Goal: Information Seeking & Learning: Check status

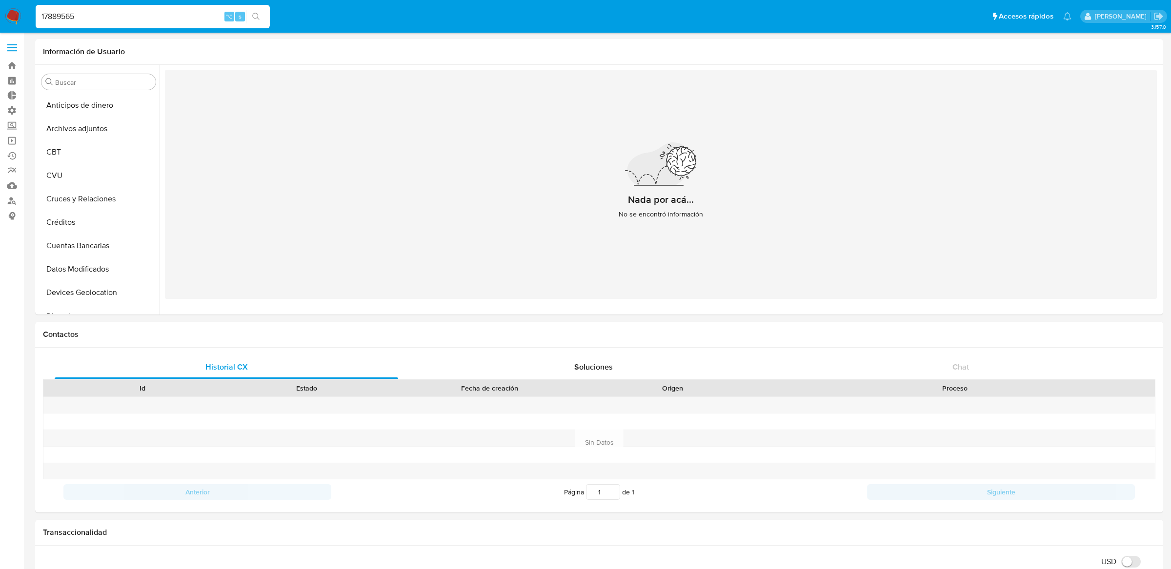
select select "10"
type input "2587289320"
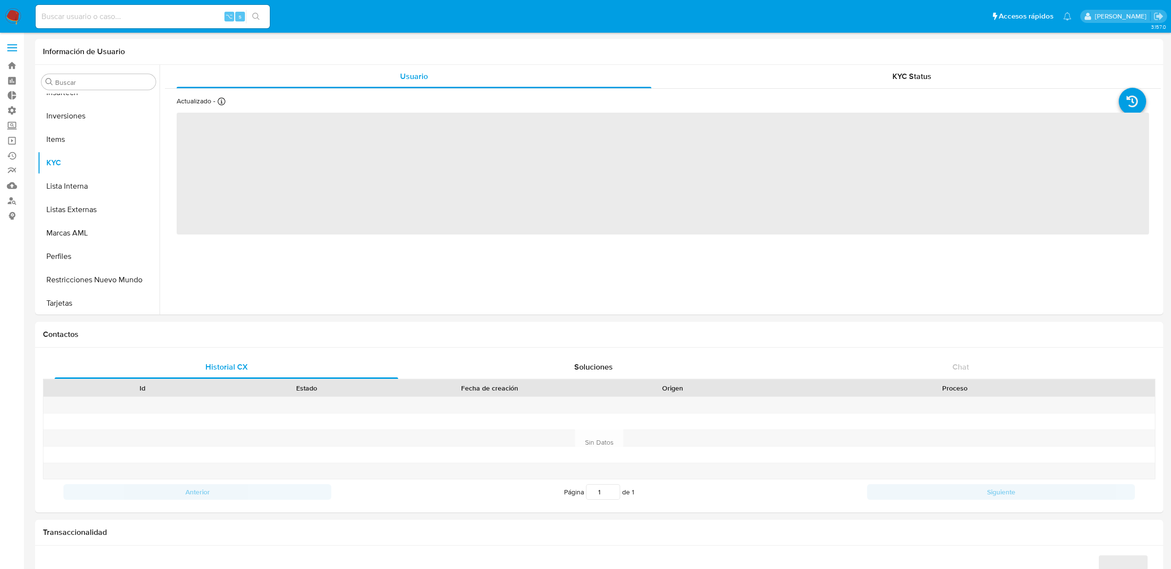
scroll to position [459, 0]
click at [68, 15] on input at bounding box center [153, 16] width 234 height 13
paste input "2587289320"
type input "2587289320"
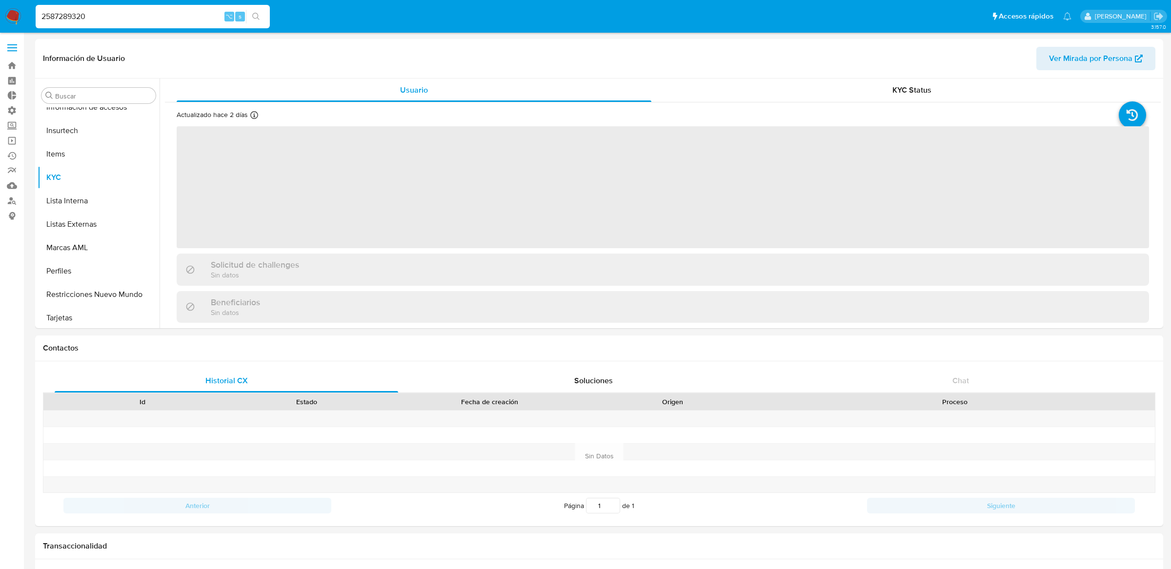
scroll to position [411, 0]
select select "10"
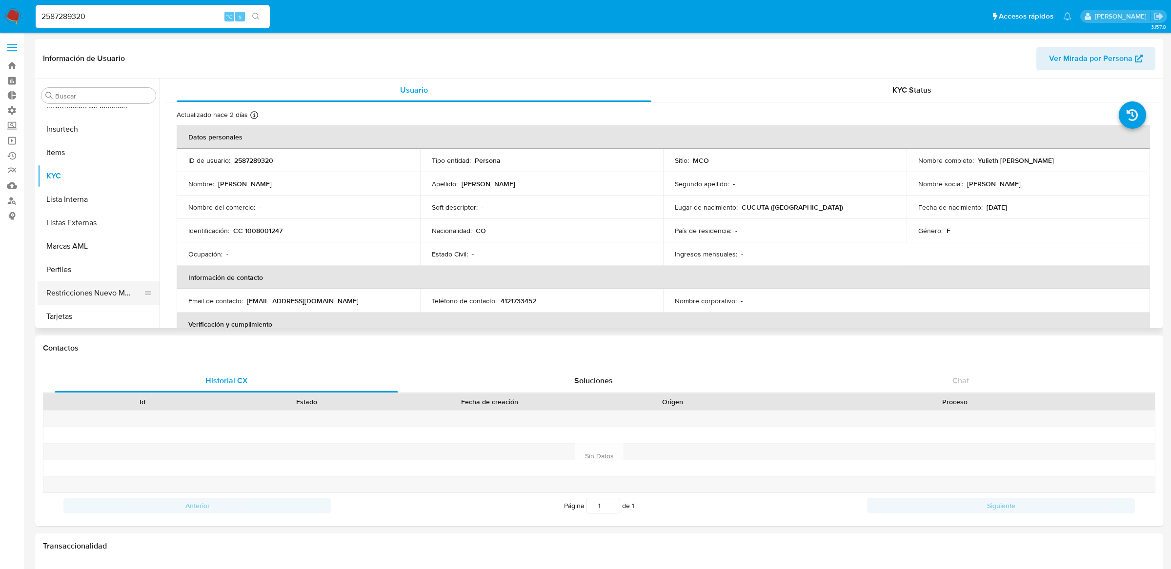
click at [80, 287] on button "Restricciones Nuevo Mundo" at bounding box center [95, 292] width 114 height 23
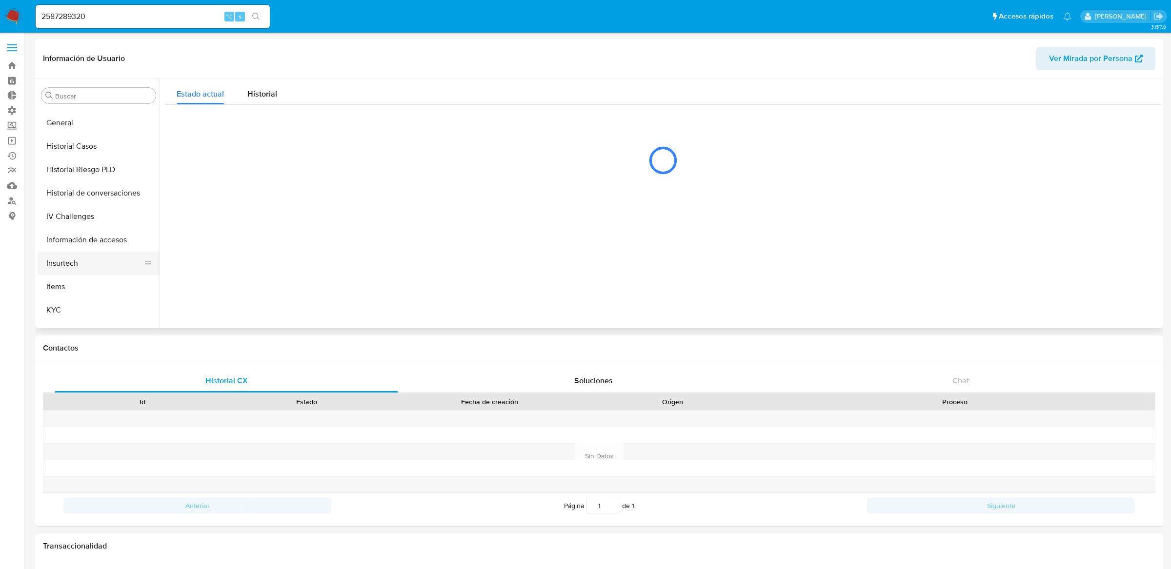
scroll to position [205, 0]
click at [77, 244] on button "Historial Riesgo PLD" at bounding box center [95, 241] width 114 height 23
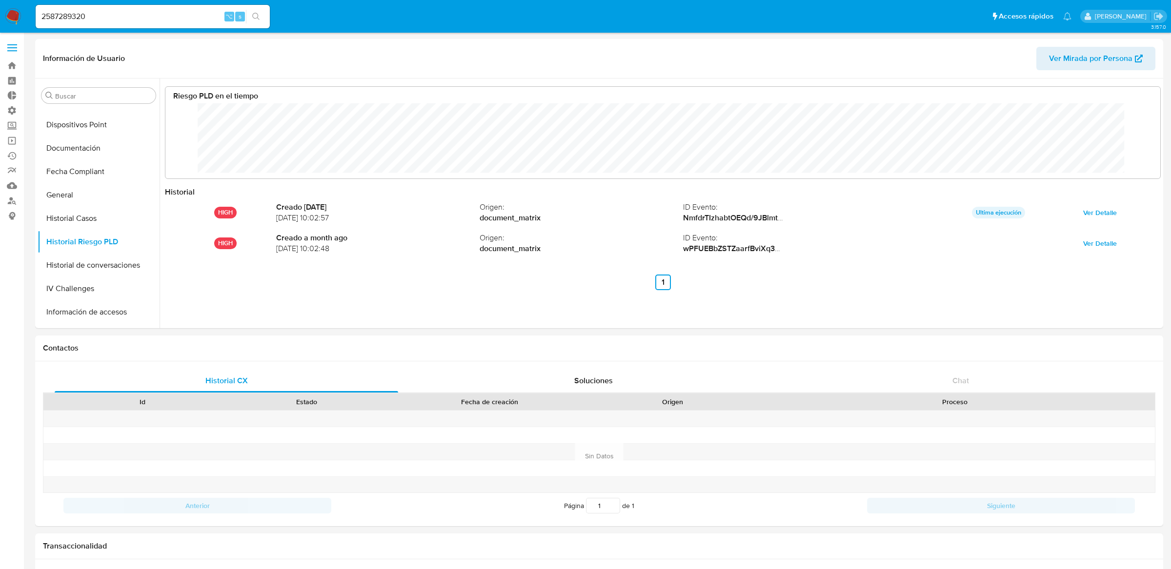
scroll to position [73, 975]
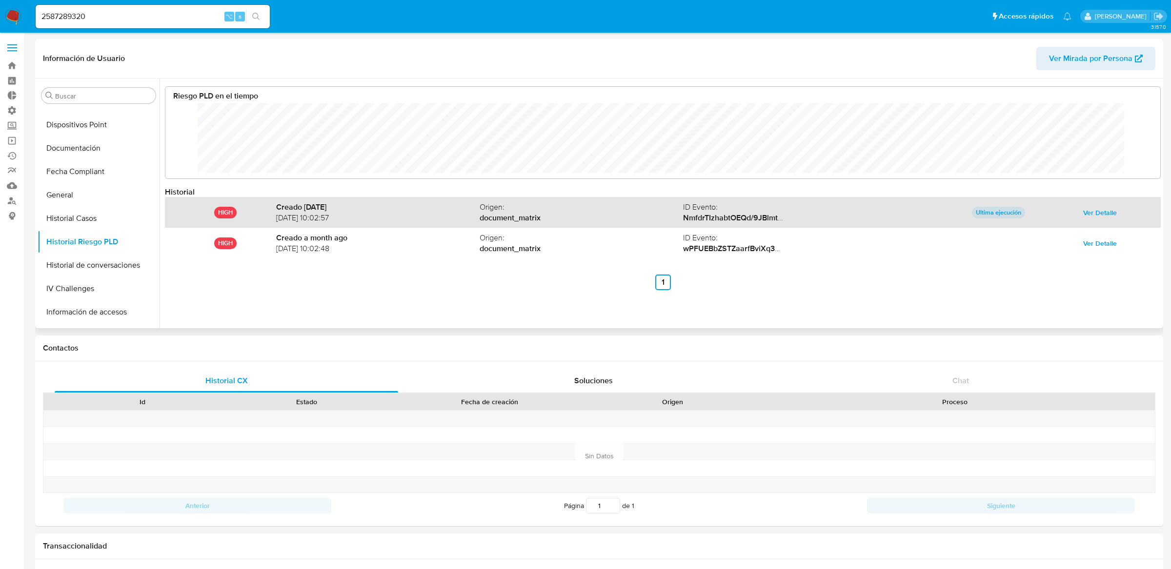
click at [1083, 215] on span "Ver Detalle" at bounding box center [1100, 213] width 34 height 14
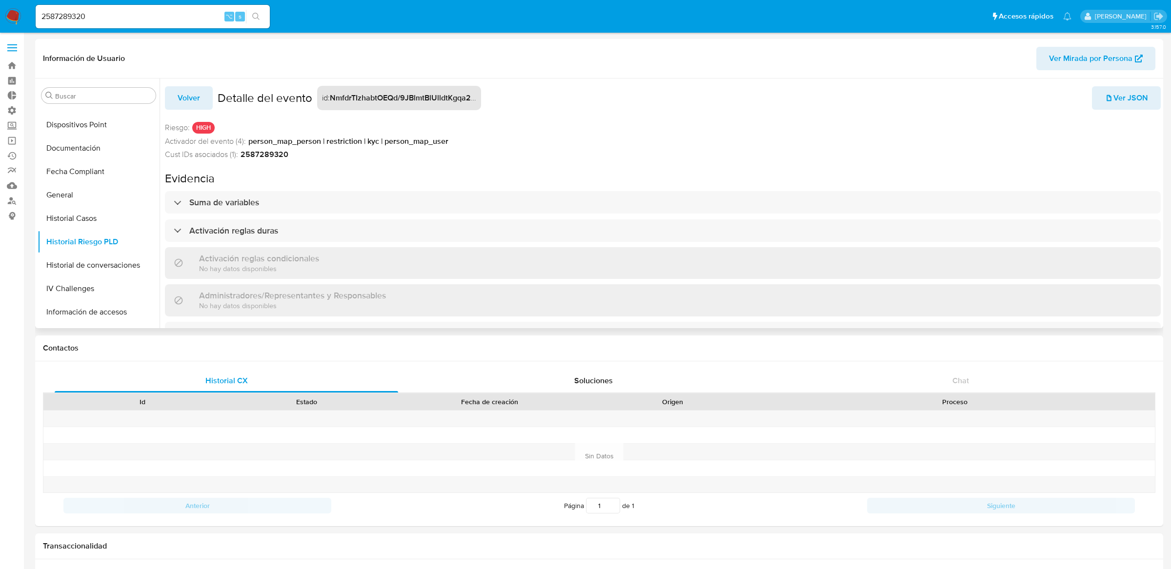
click at [1138, 97] on span "Ver JSON" at bounding box center [1125, 97] width 43 height 21
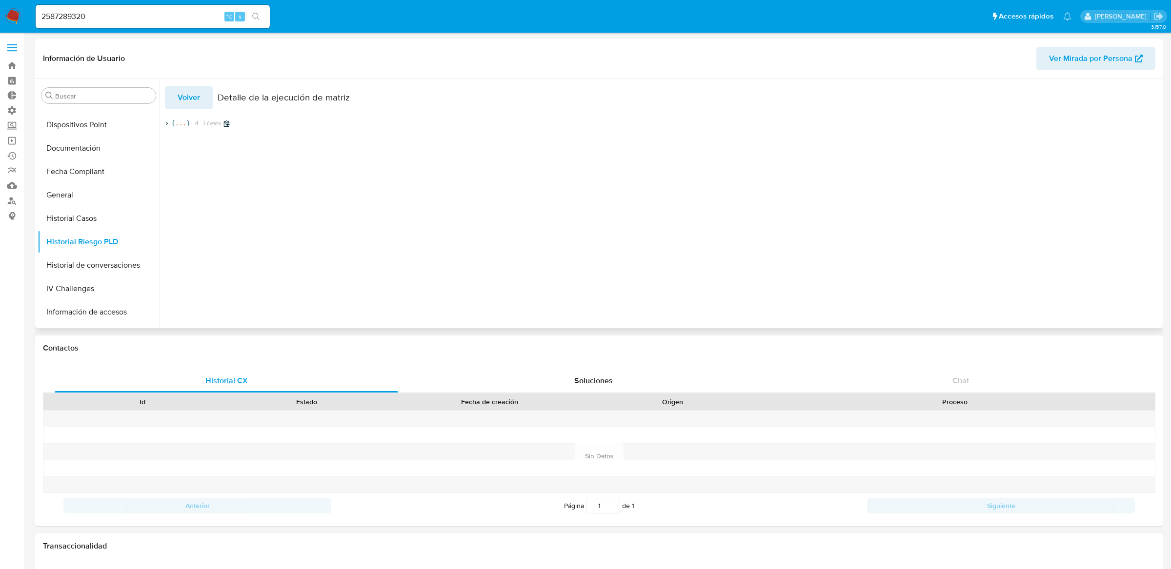
click at [177, 126] on span "..." at bounding box center [180, 123] width 11 height 9
click at [267, 149] on span "..." at bounding box center [268, 150] width 11 height 9
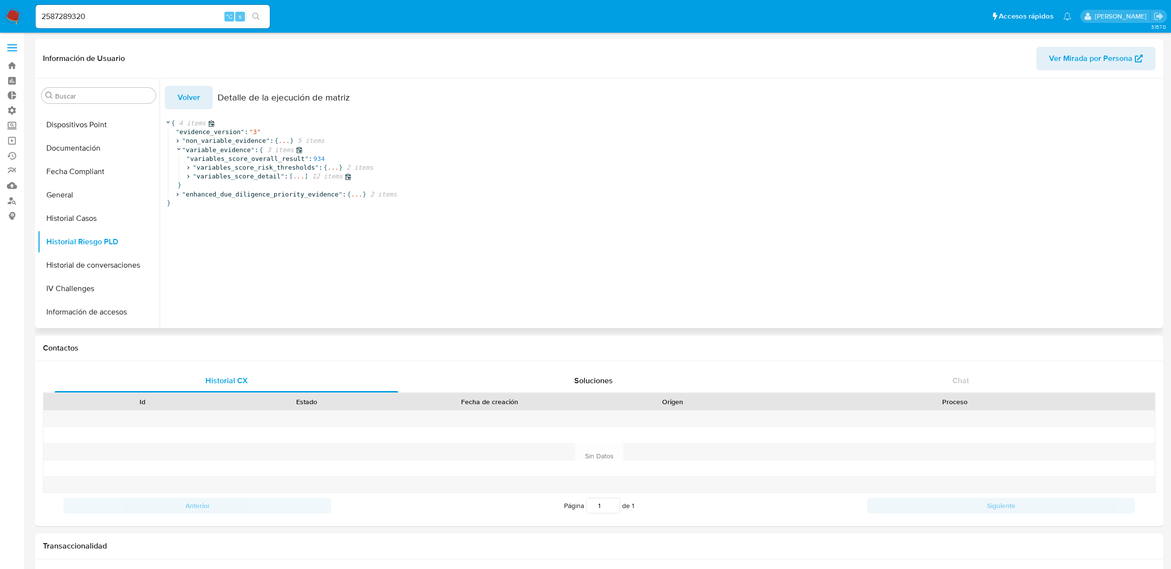
click at [295, 176] on span "..." at bounding box center [298, 176] width 11 height 9
click at [218, 185] on span "..." at bounding box center [221, 185] width 11 height 9
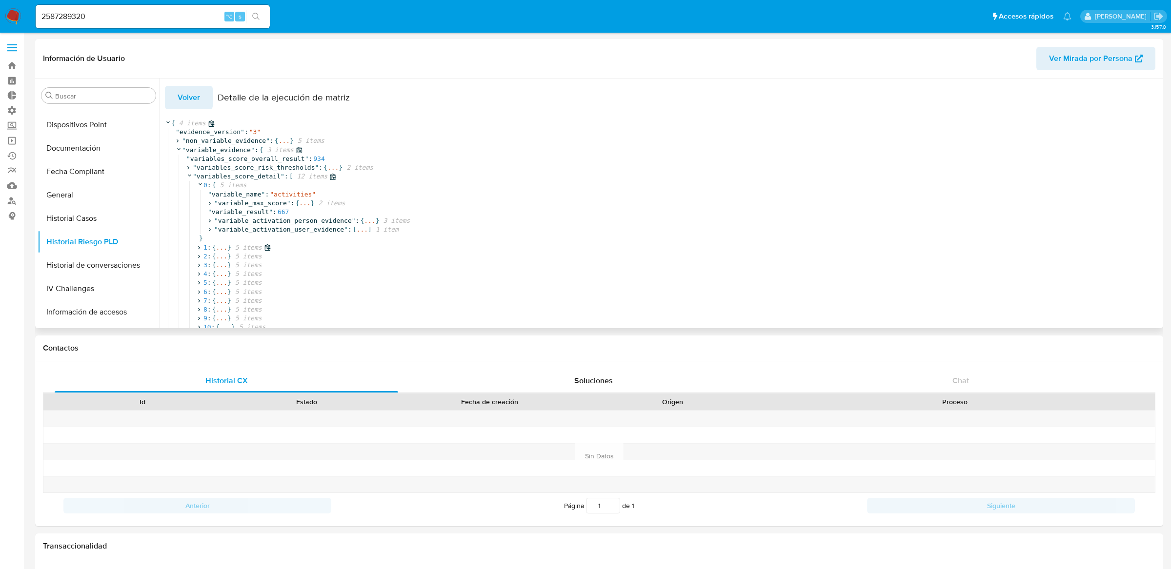
click at [221, 245] on span "..." at bounding box center [221, 247] width 11 height 9
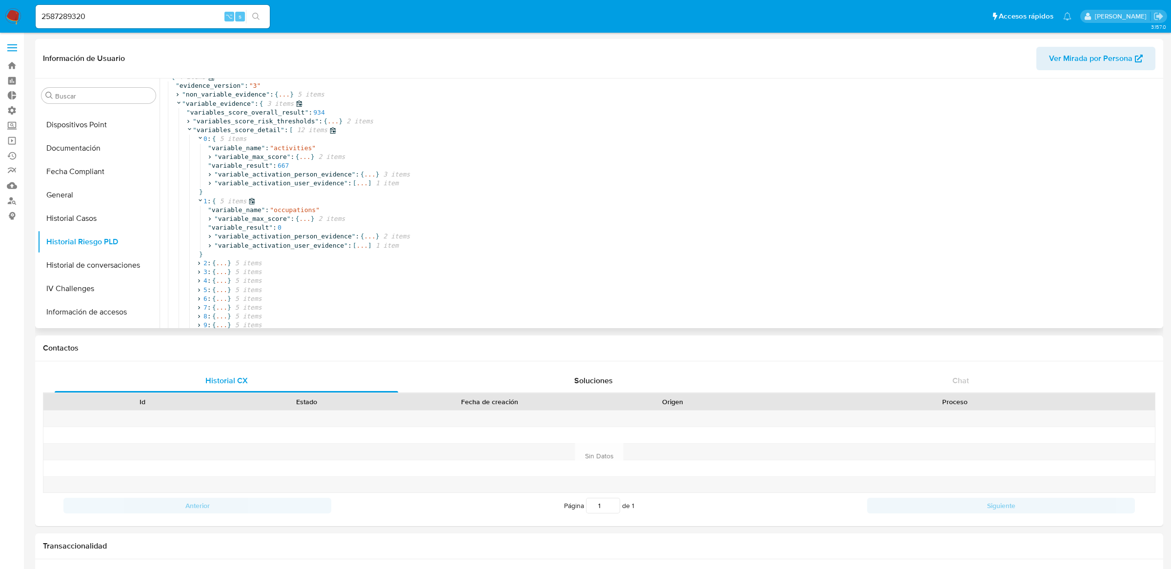
scroll to position [63, 0]
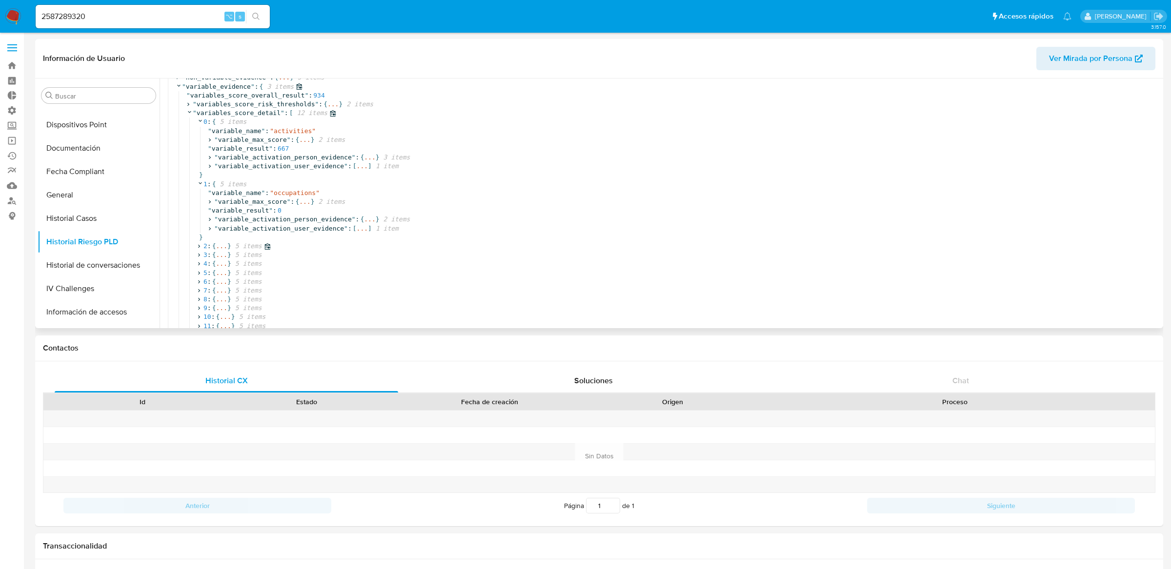
click at [221, 248] on span "..." at bounding box center [221, 246] width 11 height 9
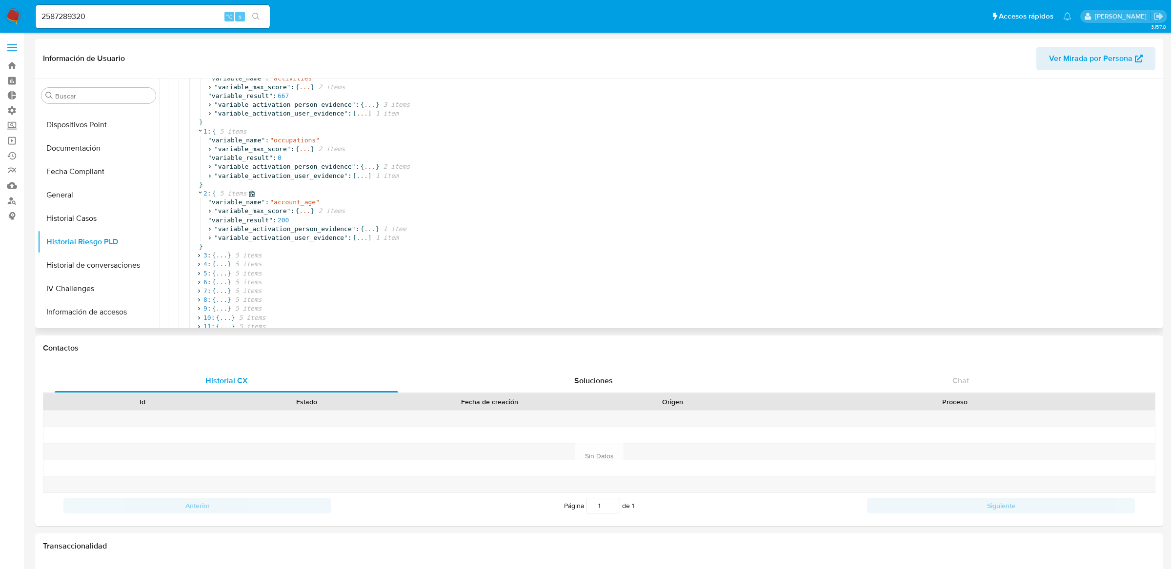
scroll to position [119, 0]
click at [223, 253] on span "..." at bounding box center [221, 253] width 11 height 9
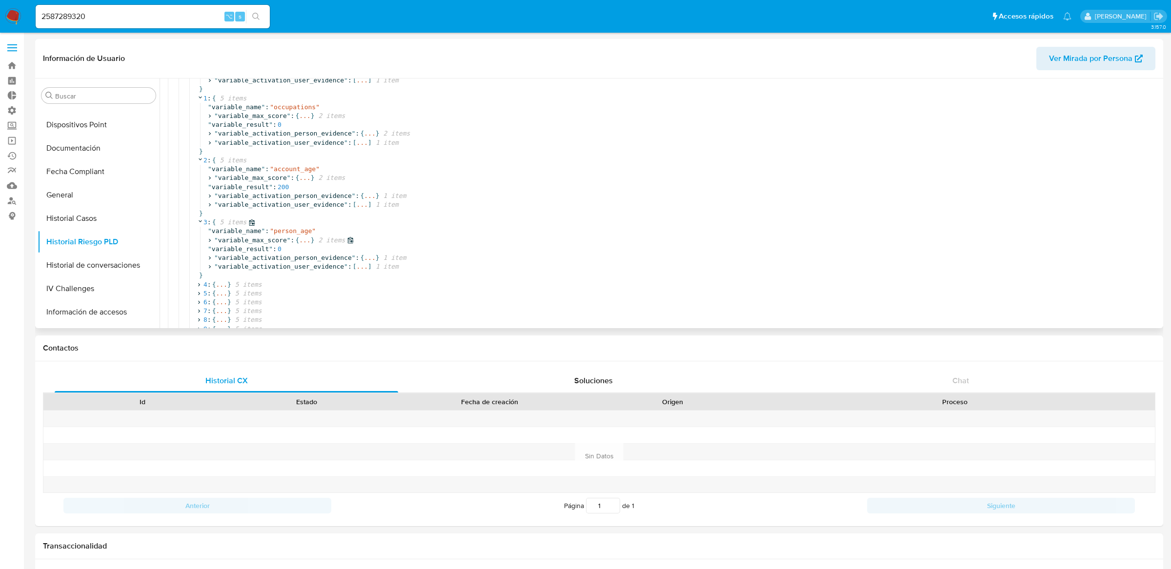
scroll to position [201, 0]
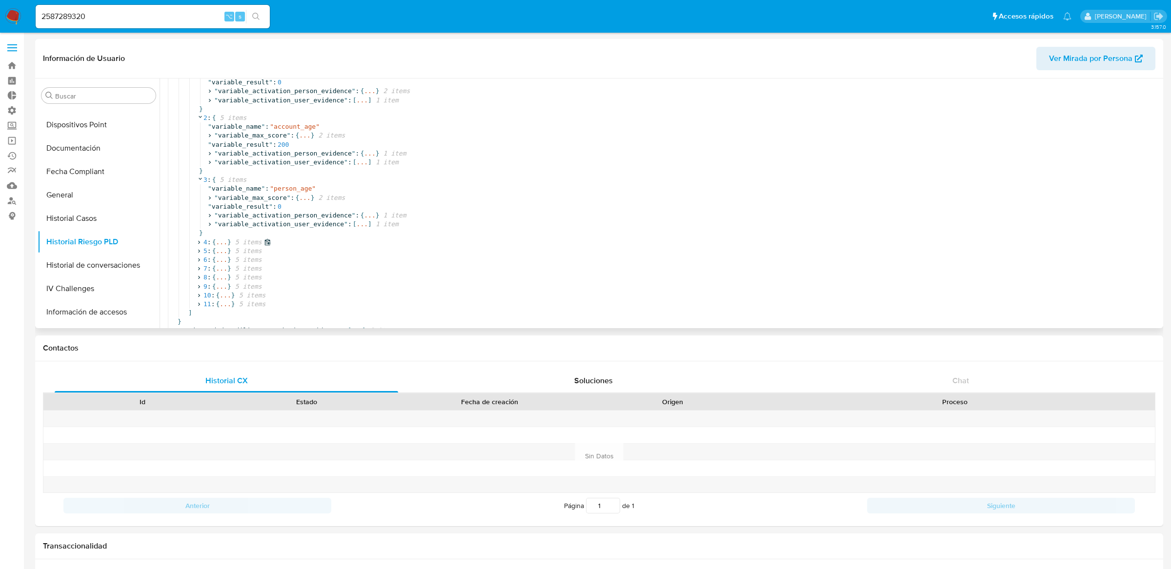
click at [222, 238] on span "..." at bounding box center [221, 242] width 11 height 9
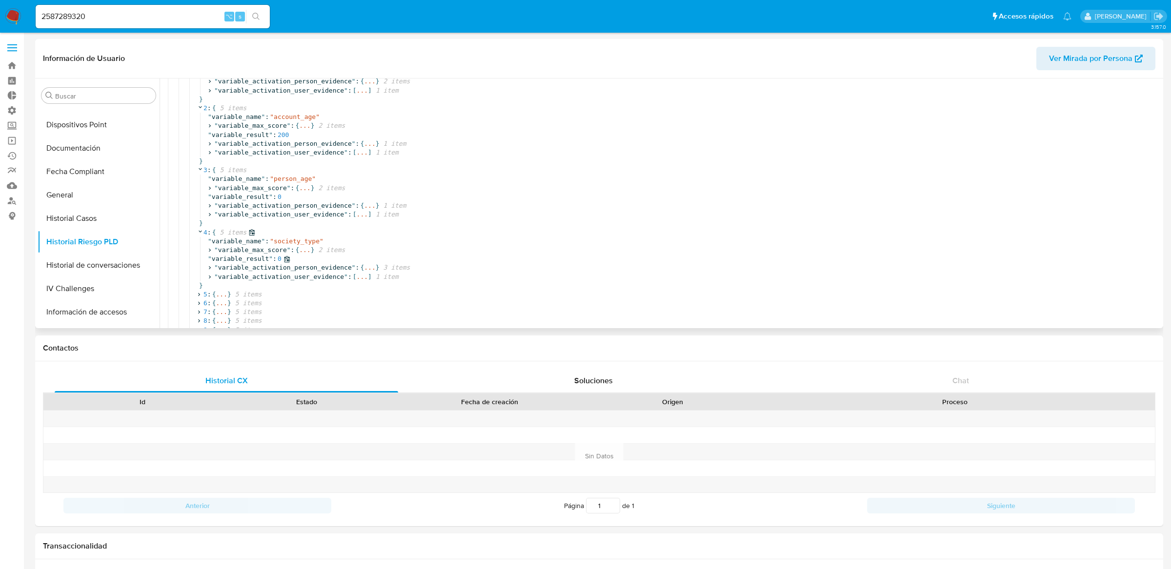
scroll to position [242, 0]
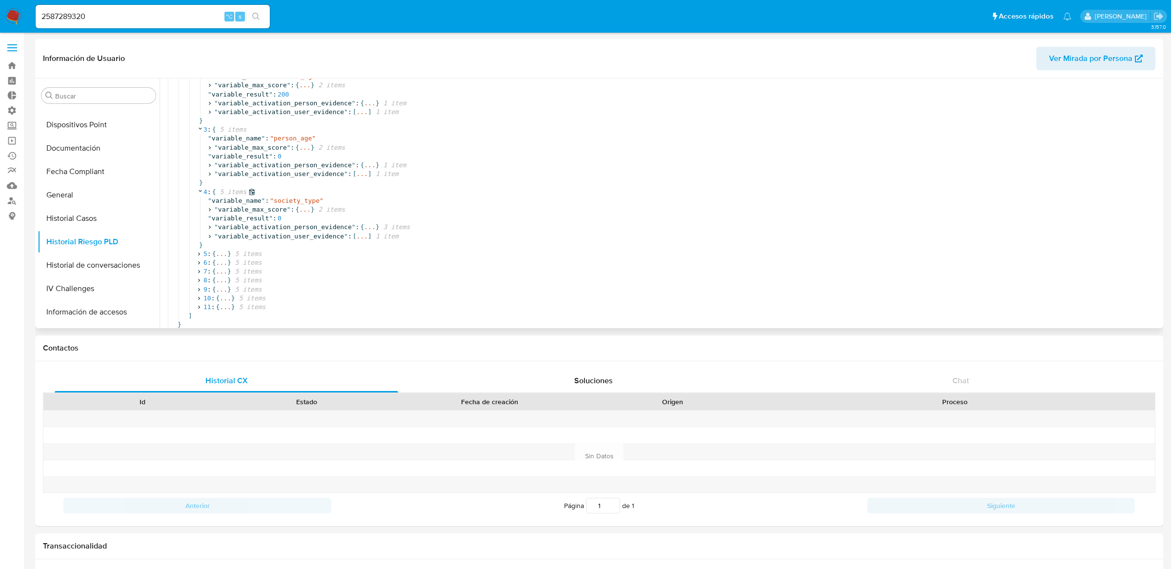
click at [220, 248] on div "}" at bounding box center [712, 245] width 1031 height 9
click at [219, 256] on span "..." at bounding box center [221, 254] width 11 height 9
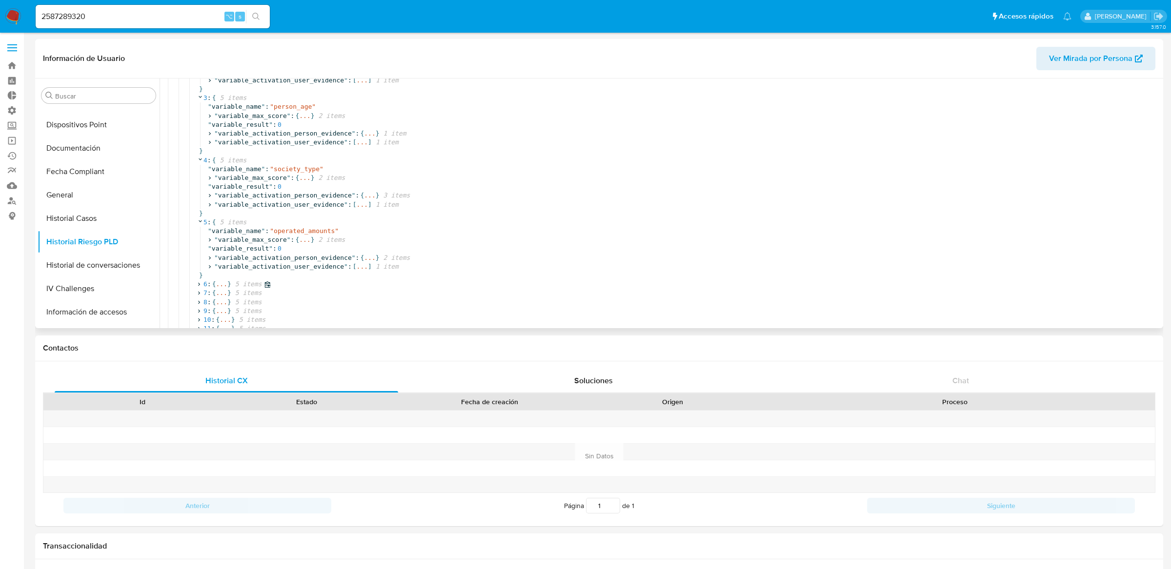
click at [223, 283] on span "..." at bounding box center [221, 284] width 11 height 9
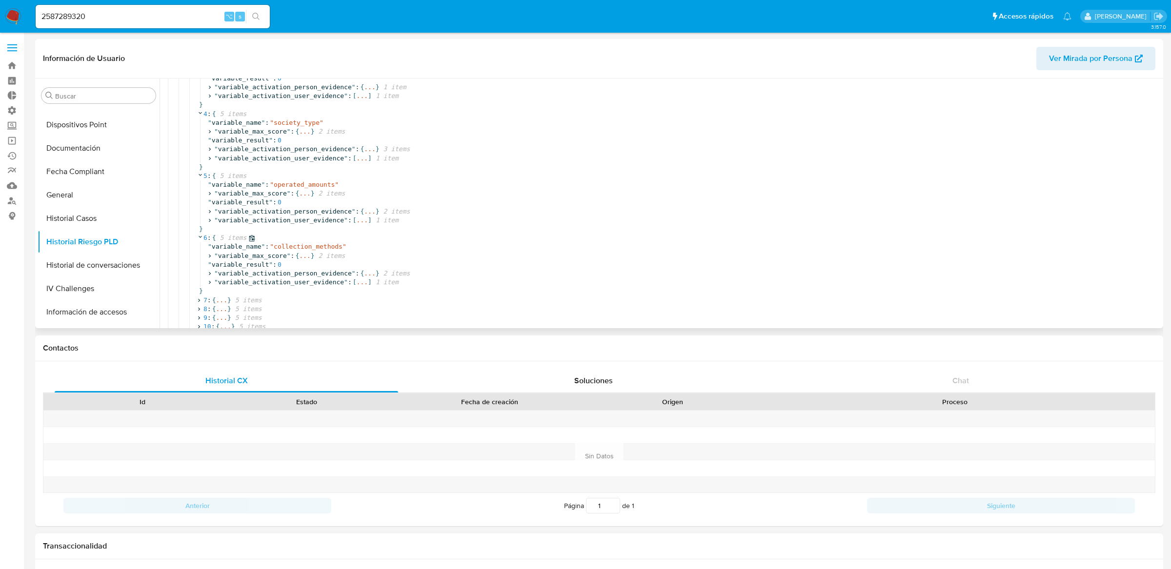
scroll to position [339, 0]
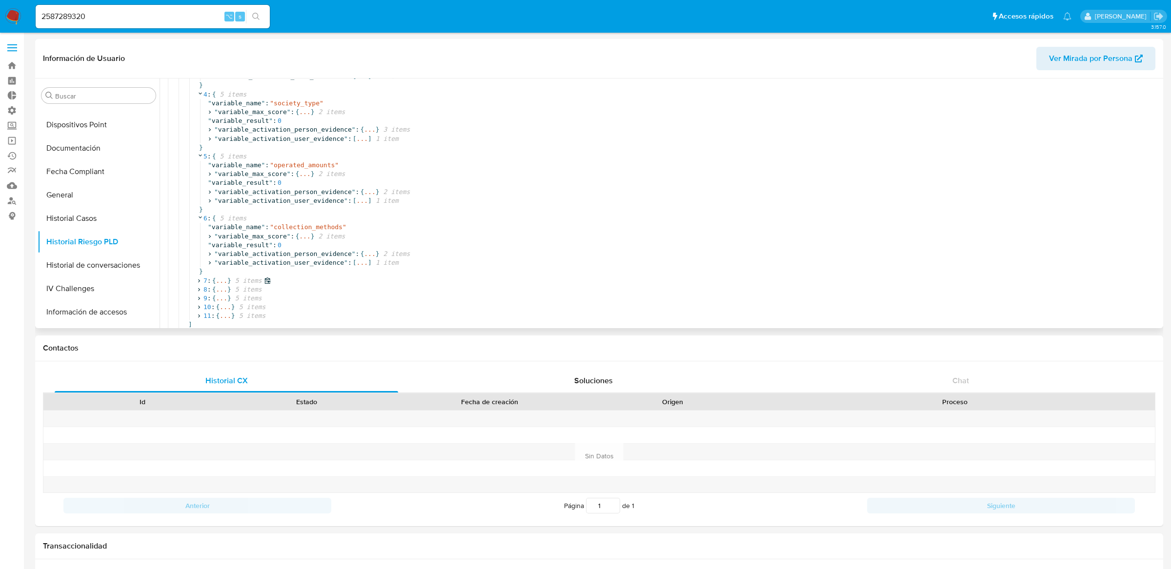
click at [222, 281] on span "..." at bounding box center [221, 281] width 11 height 9
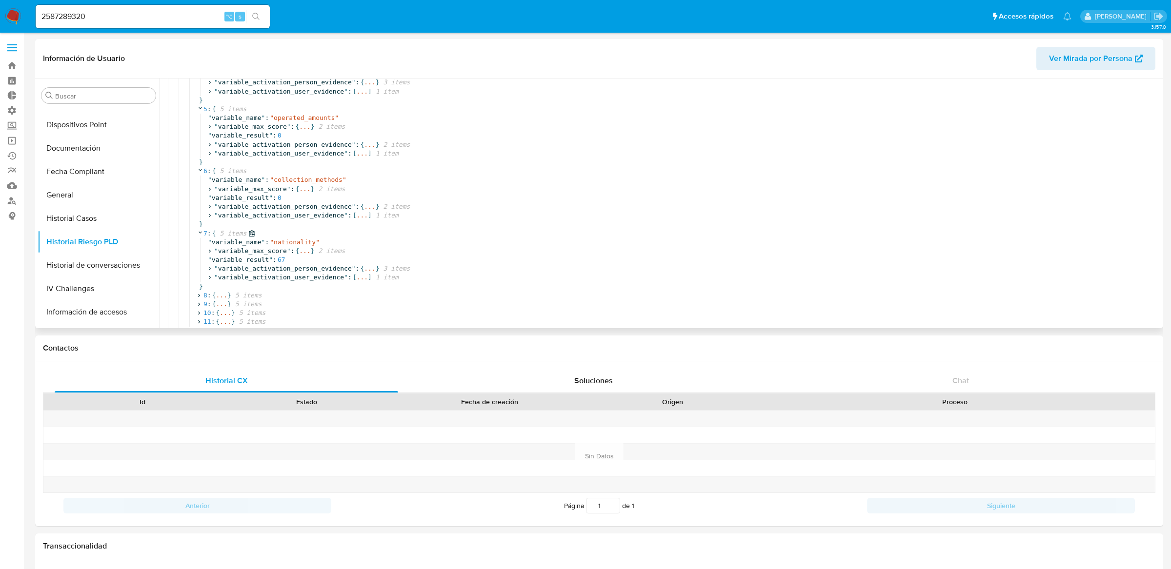
scroll to position [415, 0]
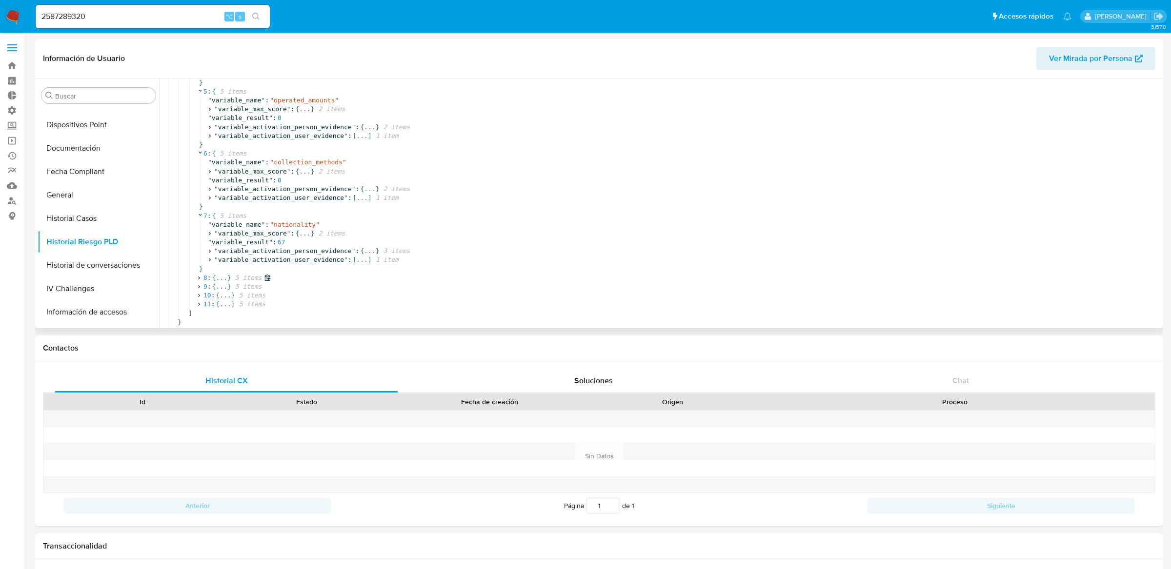
click at [223, 274] on span "..." at bounding box center [221, 278] width 11 height 9
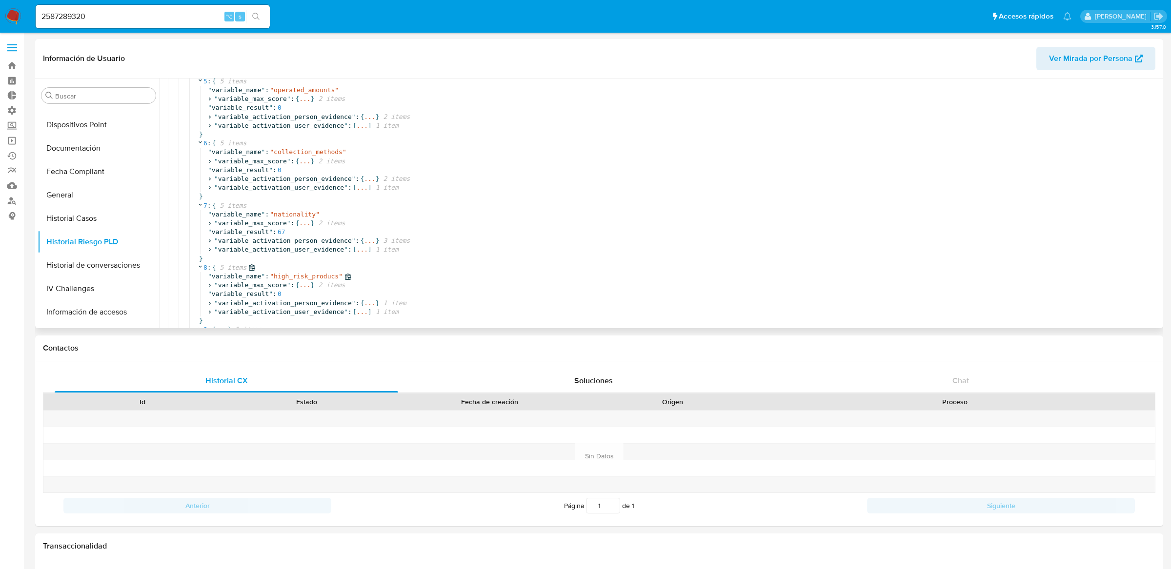
scroll to position [468, 0]
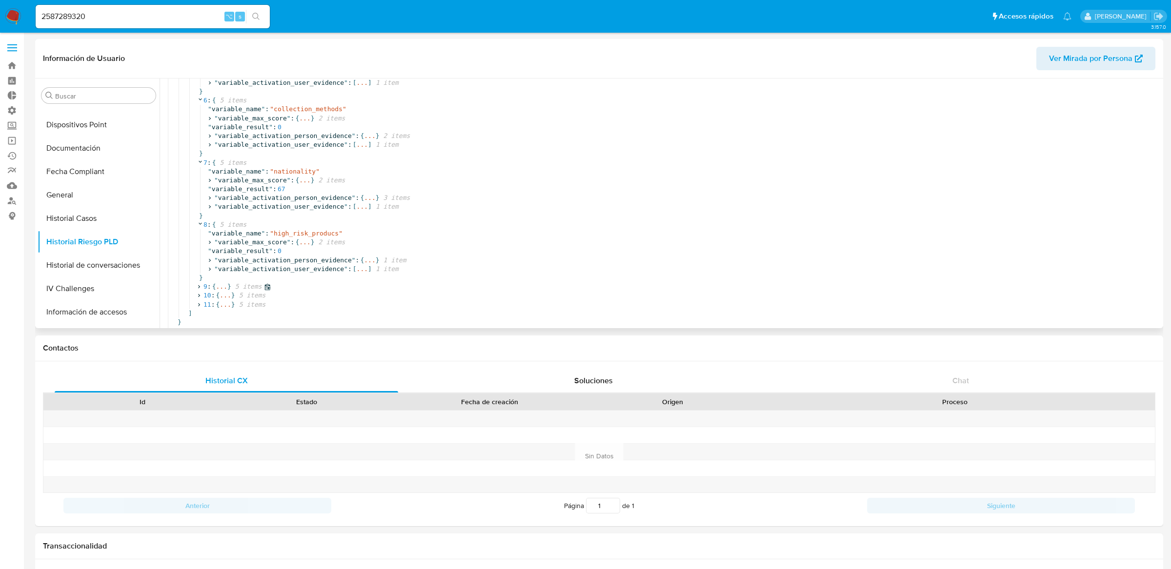
click at [221, 282] on span "..." at bounding box center [221, 286] width 11 height 9
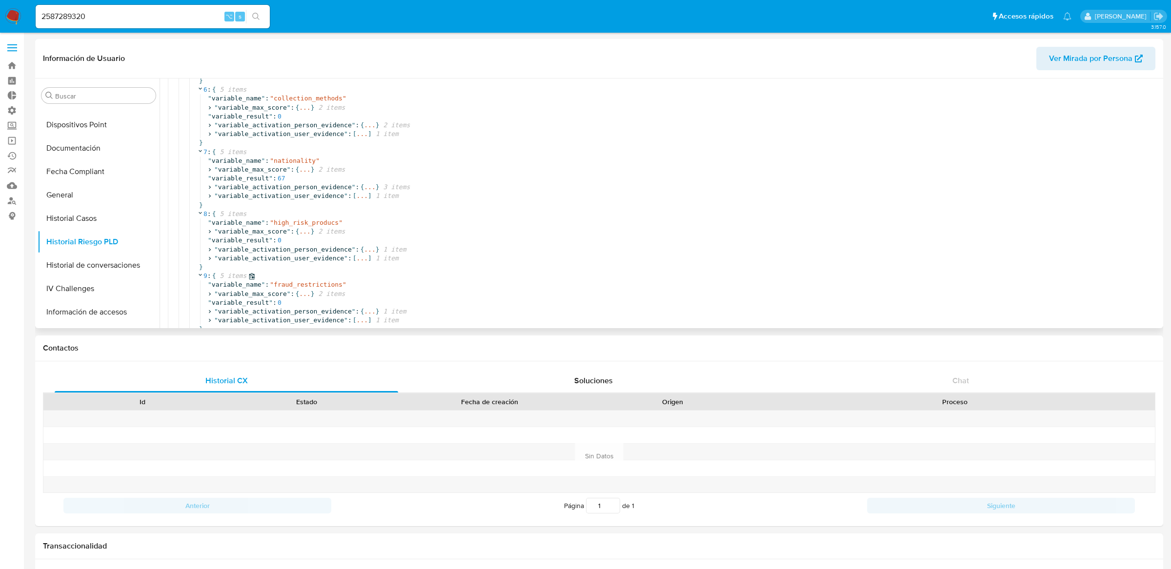
scroll to position [521, 0]
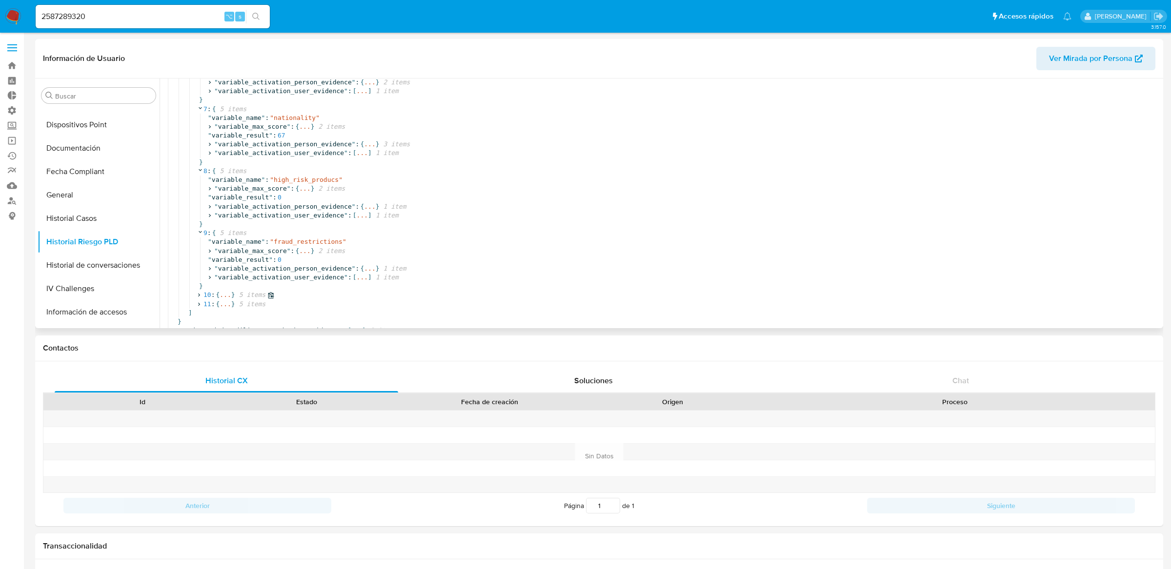
click at [222, 291] on span "..." at bounding box center [225, 295] width 11 height 9
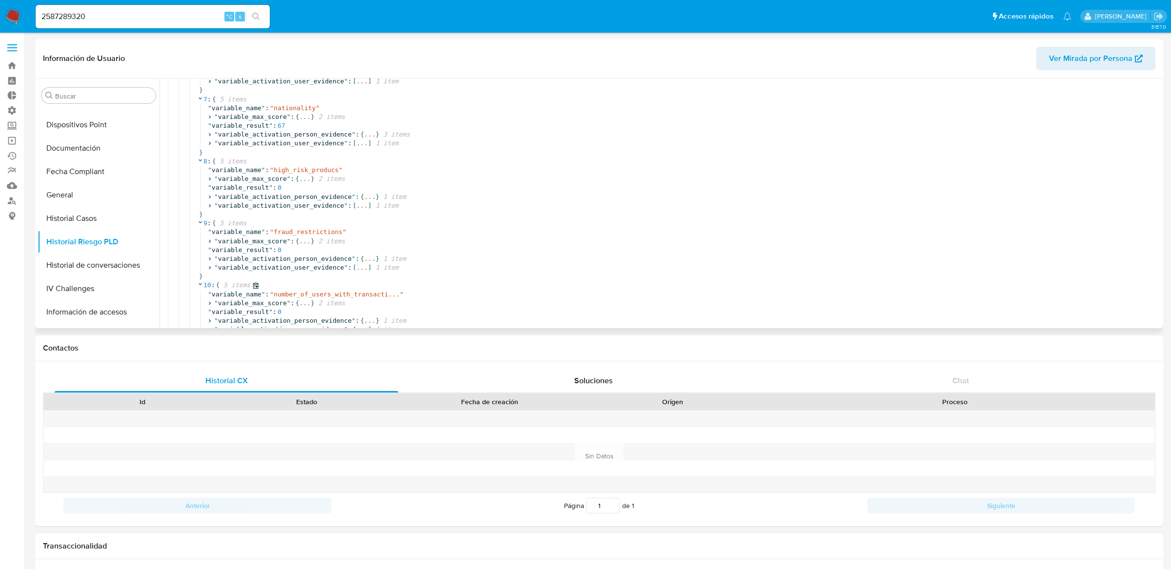
scroll to position [574, 0]
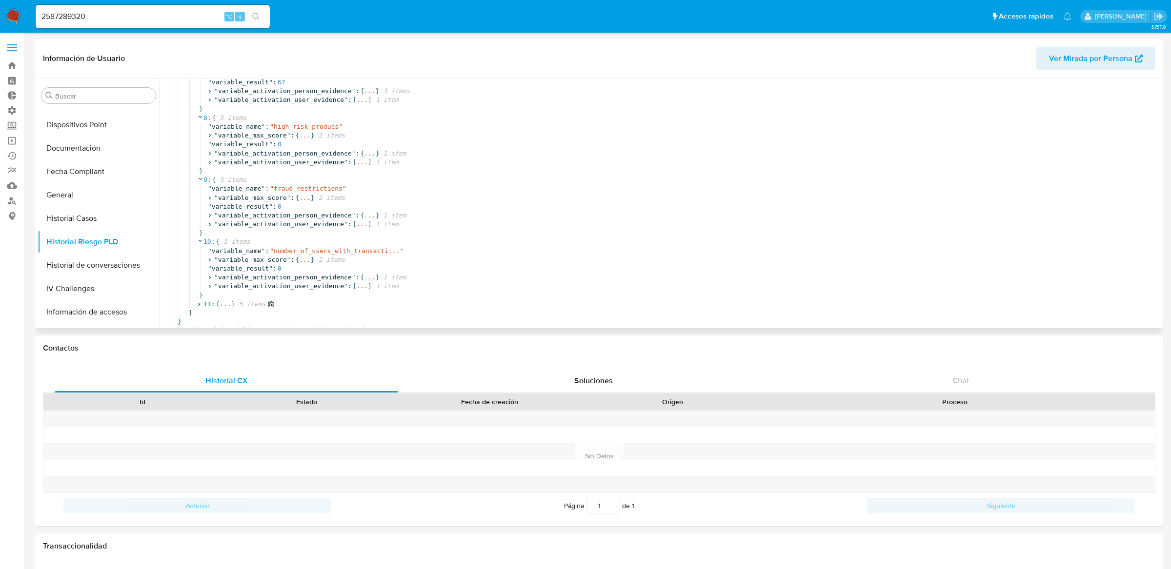
click at [223, 300] on span "..." at bounding box center [225, 304] width 11 height 9
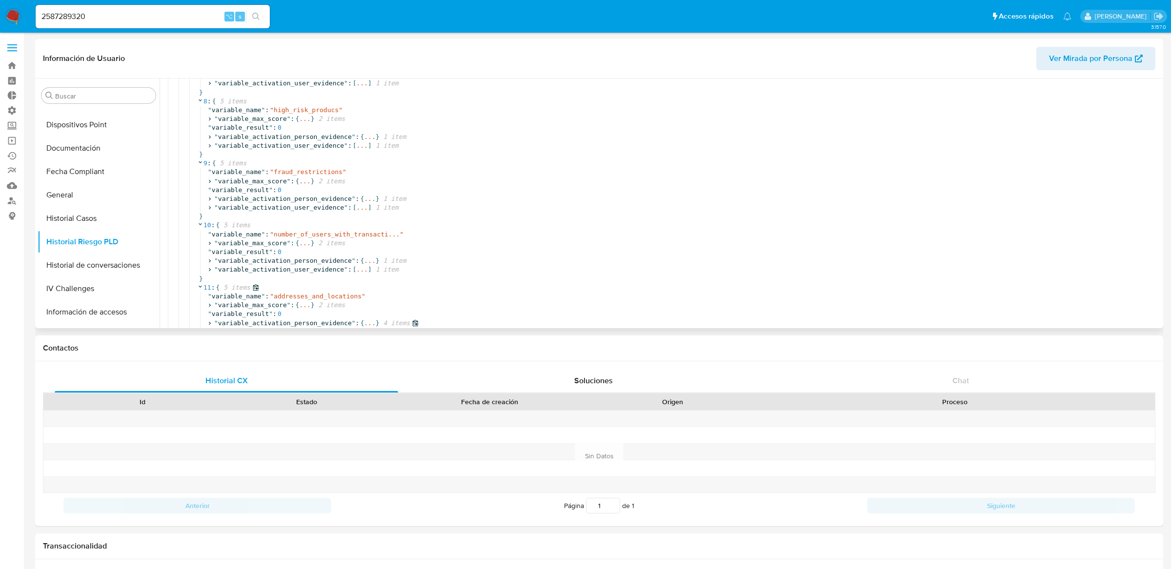
scroll to position [550, 0]
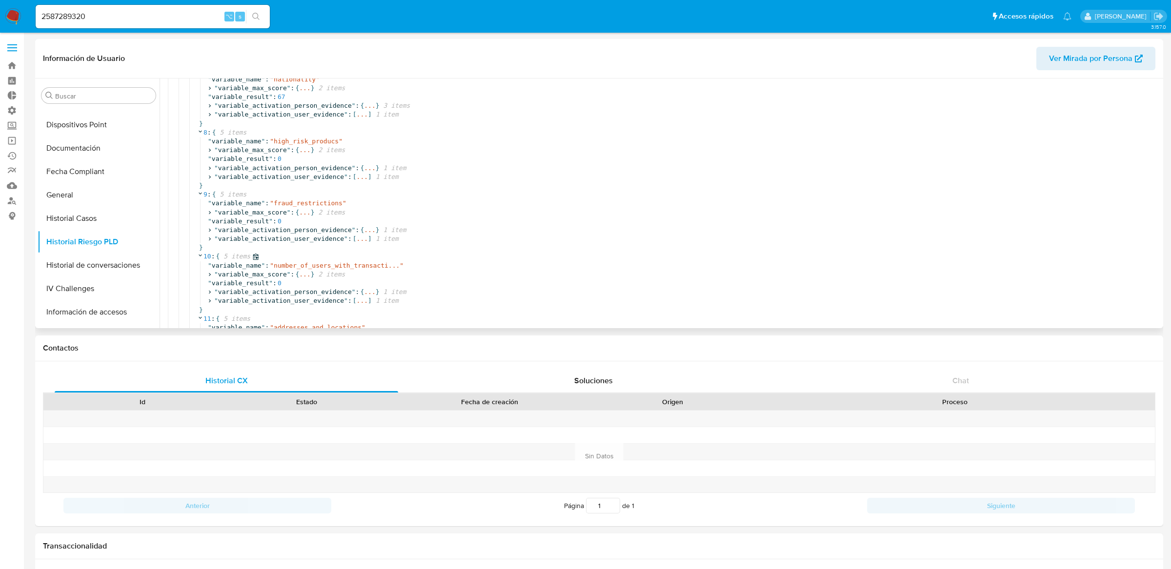
click at [201, 257] on icon at bounding box center [200, 255] width 6 height 6
click at [200, 265] on icon at bounding box center [200, 264] width 3 height 2
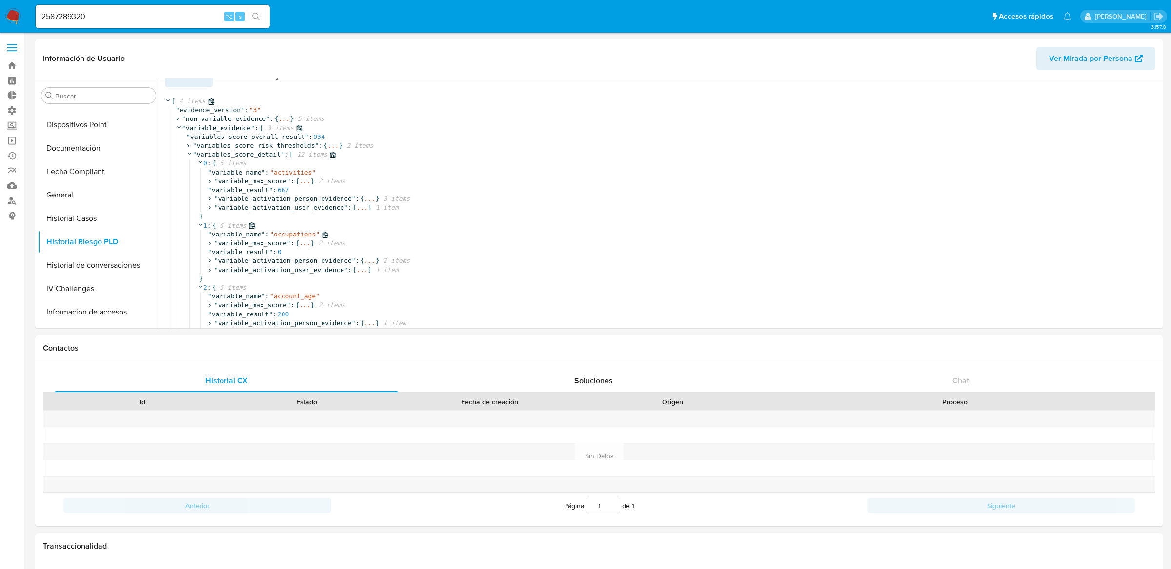
scroll to position [0, 0]
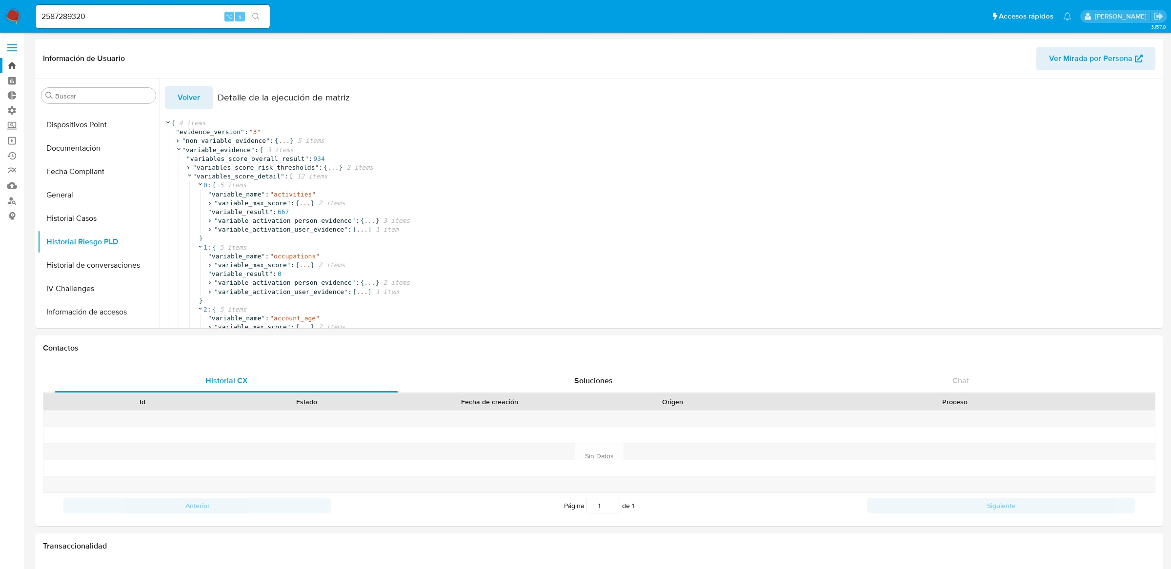
click at [13, 60] on link "Bandeja" at bounding box center [58, 65] width 116 height 15
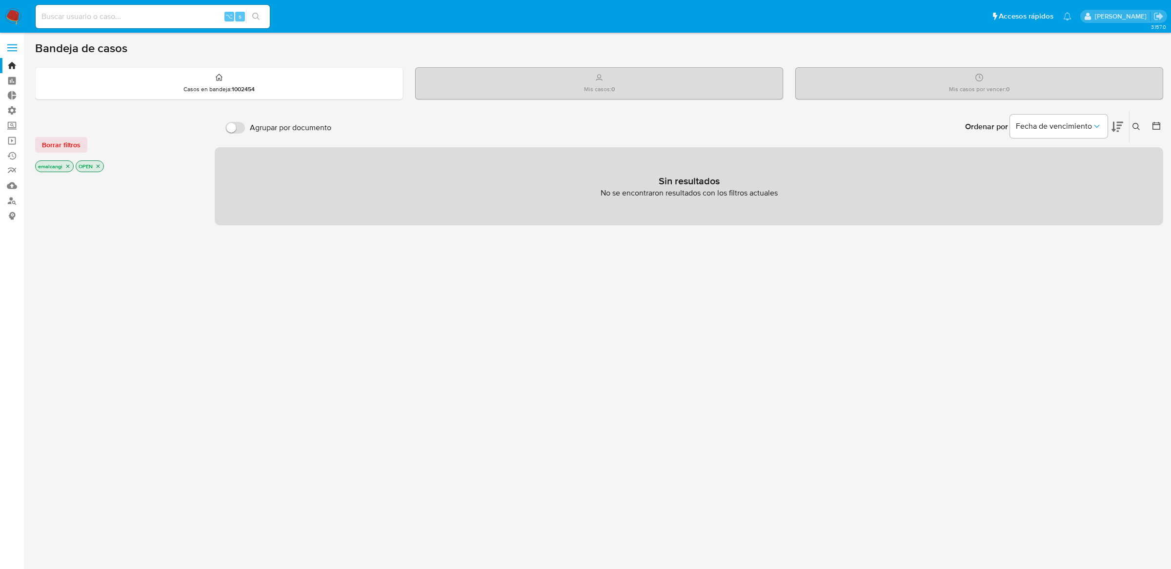
click at [66, 166] on icon "close-filter" at bounding box center [68, 166] width 6 height 6
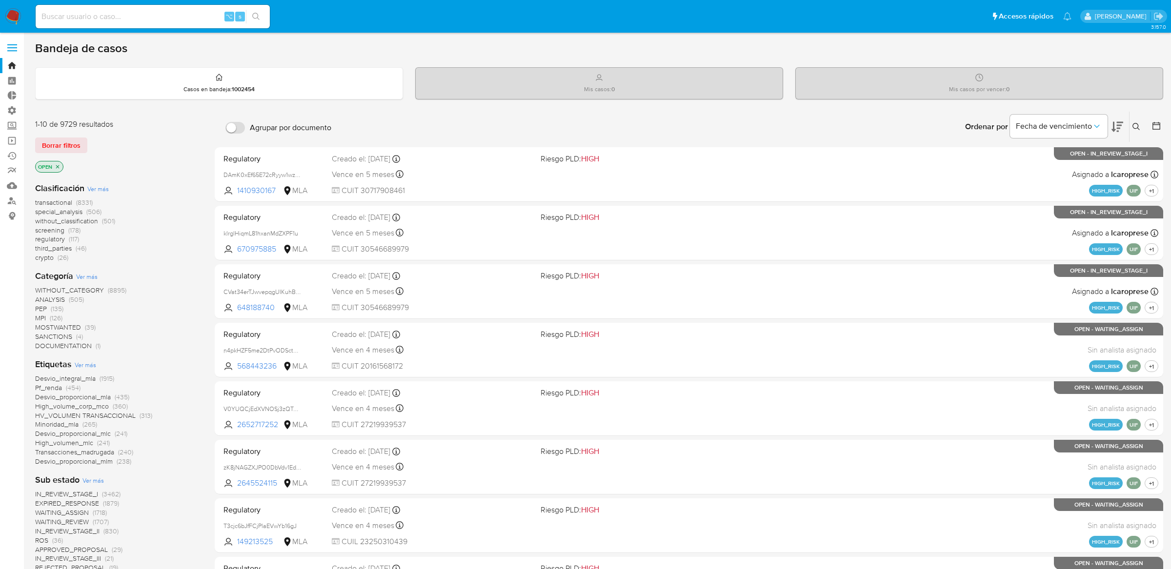
click at [59, 166] on icon "close-filter" at bounding box center [58, 167] width 6 height 6
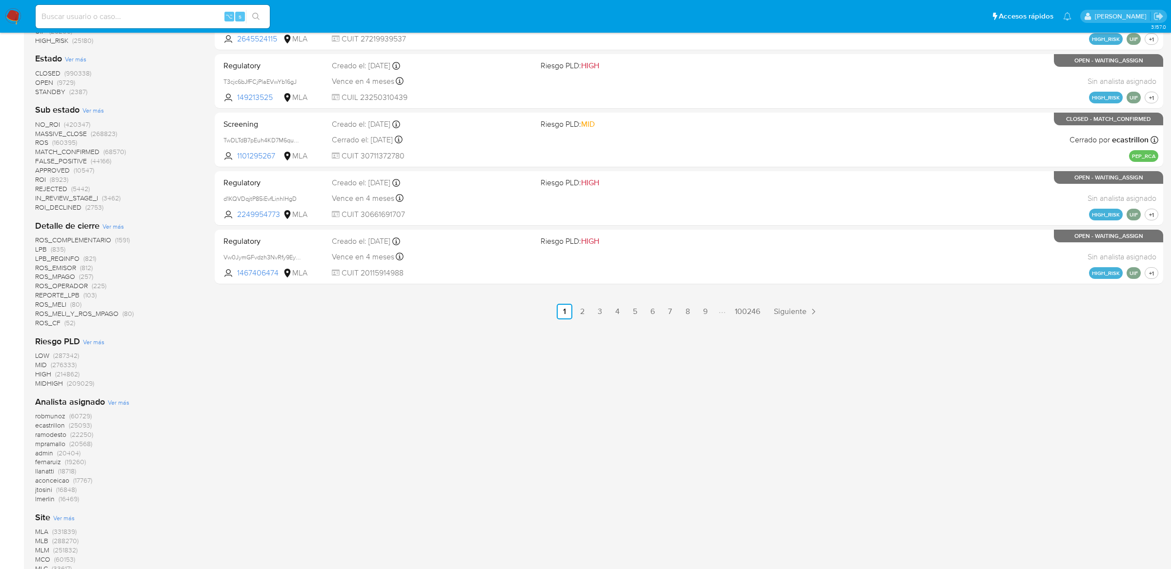
scroll to position [547, 0]
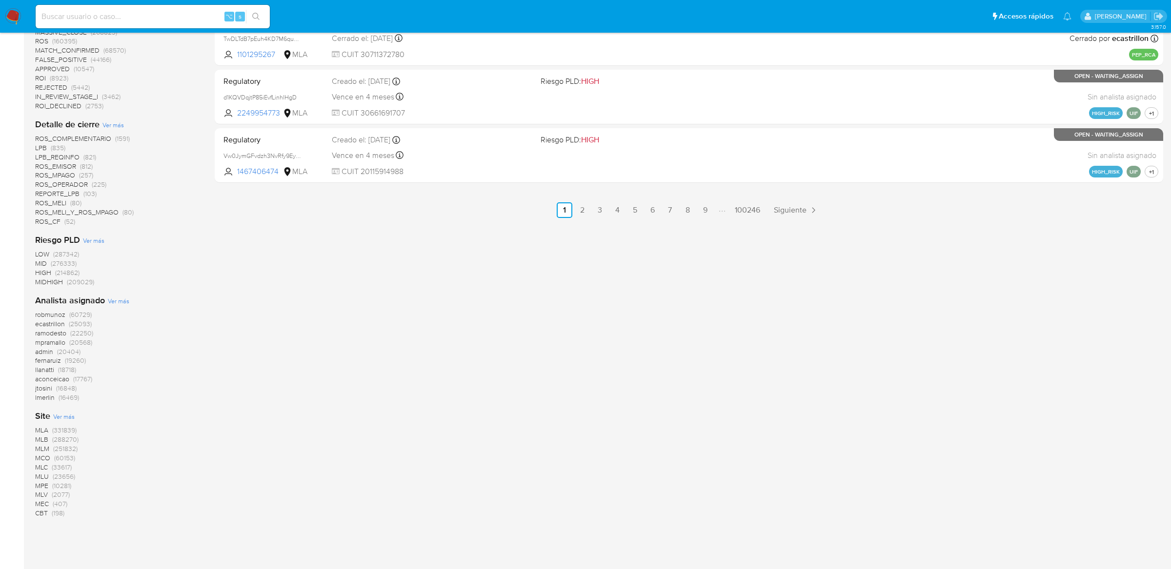
click at [56, 474] on span "(23656)" at bounding box center [64, 477] width 22 height 10
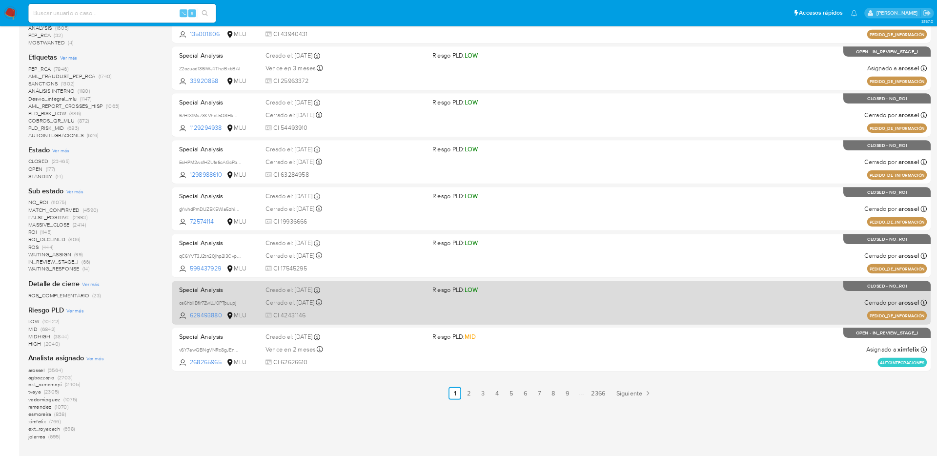
scroll to position [298, 0]
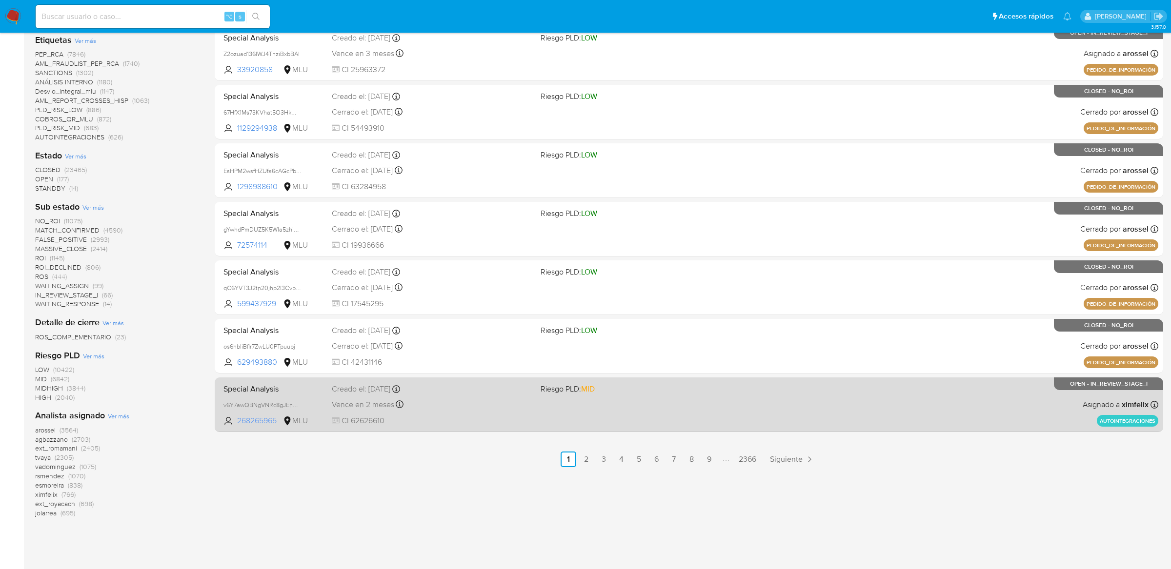
click at [266, 421] on span "268265965" at bounding box center [259, 421] width 44 height 11
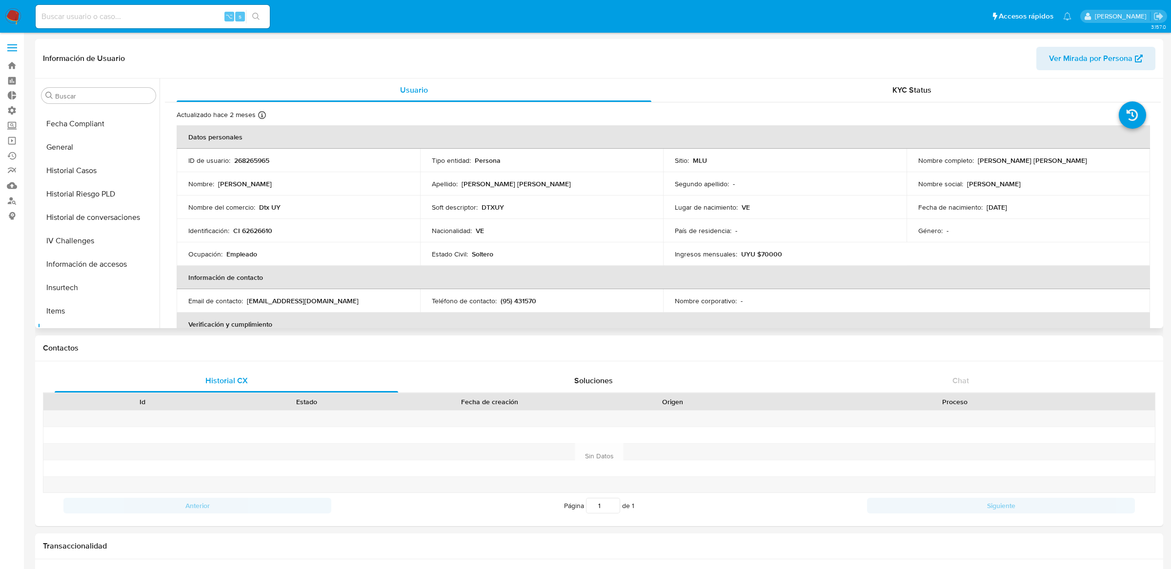
select select "10"
click at [80, 209] on button "Historial Casos" at bounding box center [95, 206] width 114 height 23
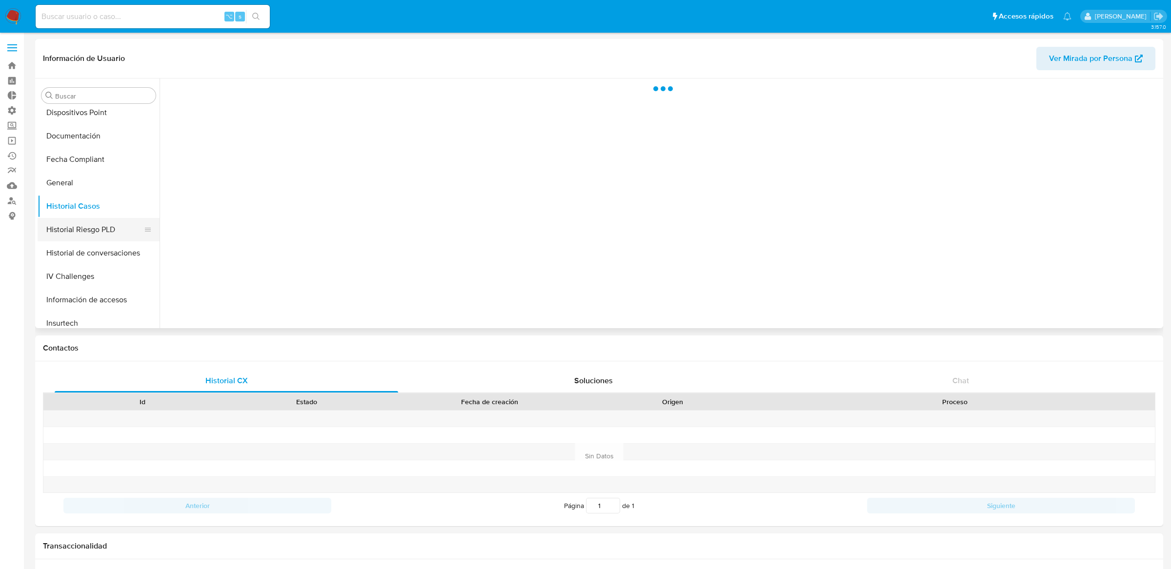
click at [80, 221] on button "Historial Riesgo PLD" at bounding box center [95, 229] width 114 height 23
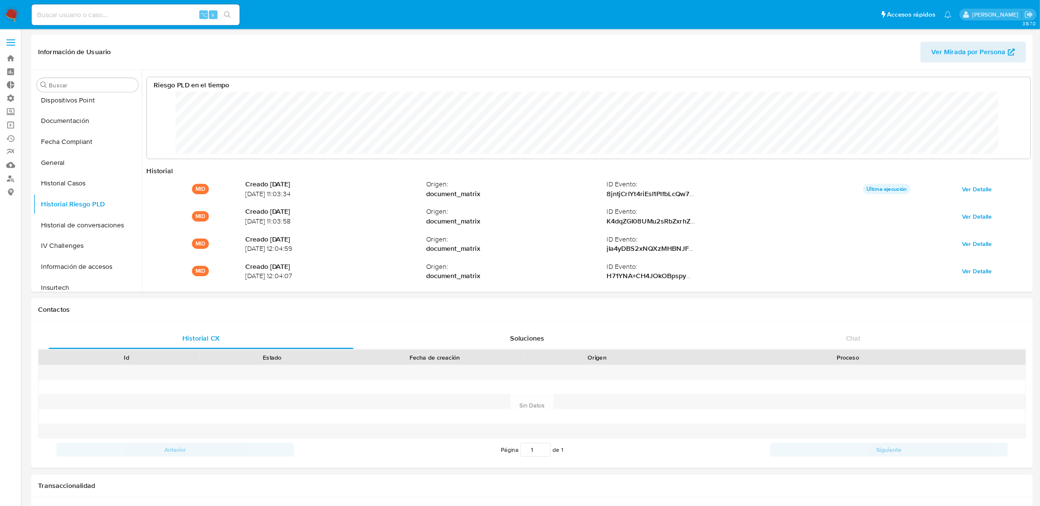
scroll to position [73, 975]
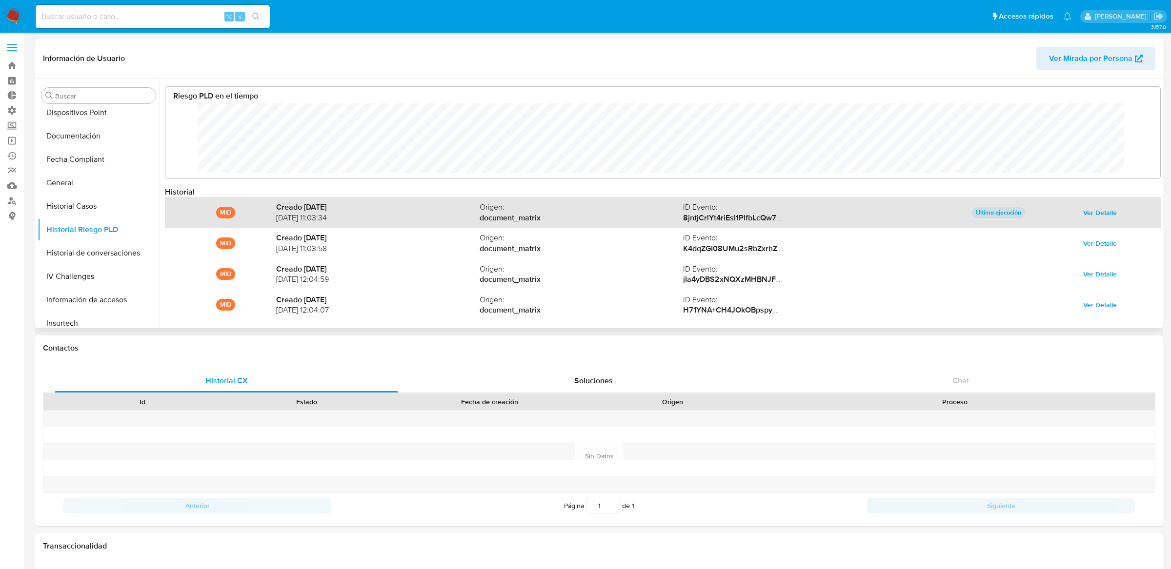
click at [1085, 211] on span "Ver Detalle" at bounding box center [1100, 213] width 34 height 14
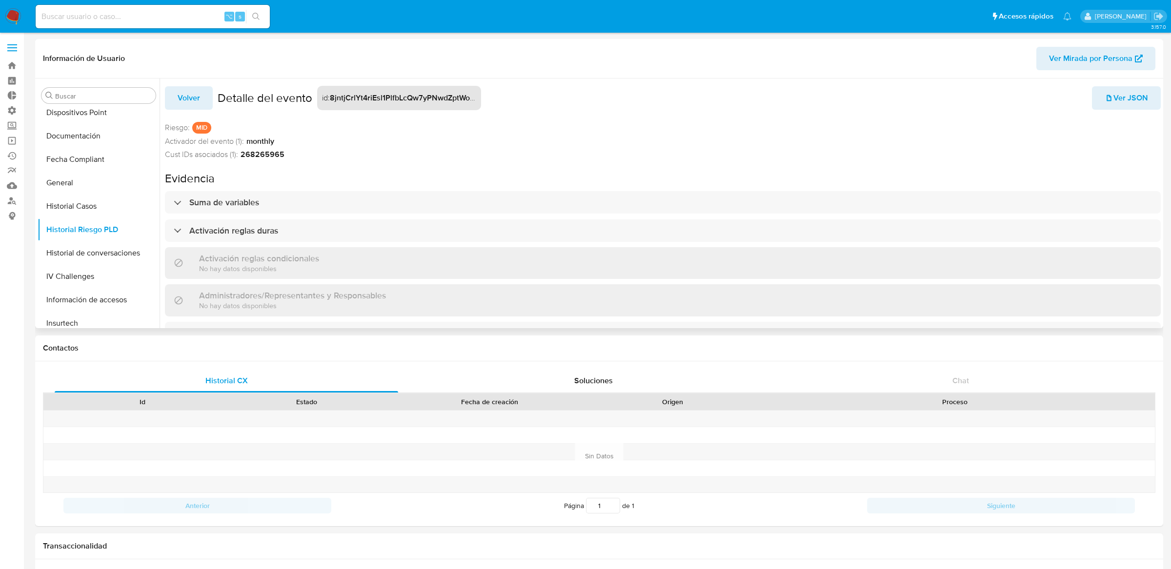
click at [1120, 103] on span "Ver JSON" at bounding box center [1125, 97] width 43 height 21
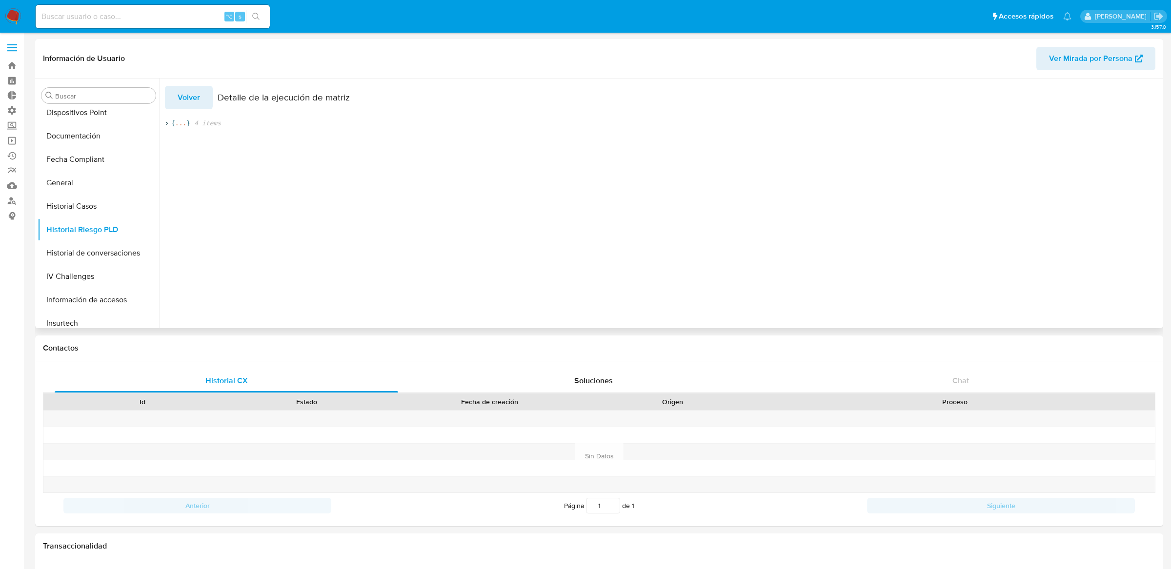
click at [179, 122] on span "..." at bounding box center [180, 123] width 11 height 9
click at [269, 150] on span "..." at bounding box center [268, 150] width 11 height 9
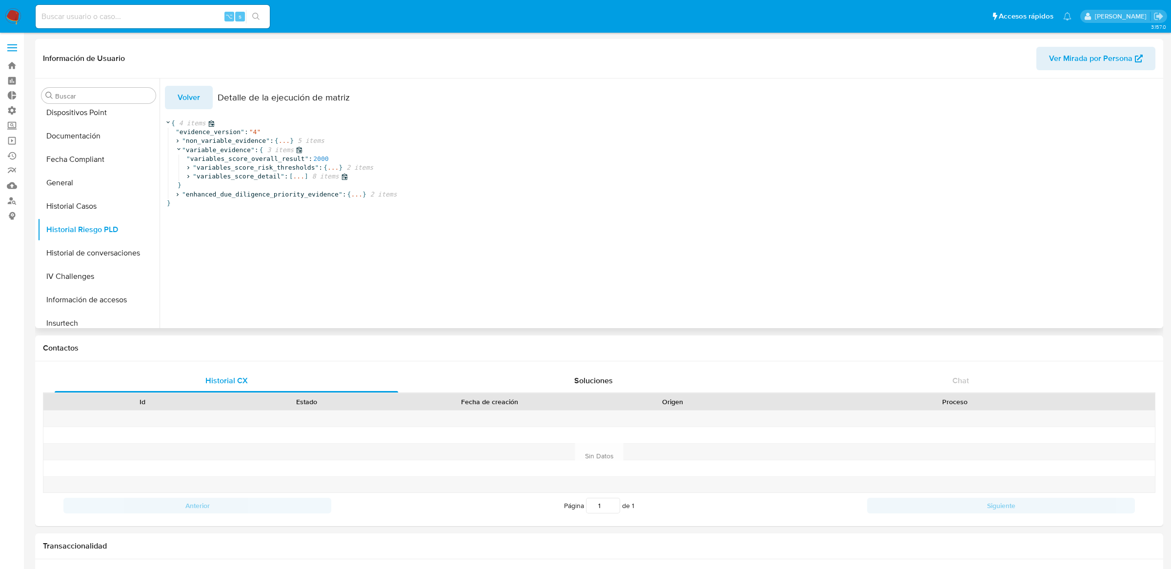
click at [300, 176] on span "..." at bounding box center [298, 176] width 11 height 9
click at [223, 196] on span "..." at bounding box center [221, 194] width 11 height 9
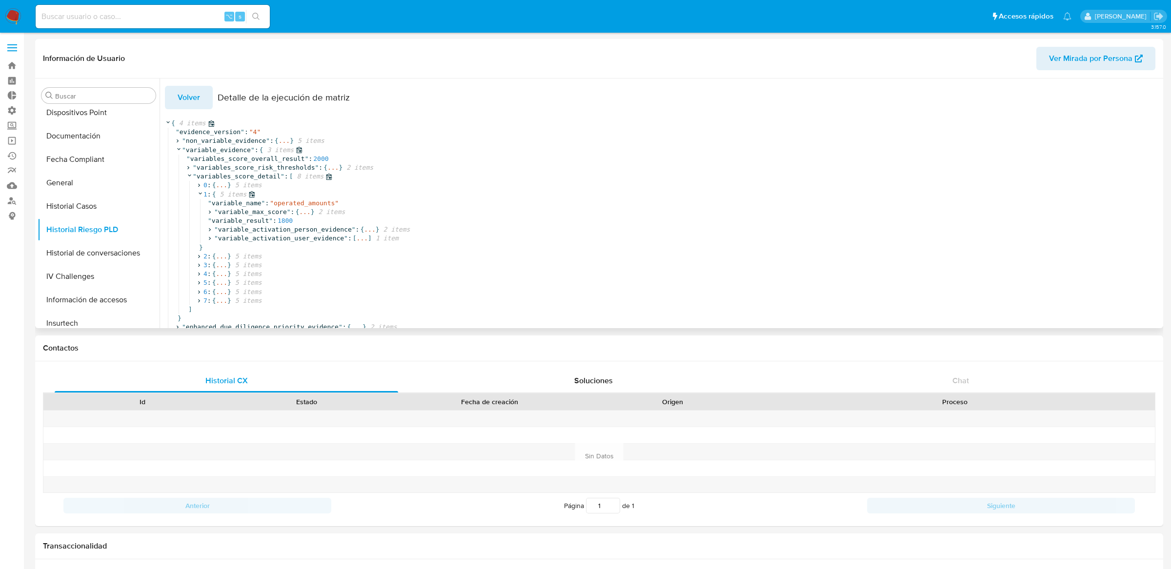
click at [221, 191] on span "5 items" at bounding box center [231, 194] width 31 height 9
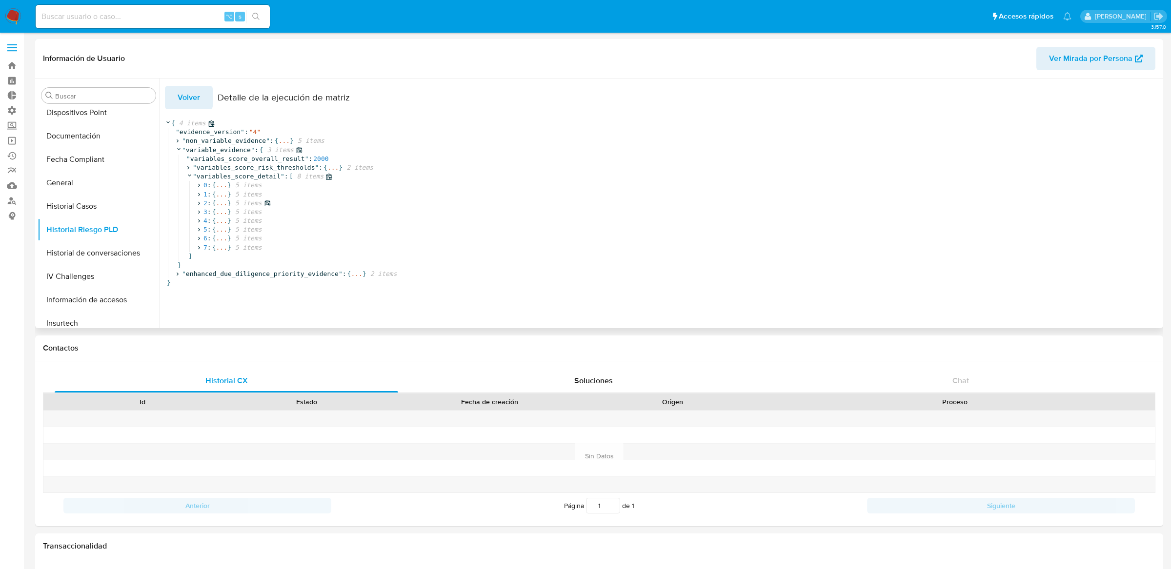
click at [221, 204] on span "..." at bounding box center [221, 203] width 11 height 9
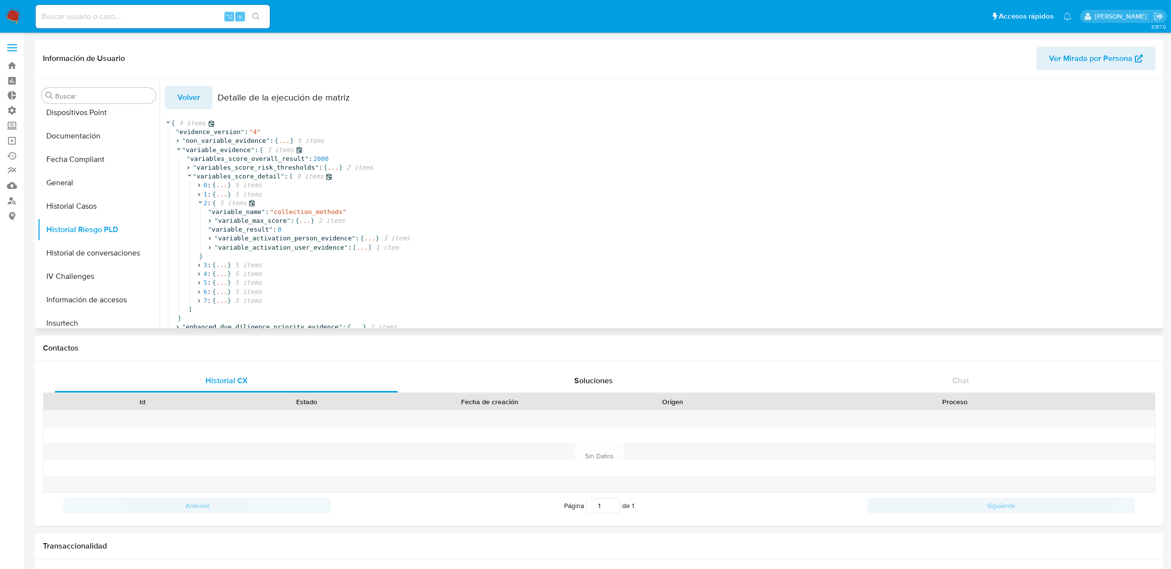
click at [221, 204] on span "5 items" at bounding box center [231, 203] width 31 height 9
click at [220, 212] on span "..." at bounding box center [221, 212] width 11 height 9
click at [220, 212] on span "5 items" at bounding box center [231, 212] width 31 height 9
click at [220, 223] on span "..." at bounding box center [221, 221] width 11 height 9
click at [220, 223] on span "5 items" at bounding box center [231, 221] width 31 height 9
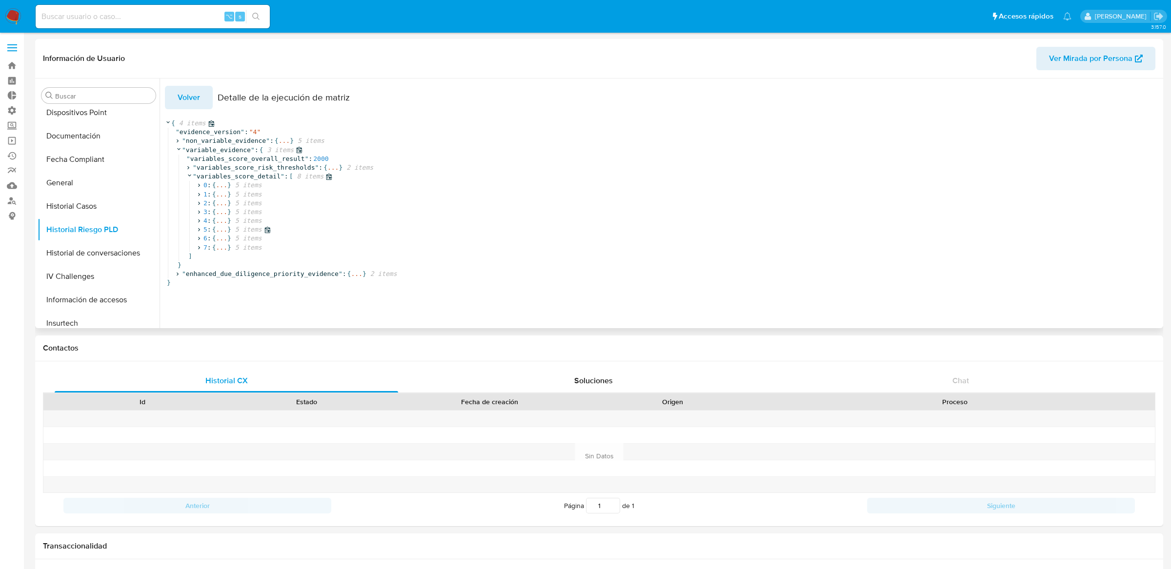
click at [220, 231] on span "..." at bounding box center [221, 229] width 11 height 9
click at [220, 231] on span "5 items" at bounding box center [231, 229] width 31 height 9
click at [220, 240] on span "..." at bounding box center [221, 238] width 11 height 9
click at [220, 240] on span "5 items" at bounding box center [231, 238] width 31 height 9
click at [220, 244] on span "..." at bounding box center [221, 247] width 11 height 9
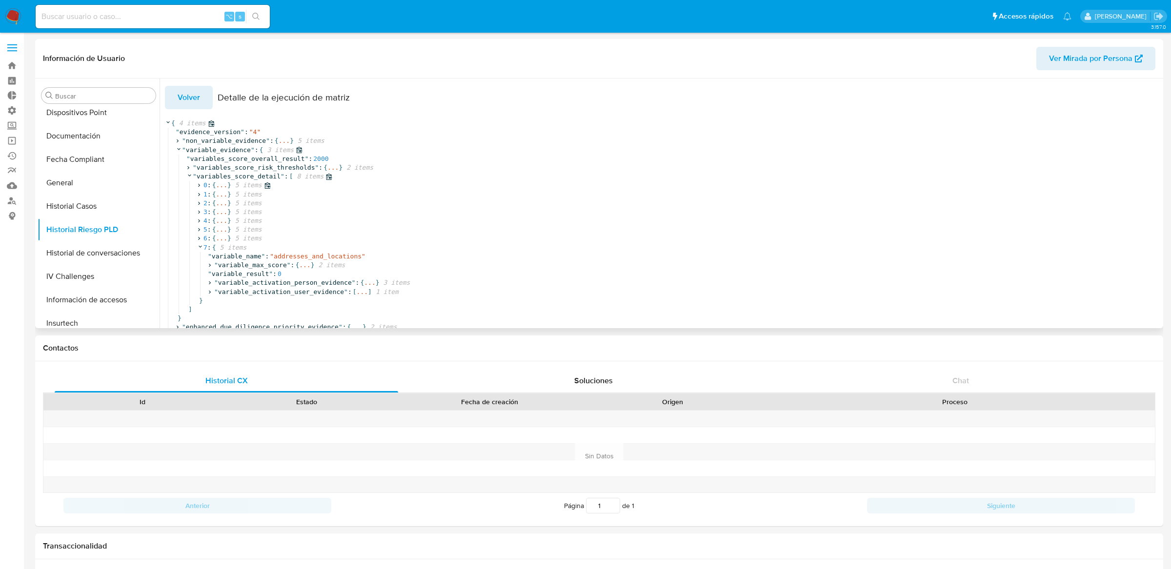
click at [217, 182] on span "..." at bounding box center [221, 185] width 11 height 9
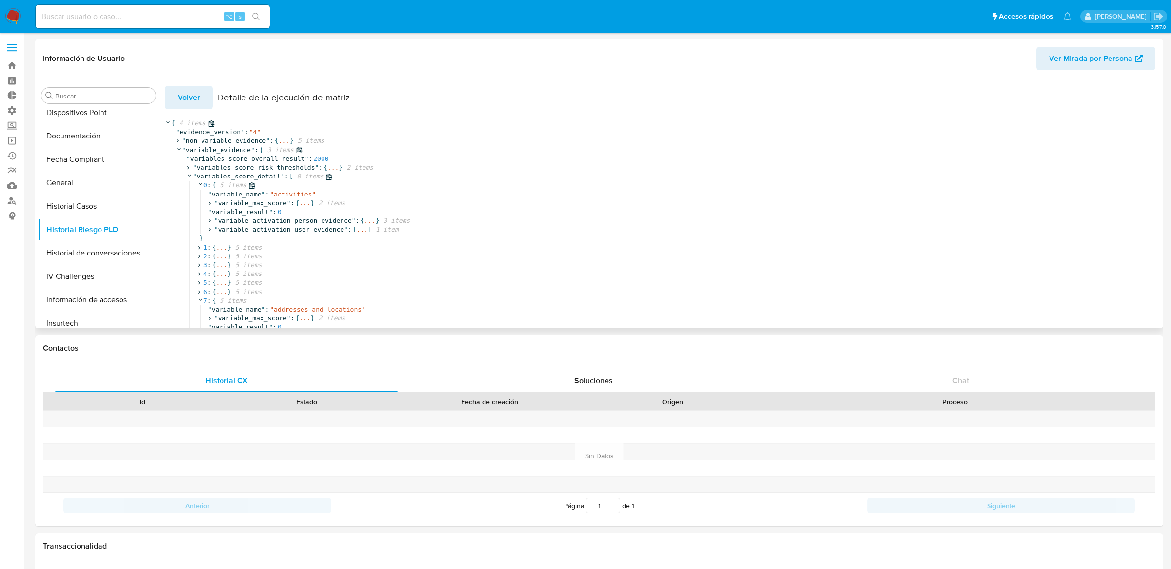
click at [217, 181] on span "5 items" at bounding box center [231, 185] width 31 height 9
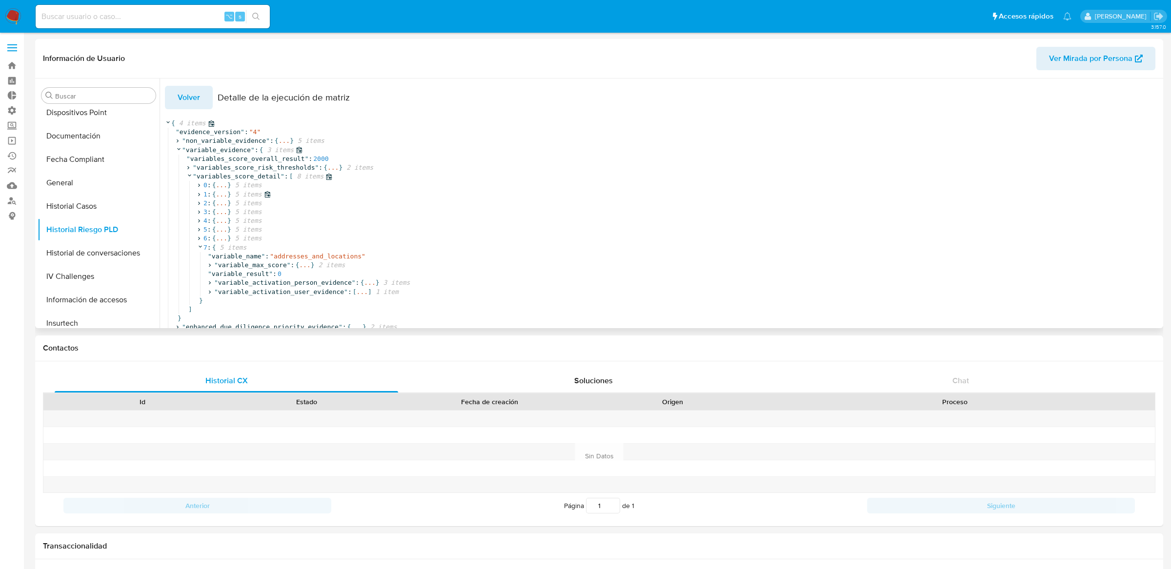
click at [222, 194] on span "..." at bounding box center [221, 194] width 11 height 9
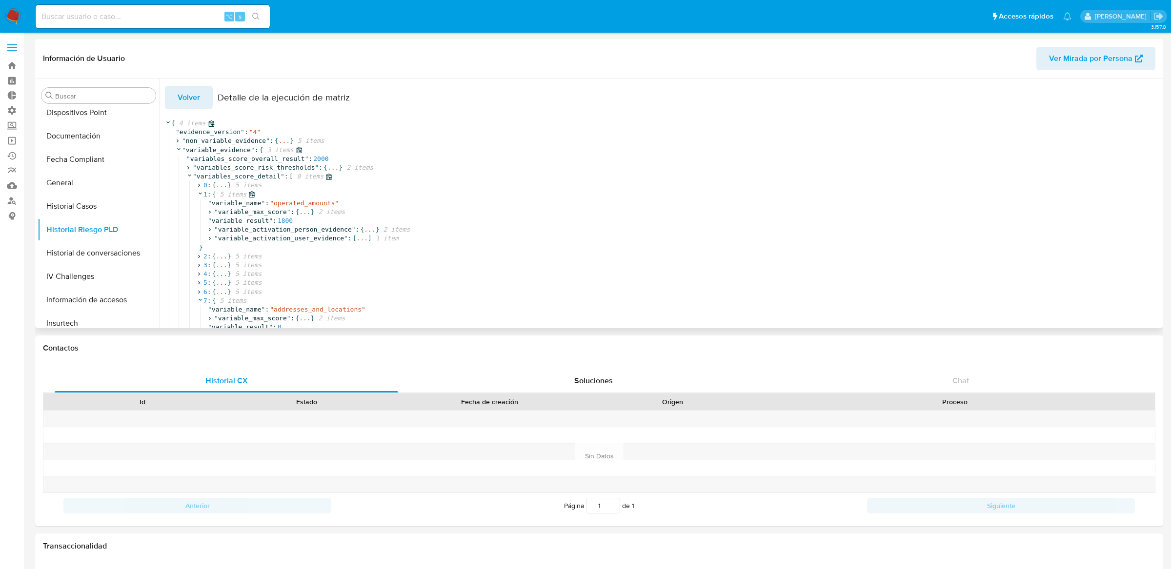
click at [222, 194] on span "5 items" at bounding box center [231, 194] width 31 height 9
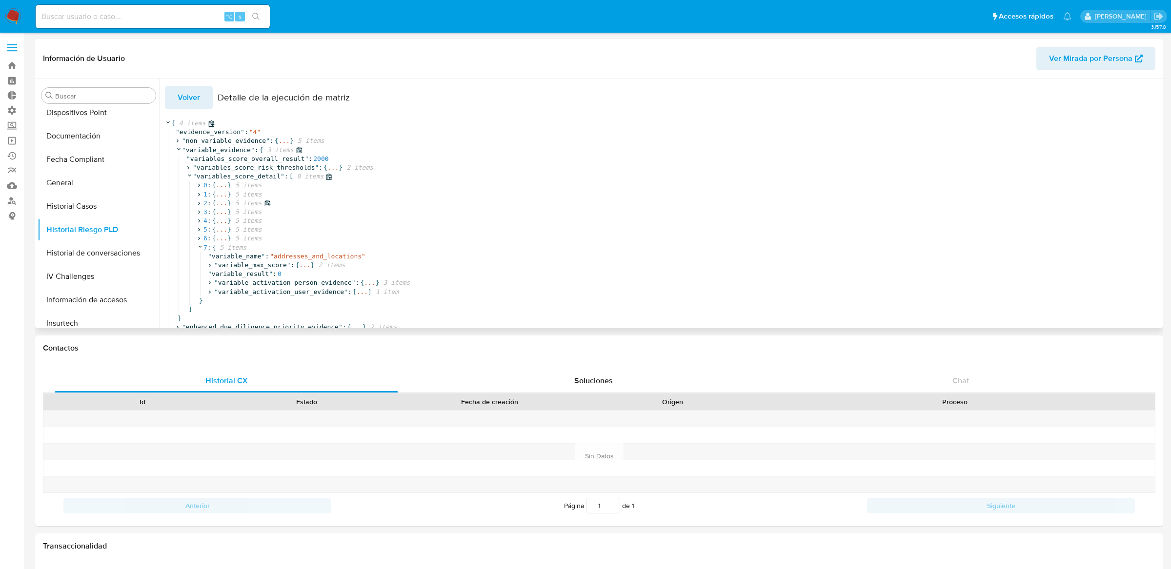
click at [221, 199] on span "..." at bounding box center [221, 203] width 11 height 9
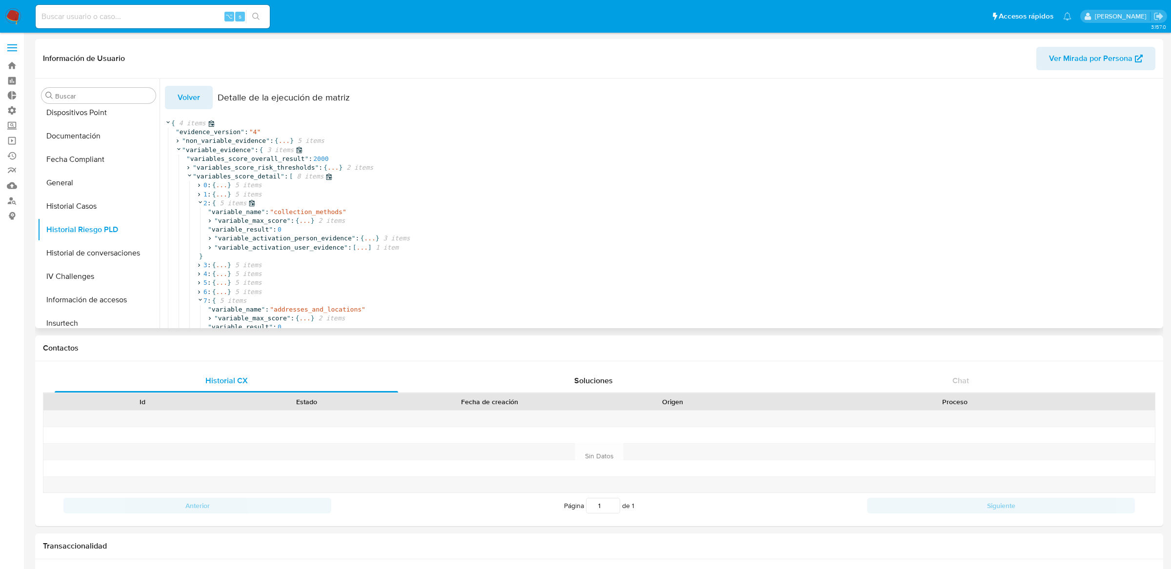
click at [221, 202] on span "5 items" at bounding box center [231, 203] width 31 height 9
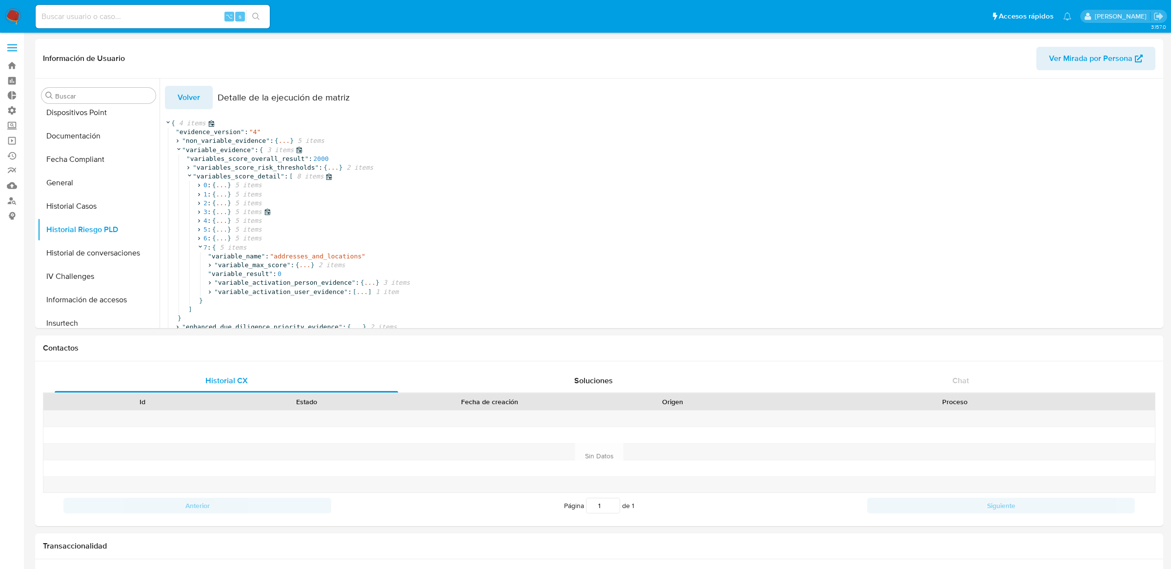
click at [221, 209] on span "..." at bounding box center [221, 212] width 11 height 9
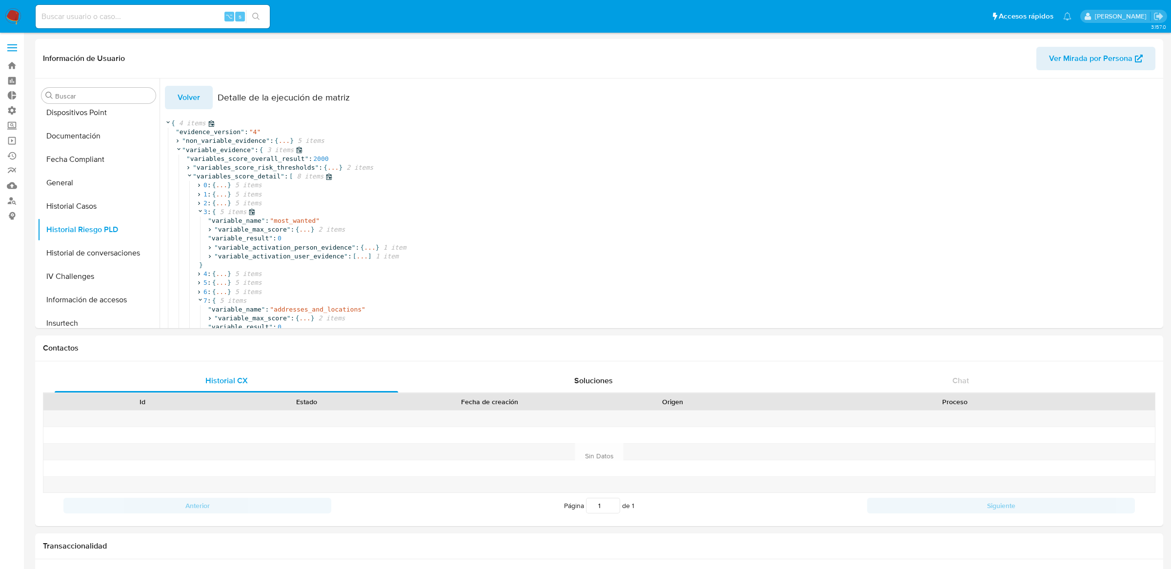
click at [221, 213] on span "5 items" at bounding box center [231, 212] width 31 height 9
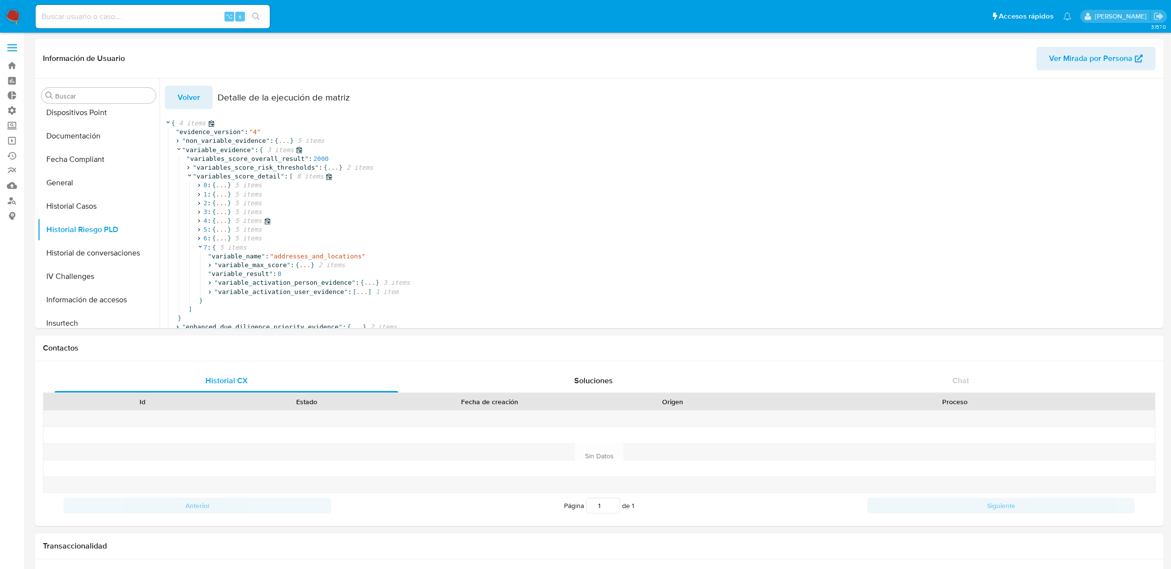
click at [221, 218] on span "..." at bounding box center [221, 221] width 11 height 9
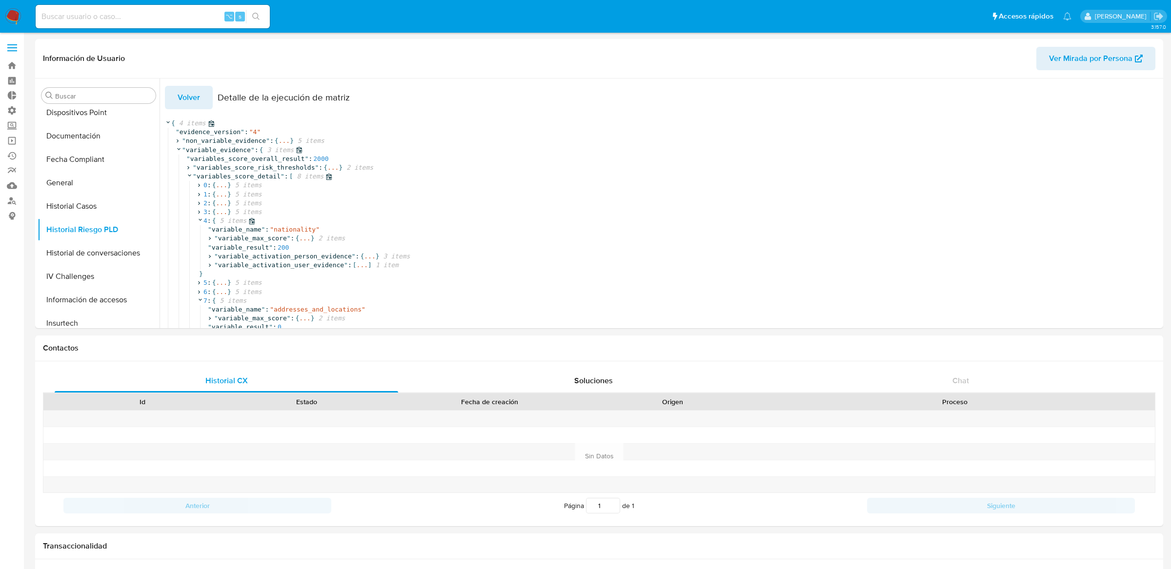
click at [221, 218] on span "5 items" at bounding box center [231, 221] width 31 height 9
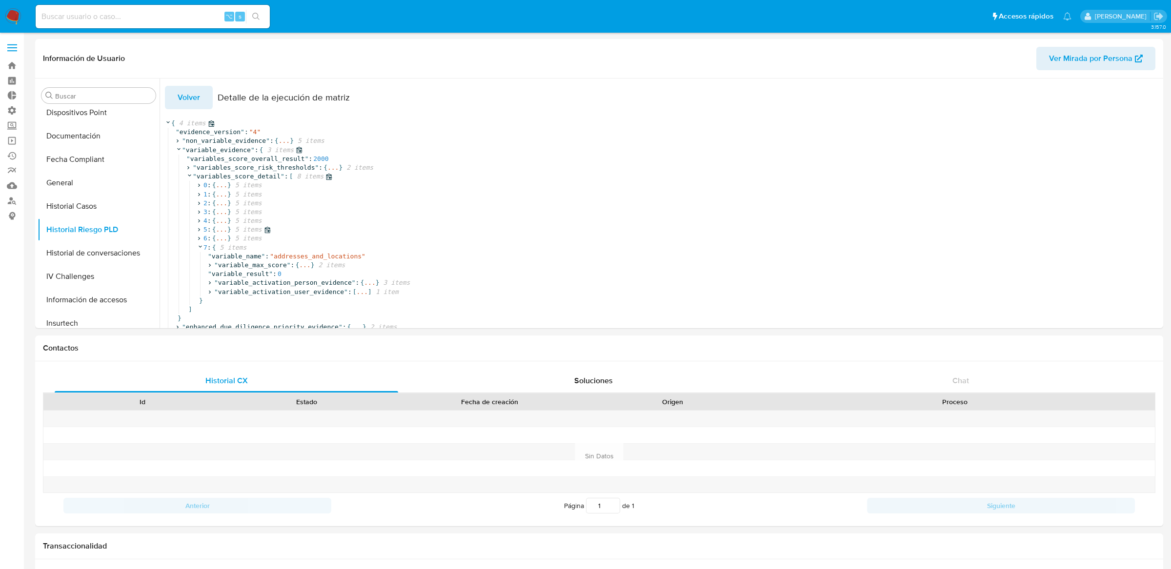
click at [221, 228] on span "..." at bounding box center [221, 229] width 11 height 9
click at [221, 228] on span "5 items" at bounding box center [231, 229] width 31 height 9
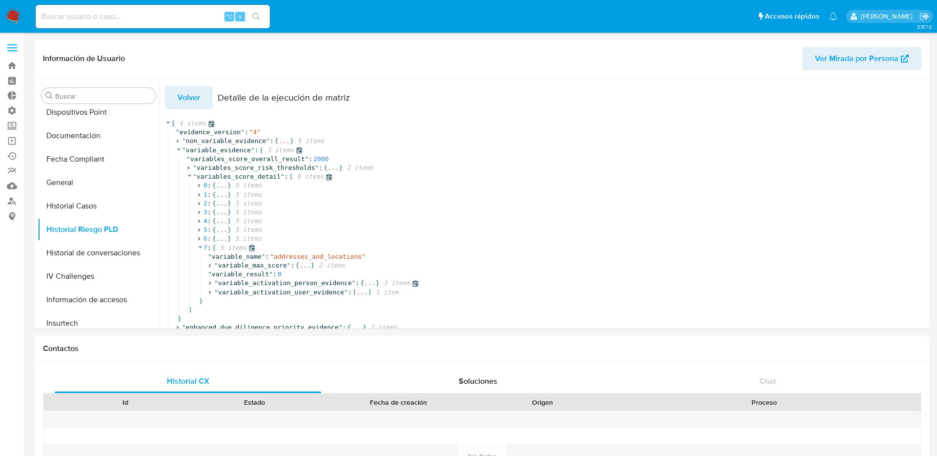
scroll to position [4, 0]
click at [307, 261] on span "..." at bounding box center [304, 265] width 11 height 9
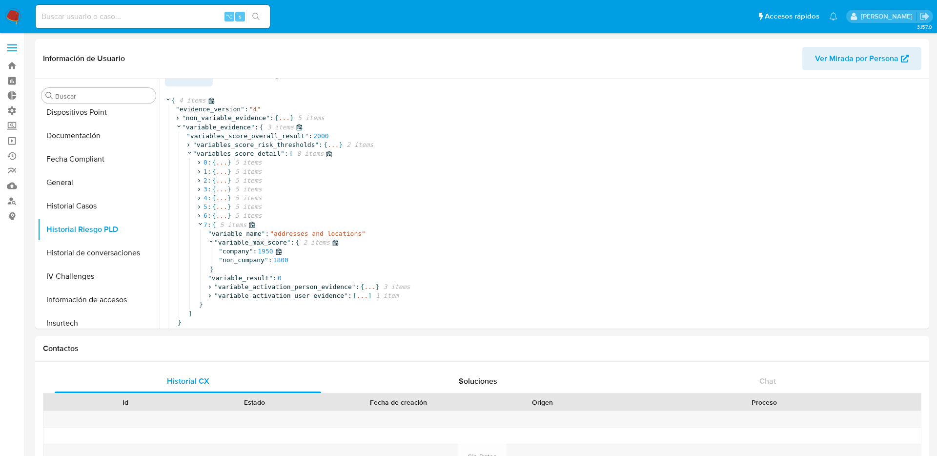
scroll to position [31, 0]
click at [373, 282] on span "..." at bounding box center [369, 286] width 11 height 9
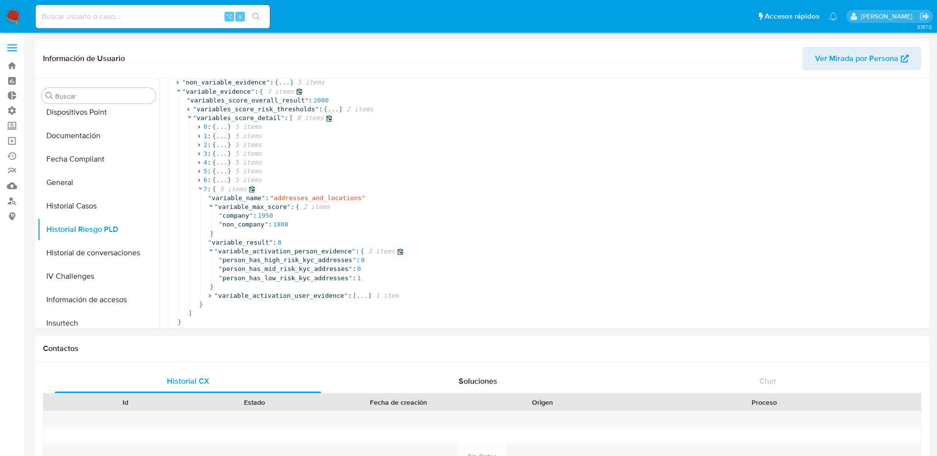
scroll to position [7, 0]
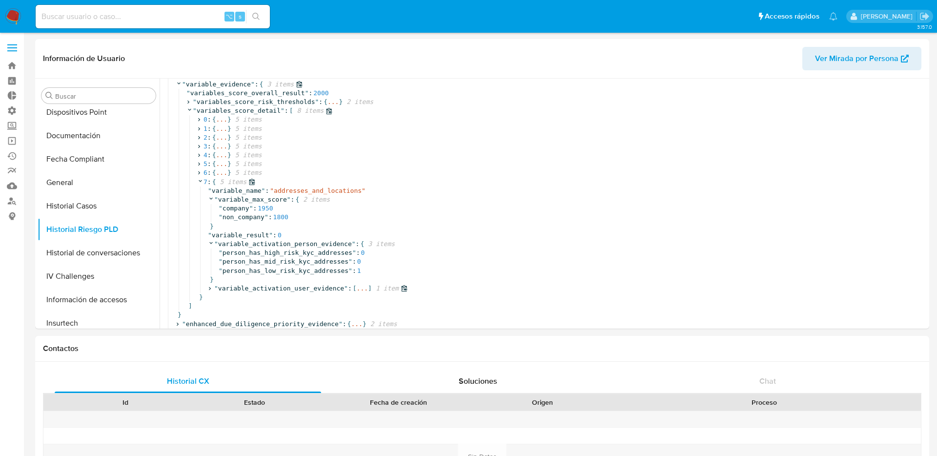
click at [362, 284] on span "..." at bounding box center [362, 288] width 11 height 9
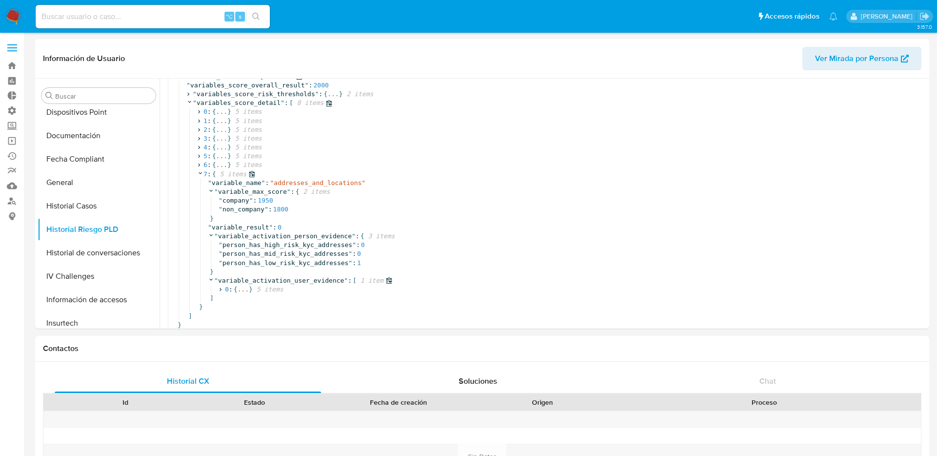
scroll to position [84, 0]
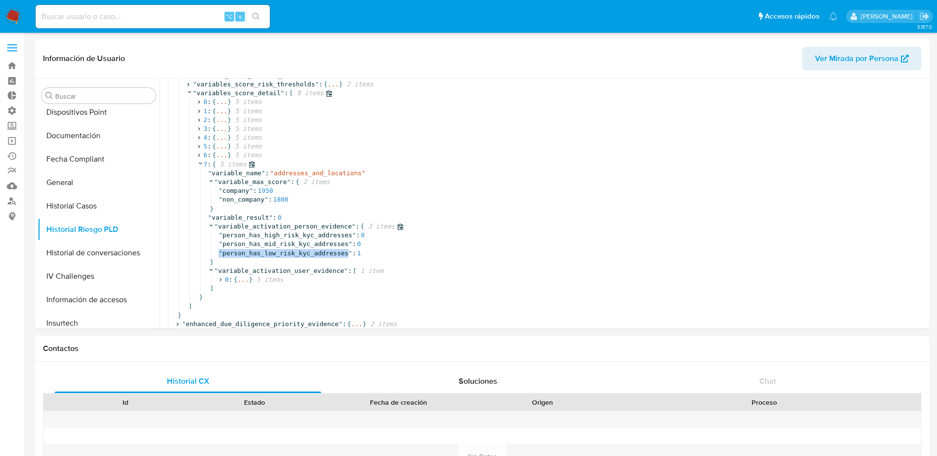
drag, startPoint x: 350, startPoint y: 243, endPoint x: 217, endPoint y: 243, distance: 132.7
click at [217, 243] on div "" person_has_high_risk_kyc_addresses " : 0 " person_has_mid_risk_kyc_addresses …" at bounding box center [602, 244] width 783 height 27
click at [234, 249] on span "person_has_low_risk_kyc_addresses" at bounding box center [285, 252] width 126 height 7
click at [200, 162] on icon at bounding box center [200, 163] width 3 height 2
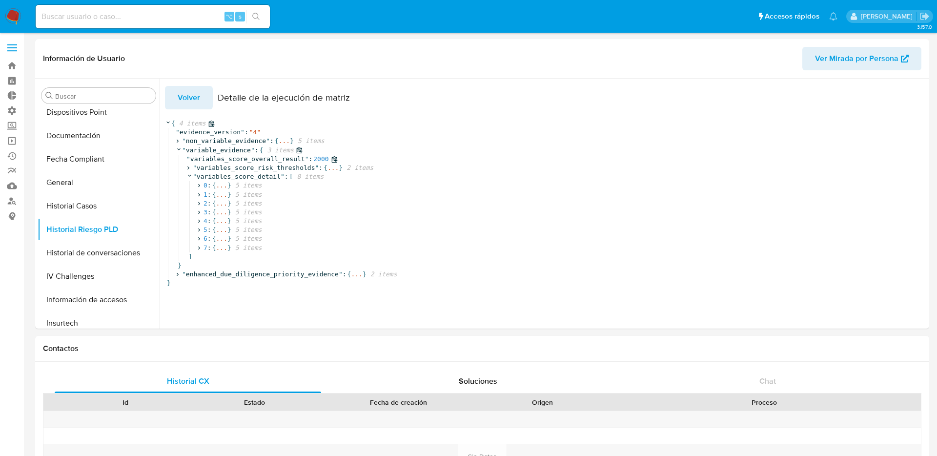
scroll to position [0, 0]
click at [199, 186] on icon at bounding box center [199, 185] width 2 height 3
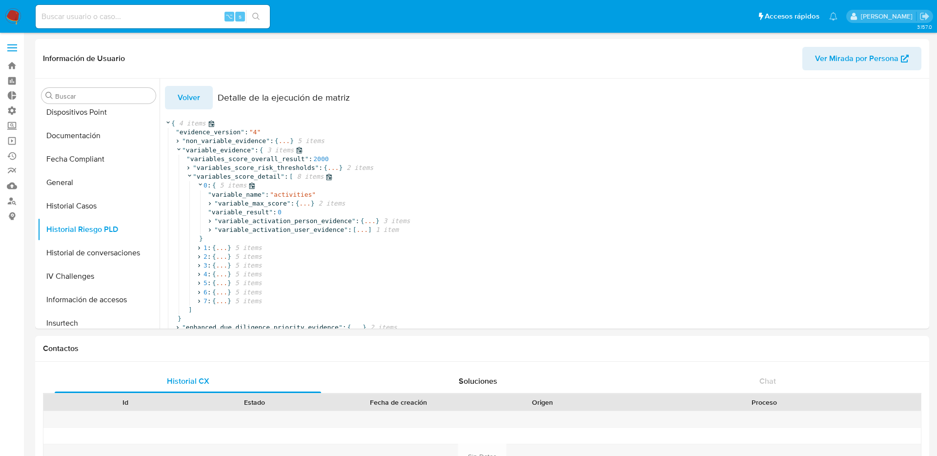
click at [199, 186] on icon at bounding box center [200, 184] width 6 height 6
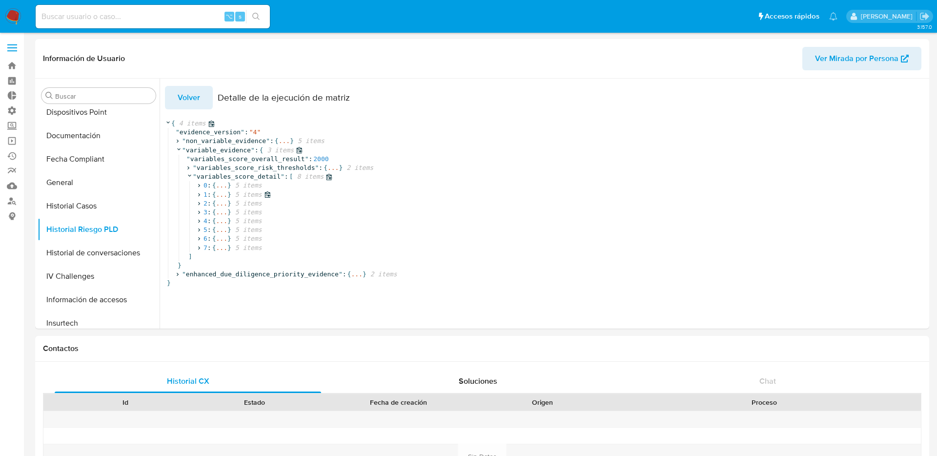
click at [199, 197] on icon at bounding box center [199, 194] width 6 height 6
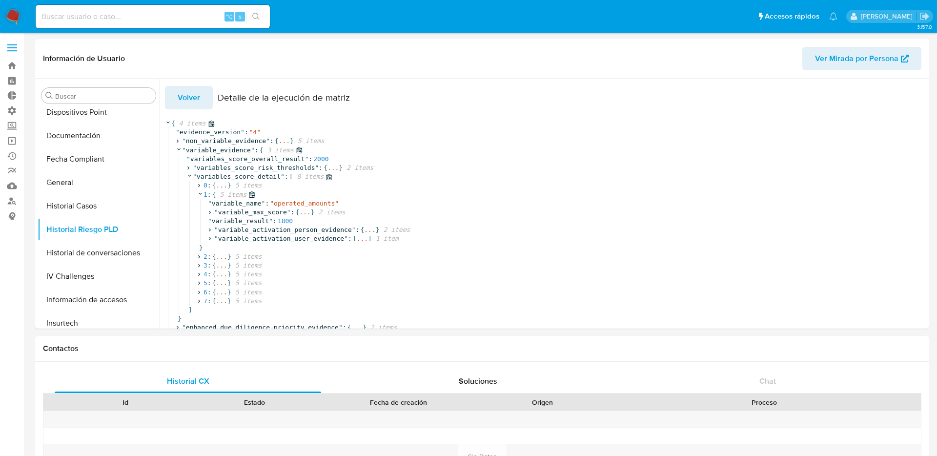
click at [199, 196] on icon at bounding box center [200, 193] width 6 height 6
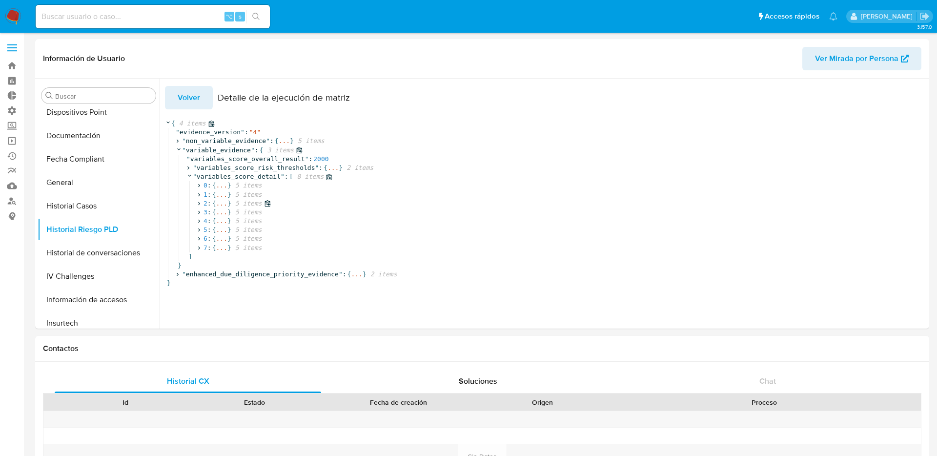
click at [199, 206] on icon at bounding box center [199, 203] width 6 height 6
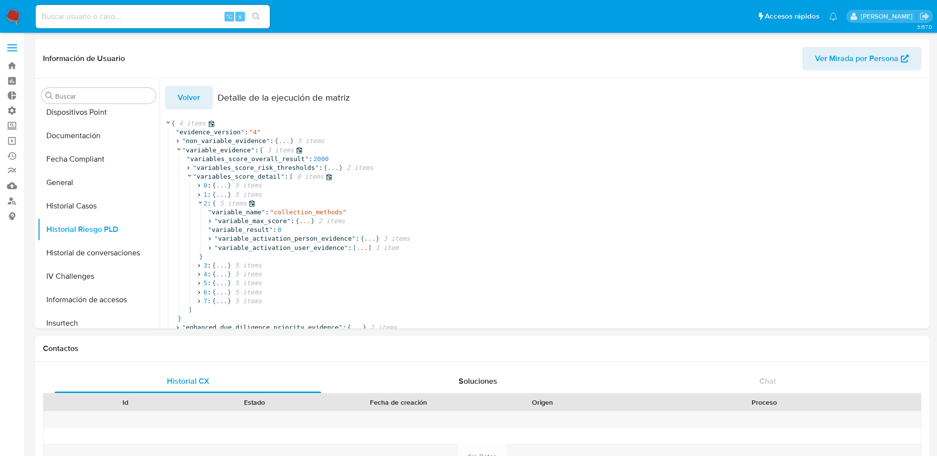
click at [199, 202] on icon at bounding box center [200, 202] width 6 height 6
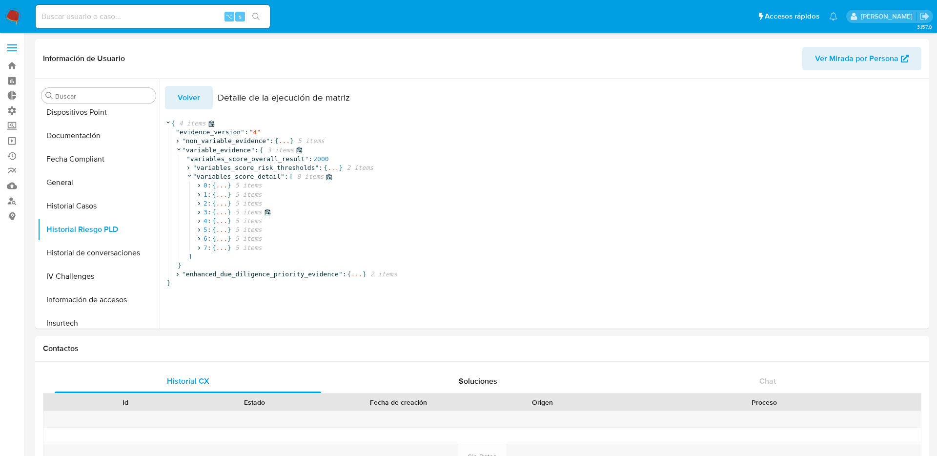
click at [199, 212] on icon at bounding box center [199, 212] width 6 height 6
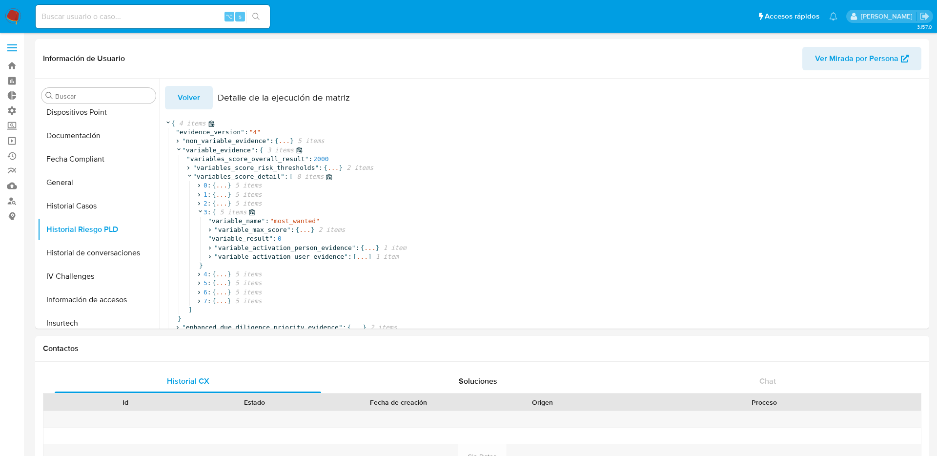
click at [199, 212] on icon at bounding box center [200, 211] width 6 height 6
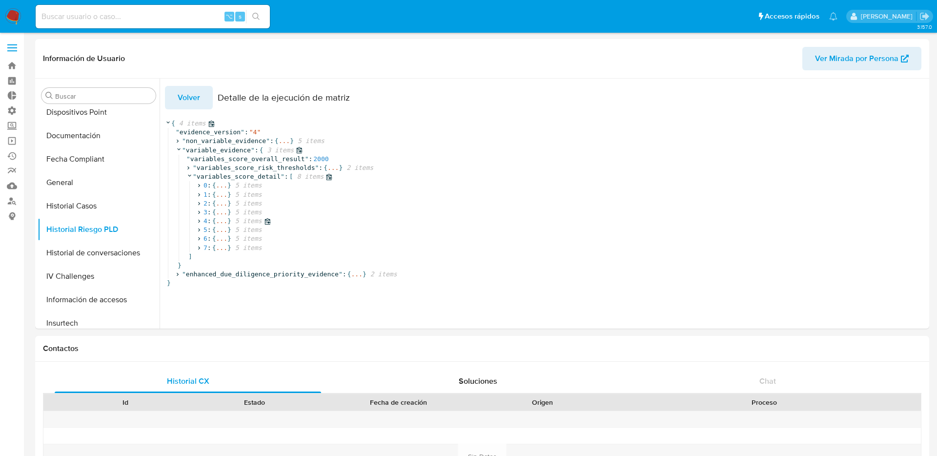
click at [199, 221] on icon at bounding box center [199, 221] width 6 height 6
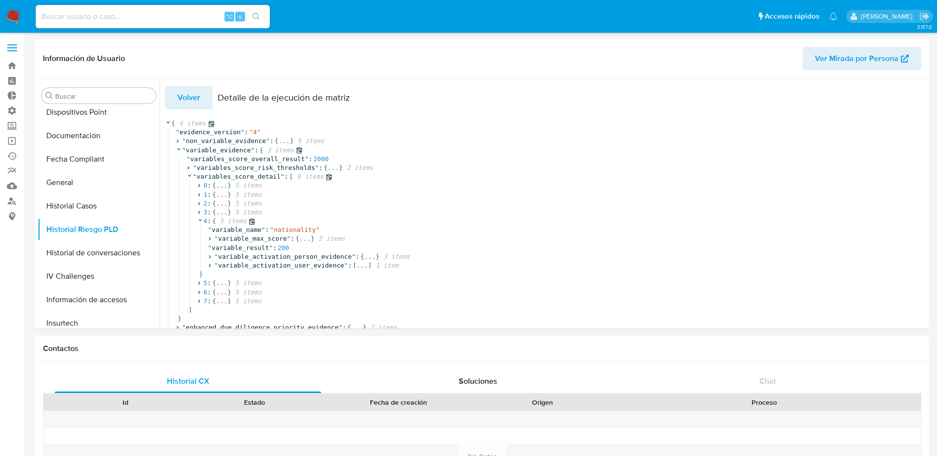
click at [199, 221] on icon at bounding box center [200, 220] width 6 height 6
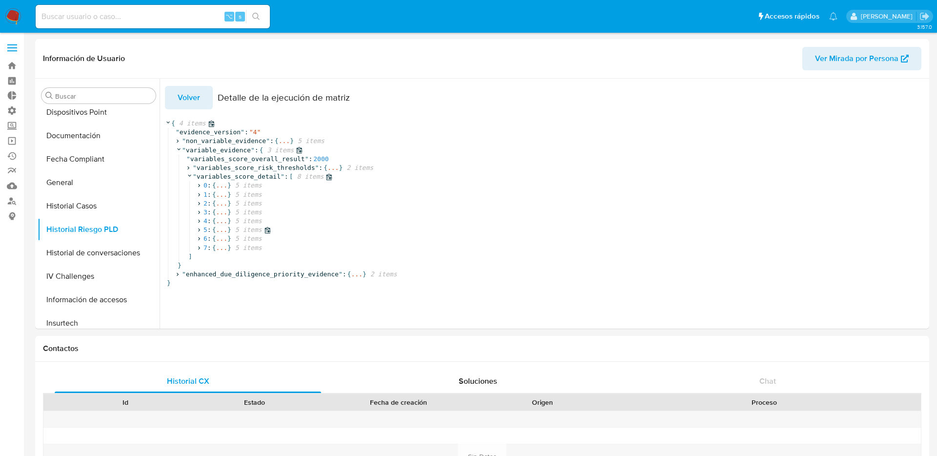
click at [199, 229] on icon at bounding box center [199, 230] width 6 height 6
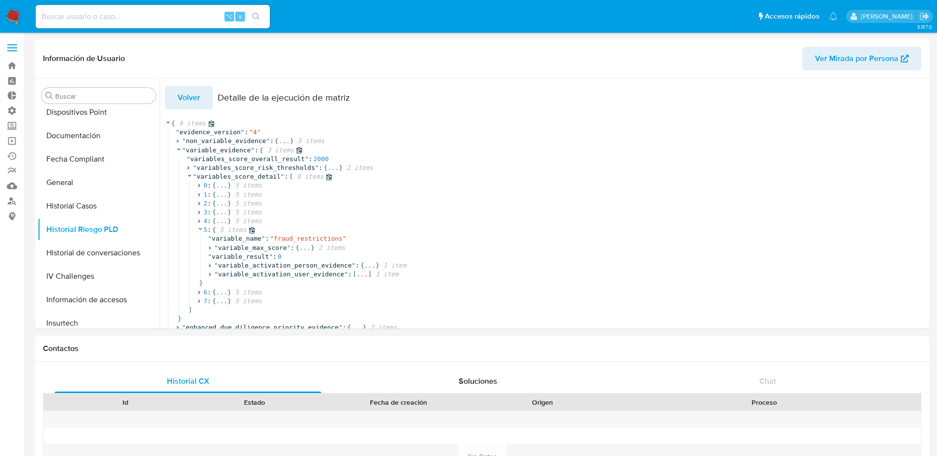
click at [199, 229] on icon at bounding box center [200, 228] width 6 height 6
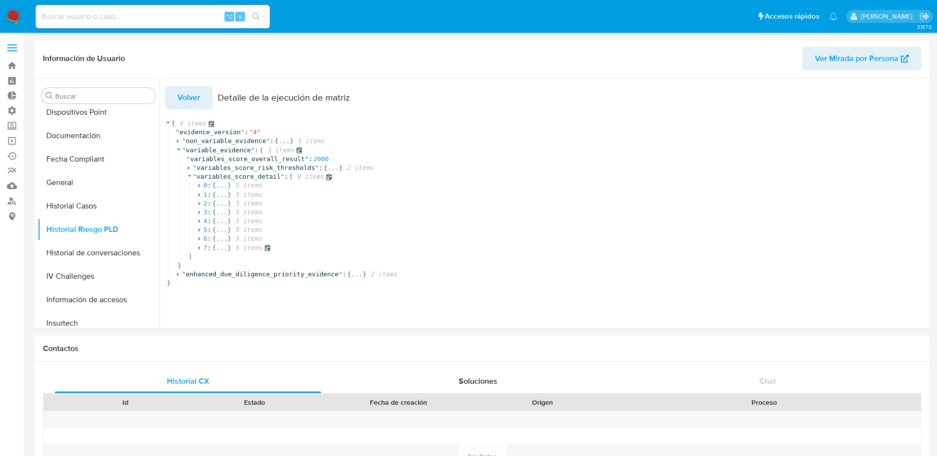
click at [199, 247] on icon at bounding box center [199, 247] width 2 height 3
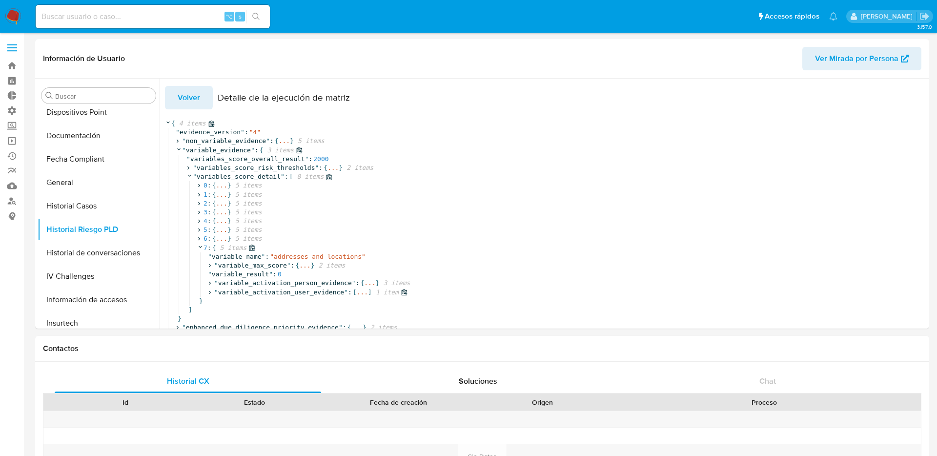
click at [364, 294] on span "..." at bounding box center [362, 292] width 11 height 9
click at [242, 304] on span "..." at bounding box center [242, 301] width 11 height 9
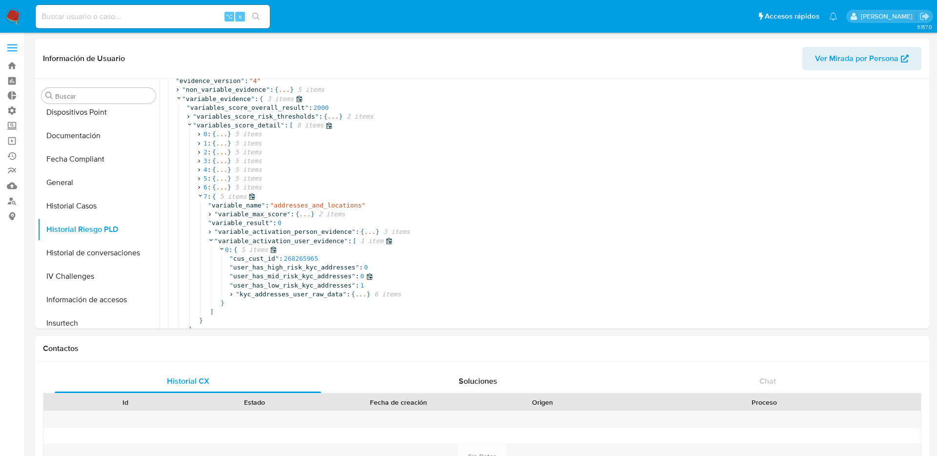
scroll to position [57, 0]
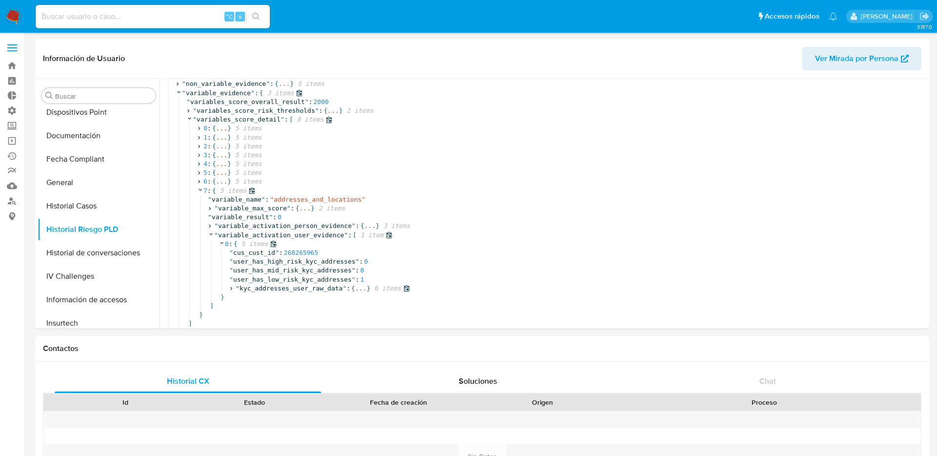
click at [357, 290] on span "..." at bounding box center [360, 288] width 11 height 9
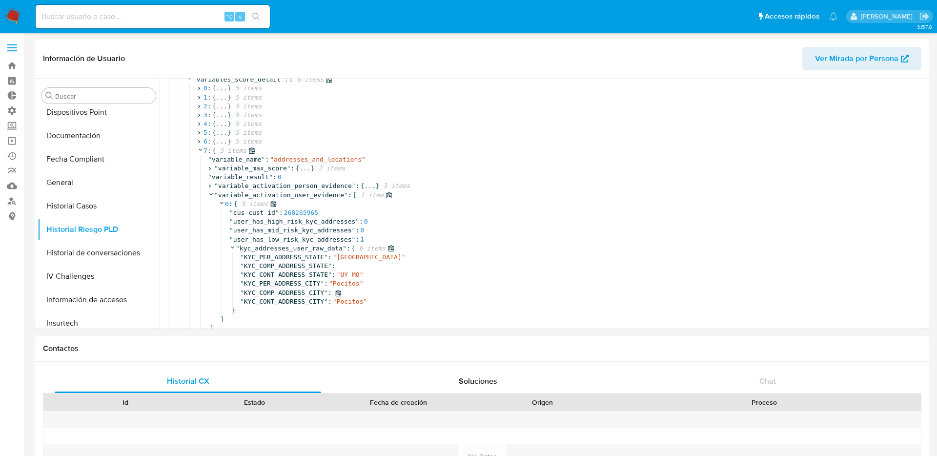
scroll to position [138, 0]
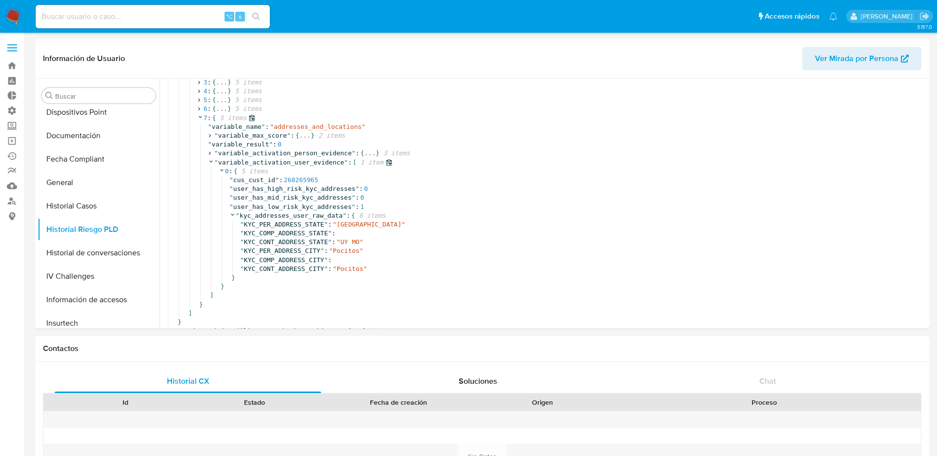
click at [214, 159] on span """ at bounding box center [216, 162] width 4 height 7
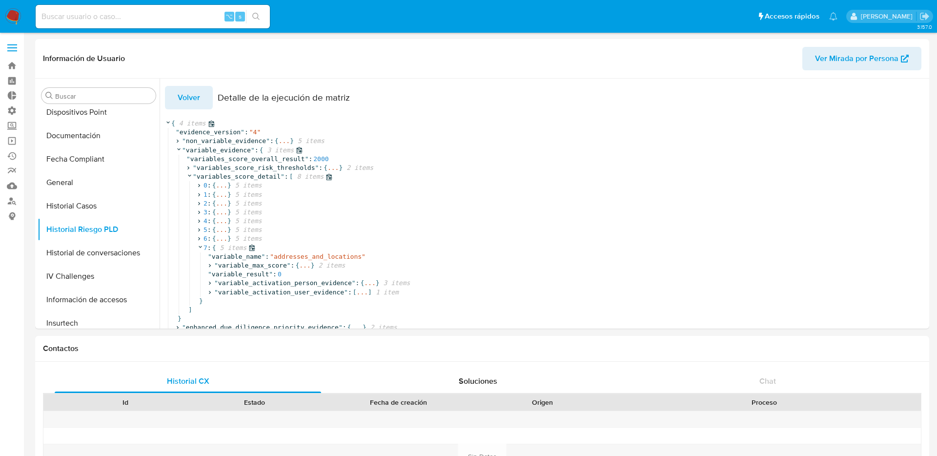
click at [200, 244] on icon at bounding box center [200, 246] width 6 height 6
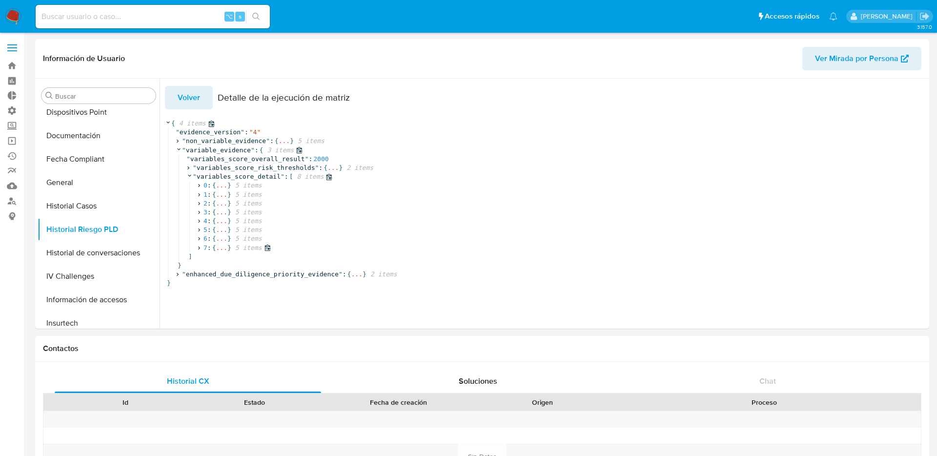
scroll to position [0, 0]
click at [199, 249] on icon at bounding box center [199, 247] width 6 height 6
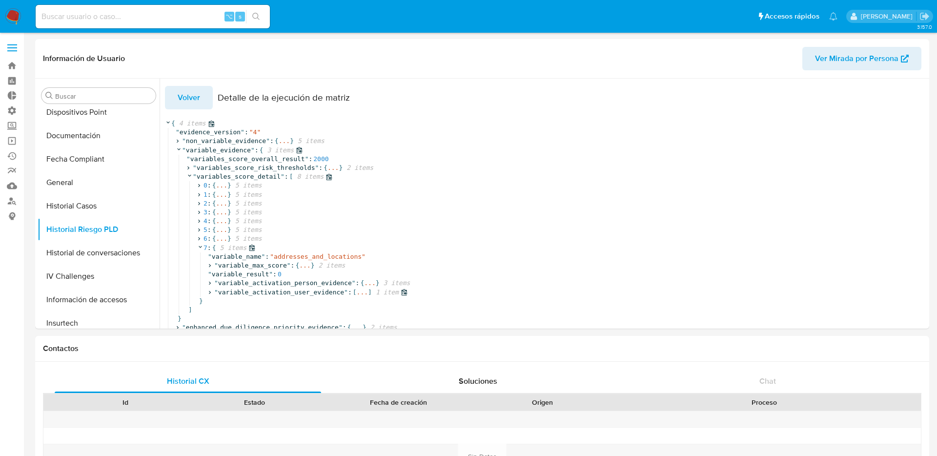
click at [353, 293] on span "[" at bounding box center [355, 292] width 4 height 9
click at [242, 300] on span "..." at bounding box center [242, 301] width 11 height 9
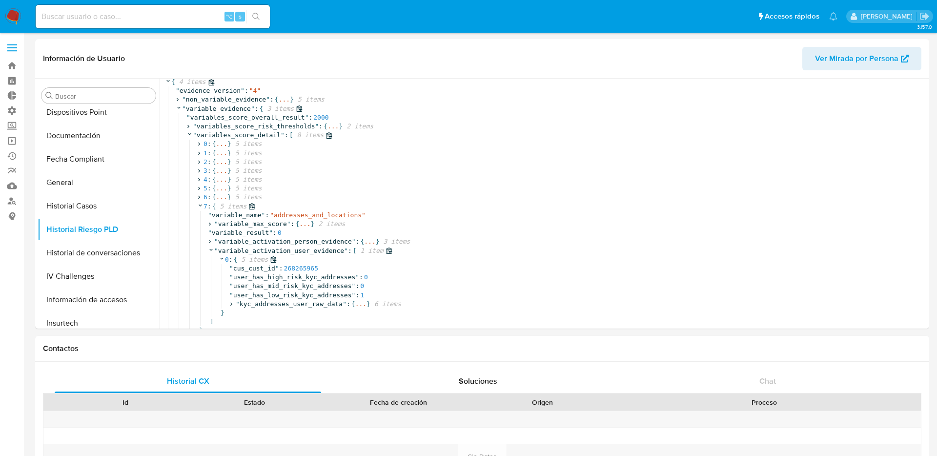
scroll to position [75, 0]
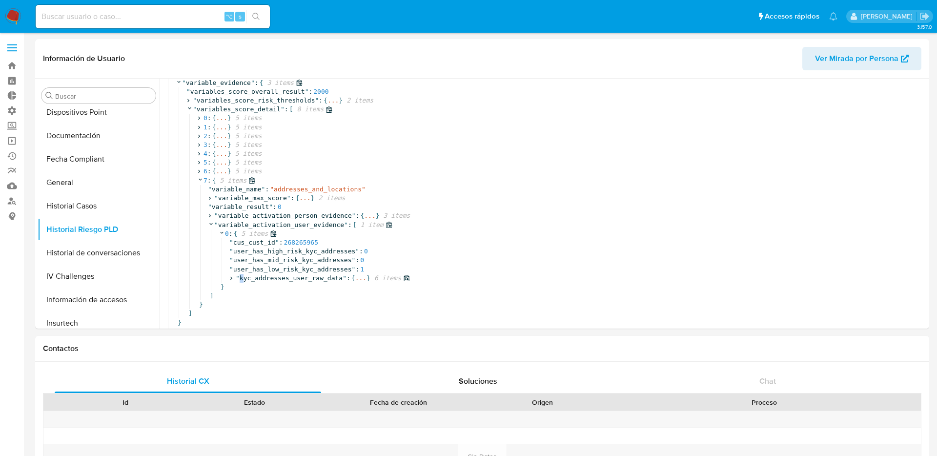
click at [241, 274] on span "kyc_addresses_user_raw_data" at bounding box center [290, 277] width 103 height 7
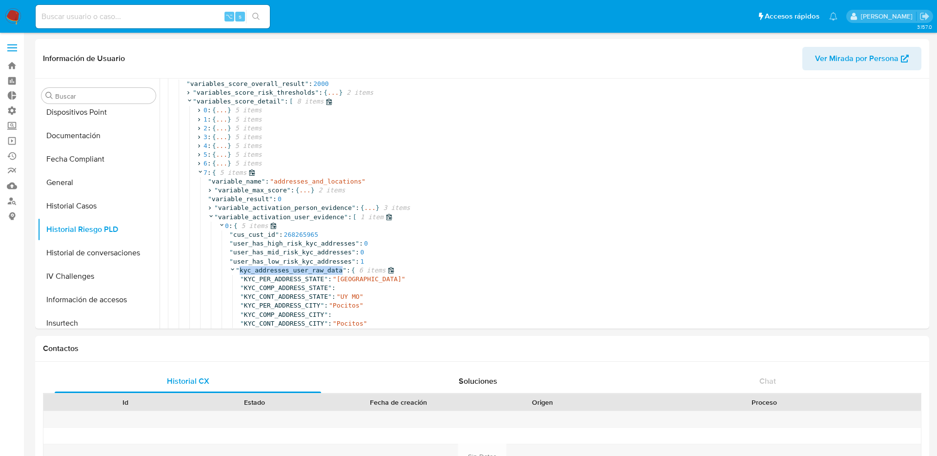
drag, startPoint x: 341, startPoint y: 271, endPoint x: 240, endPoint y: 271, distance: 101.0
click at [240, 271] on span "kyc_addresses_user_raw_data" at bounding box center [290, 269] width 103 height 7
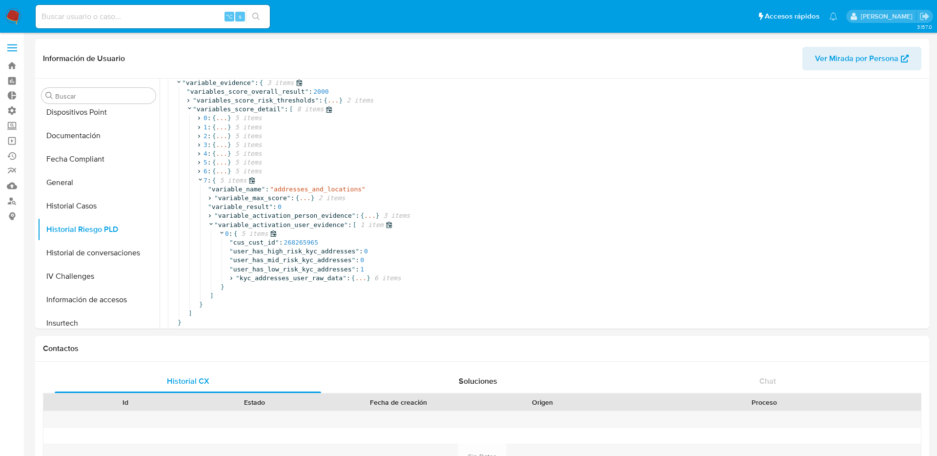
click at [308, 274] on span "kyc_addresses_user_raw_data" at bounding box center [290, 277] width 103 height 7
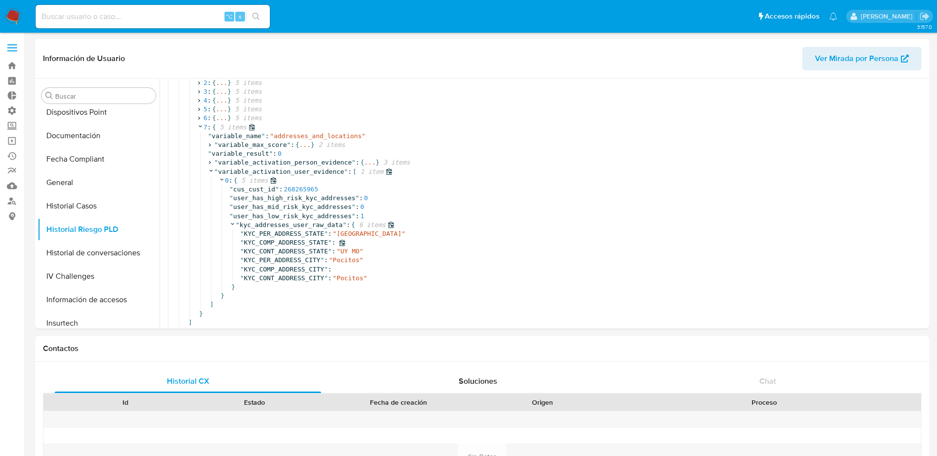
scroll to position [138, 0]
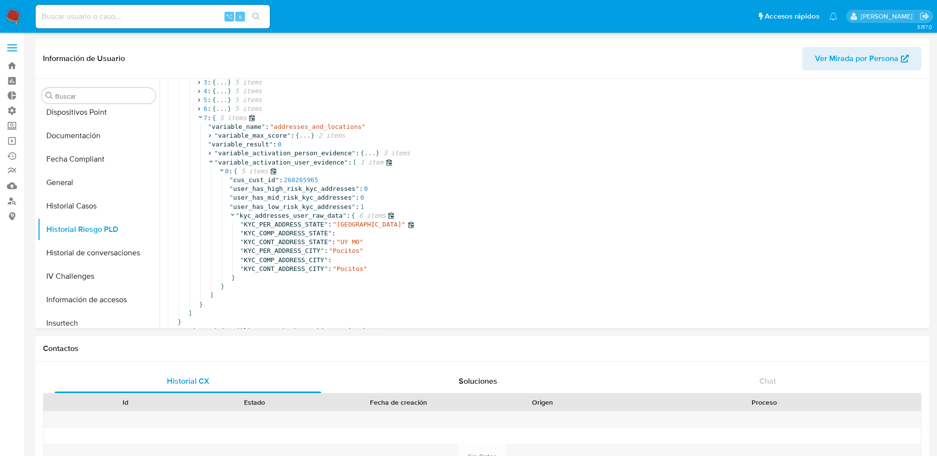
drag, startPoint x: 241, startPoint y: 205, endPoint x: 331, endPoint y: 212, distance: 90.5
click at [331, 213] on div "" kyc_addresses_user_raw_data " : { 6 items " KYC_PER_ADDRESS_STATE " : " Monte…" at bounding box center [611, 246] width 765 height 71
drag, startPoint x: 341, startPoint y: 209, endPoint x: 240, endPoint y: 209, distance: 101.0
click at [240, 212] on span "kyc_addresses_user_raw_data" at bounding box center [290, 215] width 103 height 7
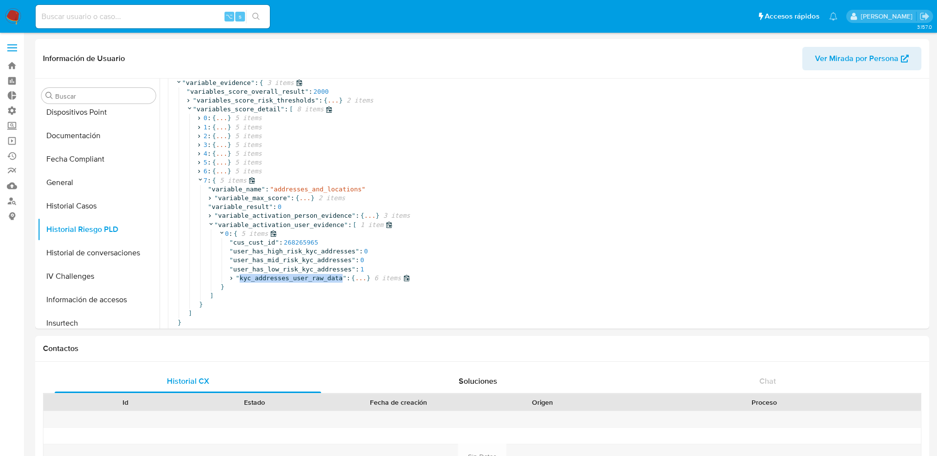
click at [234, 275] on icon at bounding box center [231, 278] width 6 height 6
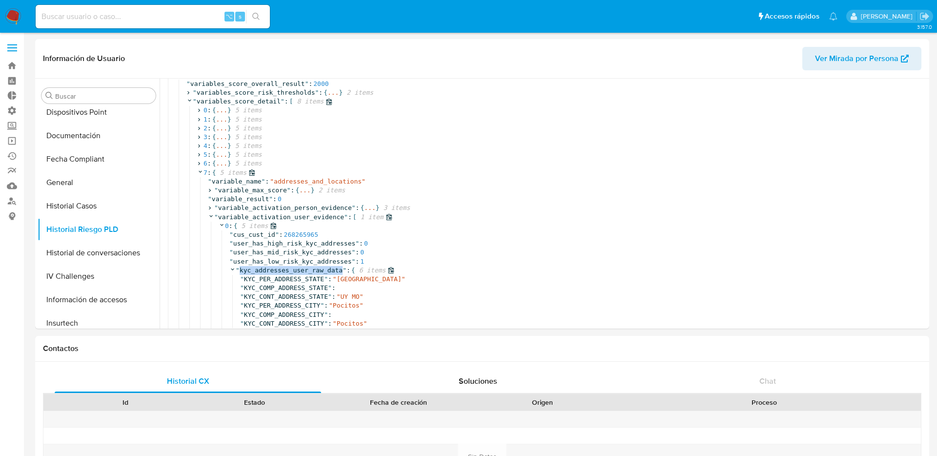
scroll to position [138, 0]
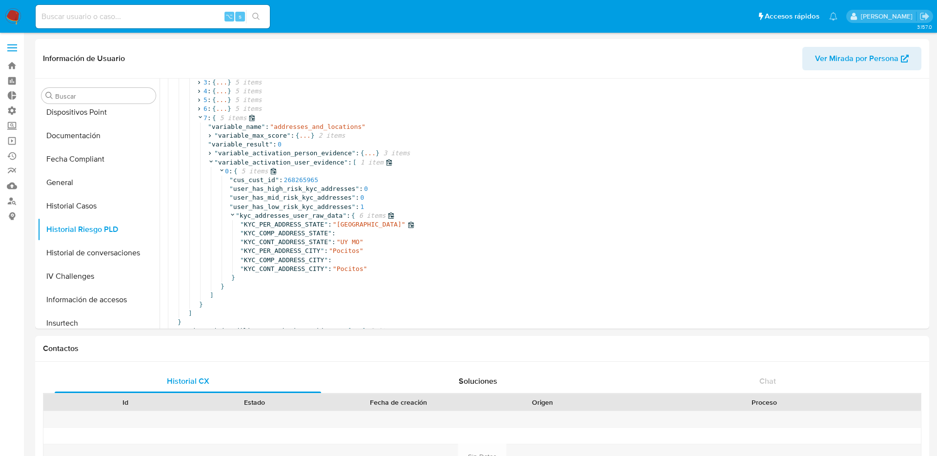
click at [285, 220] on span "KYC_PER_ADDRESS_STATE" at bounding box center [284, 223] width 80 height 7
click at [285, 229] on span "KYC_COMP_ADDRESS_STATE" at bounding box center [286, 232] width 84 height 7
click at [285, 229] on div "" KYC_COMP_ADDRESS_STATE " :" at bounding box center [617, 233] width 754 height 9
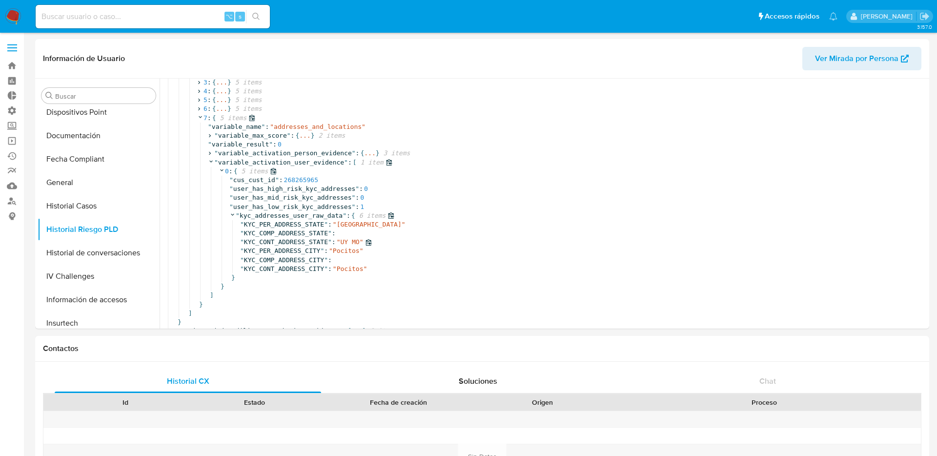
click at [285, 238] on span "KYC_CONT_ADDRESS_STATE" at bounding box center [286, 241] width 84 height 7
click at [285, 256] on span "KYC_COMP_ADDRESS_CITY" at bounding box center [284, 259] width 80 height 7
click at [285, 247] on span "KYC_PER_ADDRESS_CITY" at bounding box center [282, 250] width 77 height 7
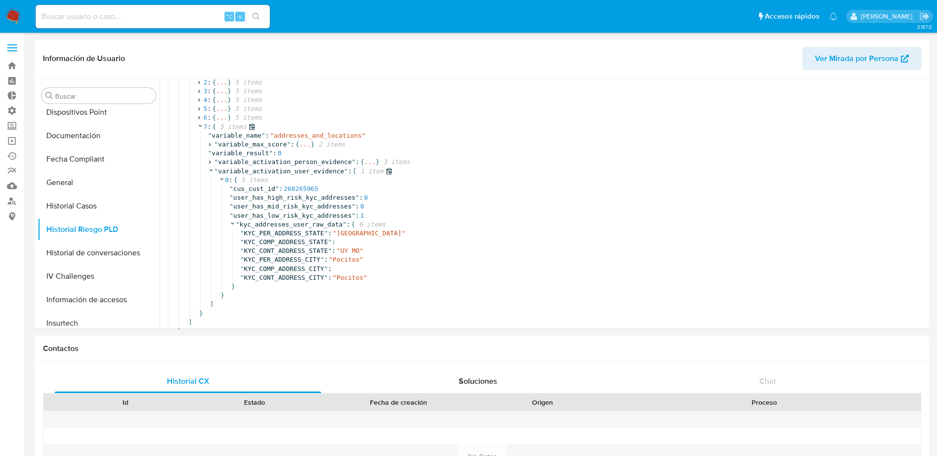
scroll to position [115, 0]
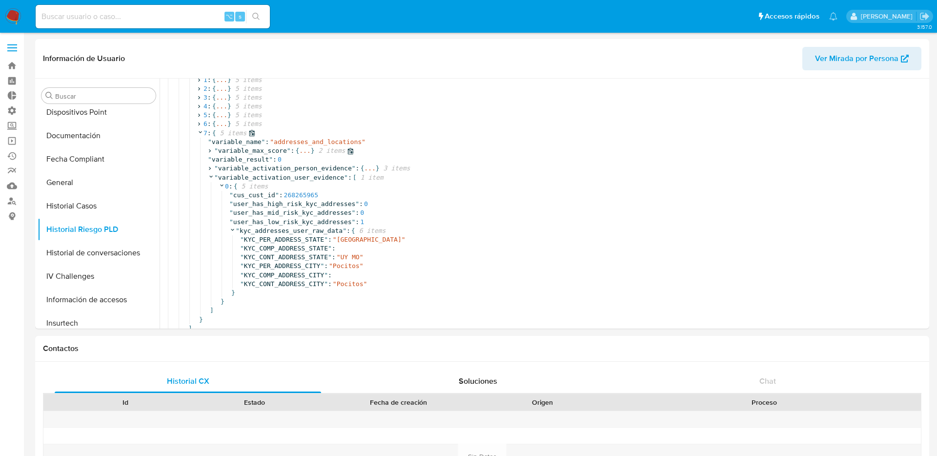
click at [211, 149] on icon at bounding box center [209, 151] width 6 height 6
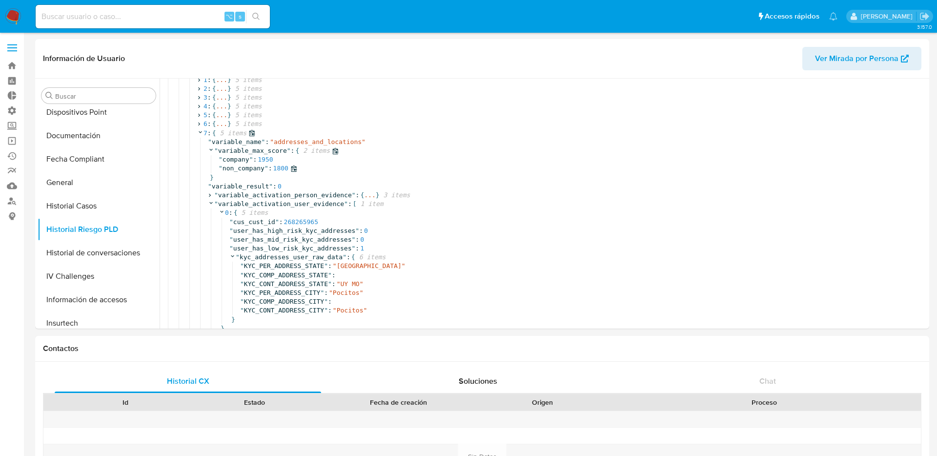
click at [276, 169] on span "1800" at bounding box center [280, 167] width 15 height 7
click at [267, 160] on span "1950" at bounding box center [265, 159] width 15 height 7
click at [277, 167] on span "1800" at bounding box center [280, 167] width 15 height 7
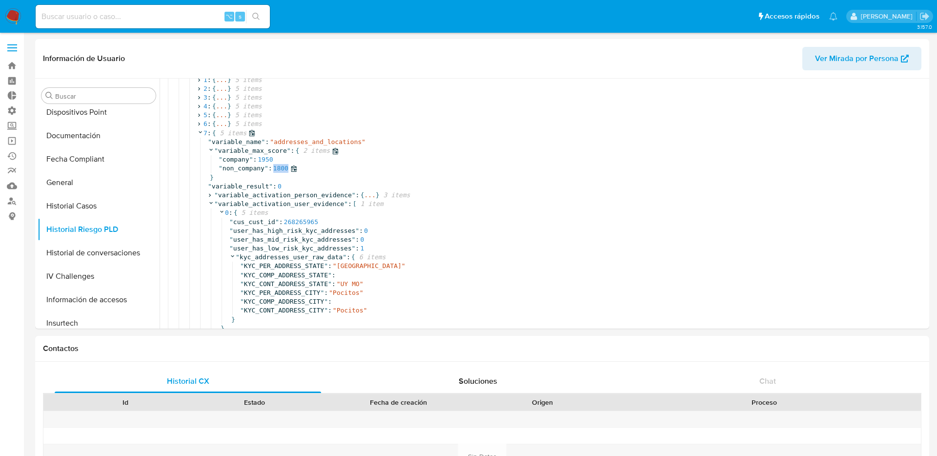
click at [277, 167] on span "1800" at bounding box center [280, 167] width 15 height 7
click at [268, 163] on div "" company " : 1950" at bounding box center [607, 159] width 776 height 9
click at [275, 168] on span "1800" at bounding box center [280, 167] width 15 height 7
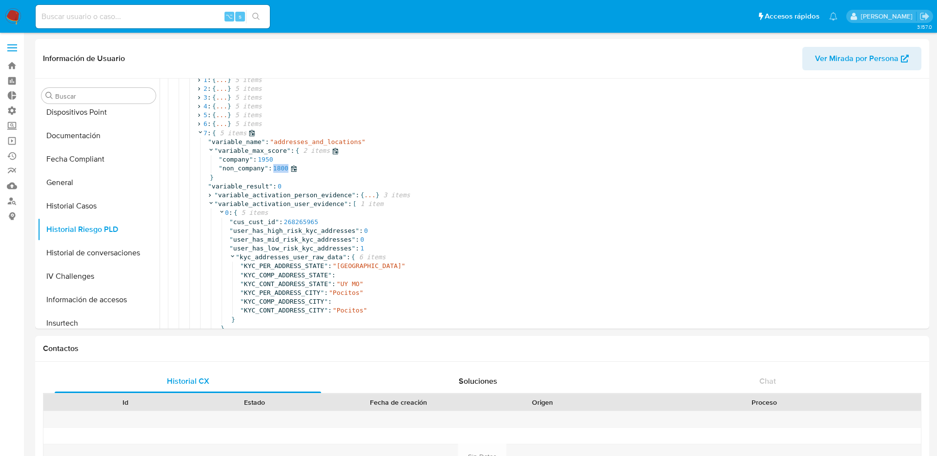
click at [283, 168] on span "1800" at bounding box center [280, 167] width 15 height 7
click at [265, 157] on span "1950" at bounding box center [265, 159] width 15 height 7
click at [271, 164] on span ":" at bounding box center [270, 167] width 4 height 7
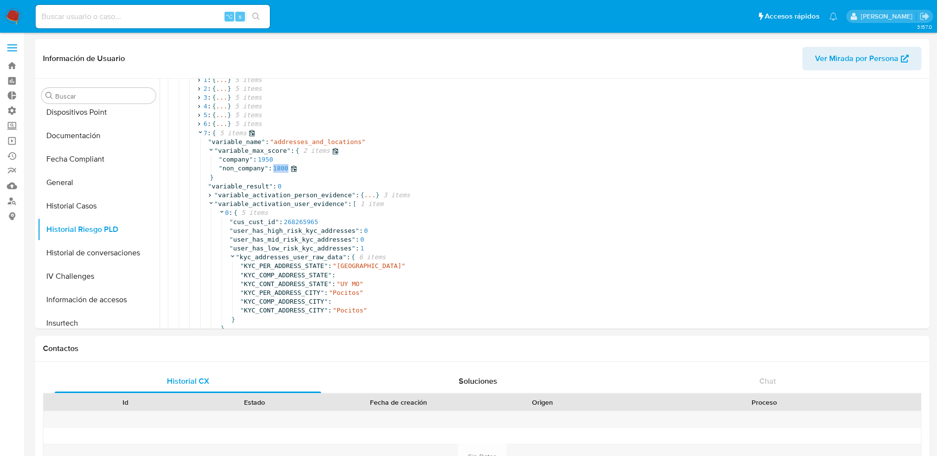
click at [271, 164] on span ":" at bounding box center [270, 167] width 4 height 7
click at [277, 169] on span "1800" at bounding box center [280, 167] width 15 height 7
drag, startPoint x: 317, startPoint y: 167, endPoint x: 214, endPoint y: 153, distance: 104.4
click at [214, 153] on div "" variable_max_score " : { 2 items " company " : 1950 " non_company " : 1800 }" at bounding box center [601, 164] width 786 height 36
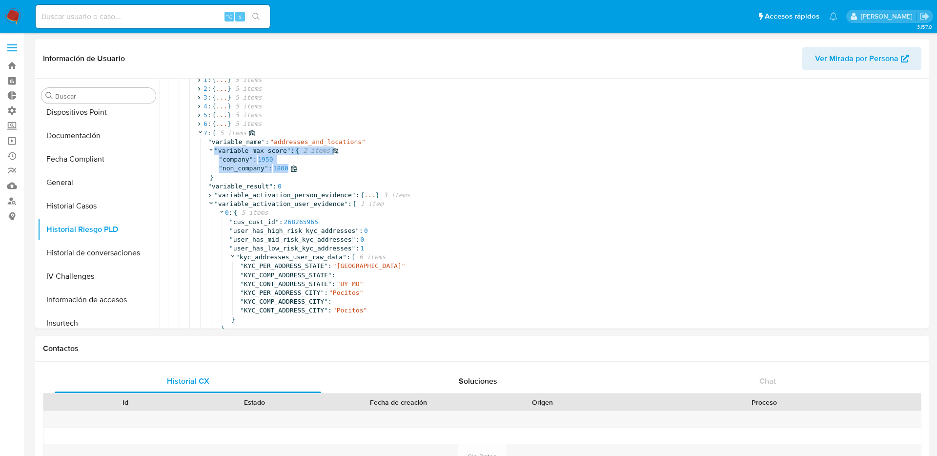
click at [283, 165] on span "1800" at bounding box center [280, 167] width 15 height 7
click at [320, 170] on div "" non_company " : 1800" at bounding box center [607, 168] width 776 height 9
drag, startPoint x: 320, startPoint y: 170, endPoint x: 217, endPoint y: 170, distance: 102.9
click at [217, 171] on div "" company " : 1950 " non_company " : 1800" at bounding box center [602, 164] width 783 height 18
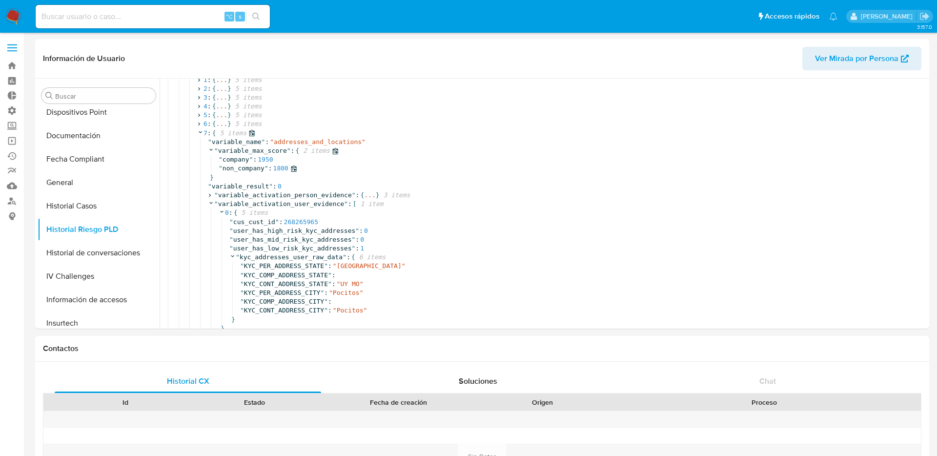
click at [219, 169] on span """ at bounding box center [221, 167] width 4 height 7
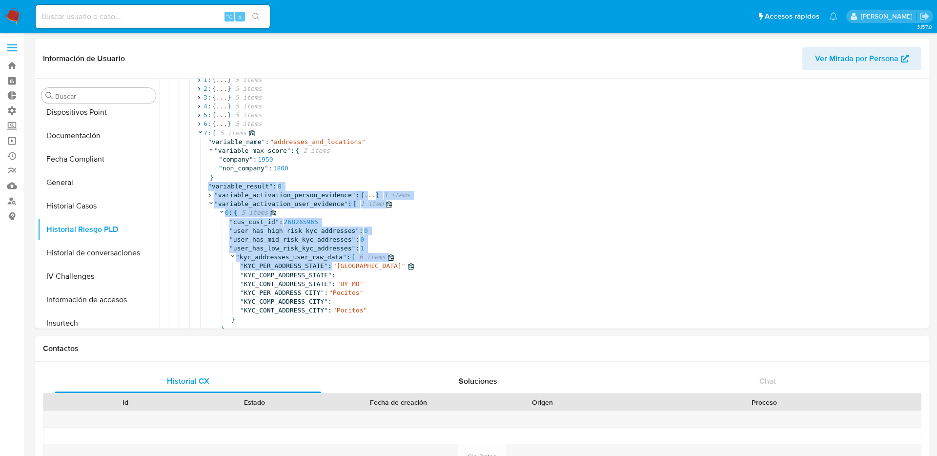
drag, startPoint x: 210, startPoint y: 185, endPoint x: 332, endPoint y: 264, distance: 146.0
click at [333, 264] on div "" variable_name " : " addresses_and_locations " " variable_max_score " : { 2 it…" at bounding box center [597, 240] width 794 height 204
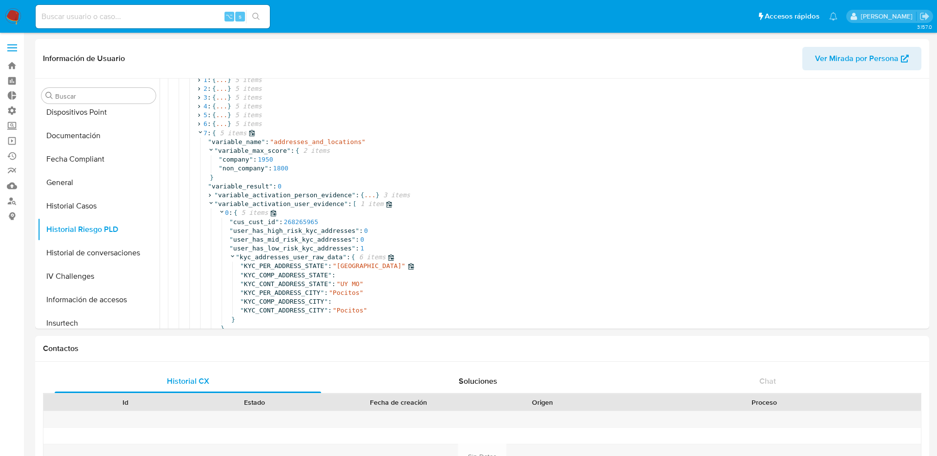
click at [333, 264] on span """ at bounding box center [335, 265] width 4 height 7
click at [337, 265] on span "Montevideo" at bounding box center [369, 265] width 65 height 7
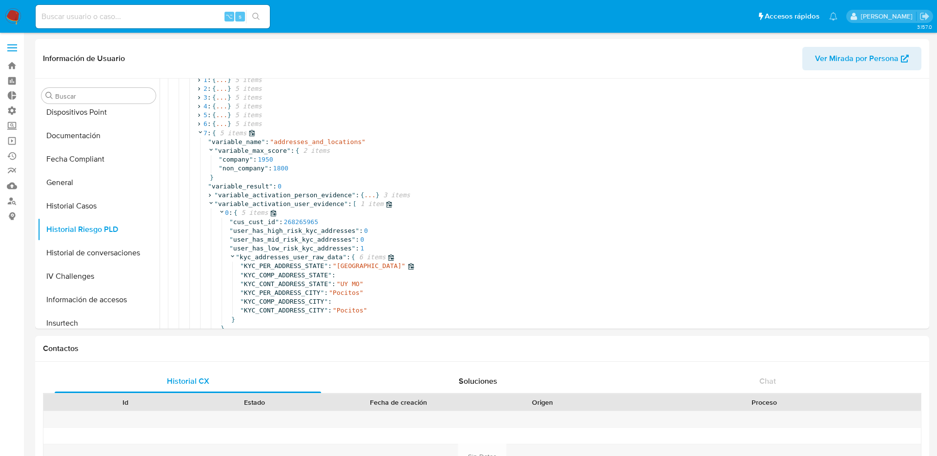
click at [339, 264] on span "Montevideo" at bounding box center [369, 265] width 65 height 7
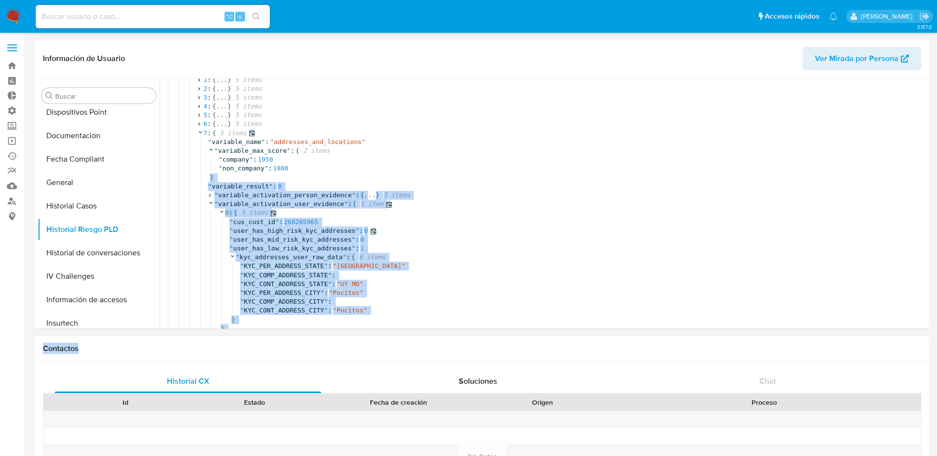
scroll to position [164, 0]
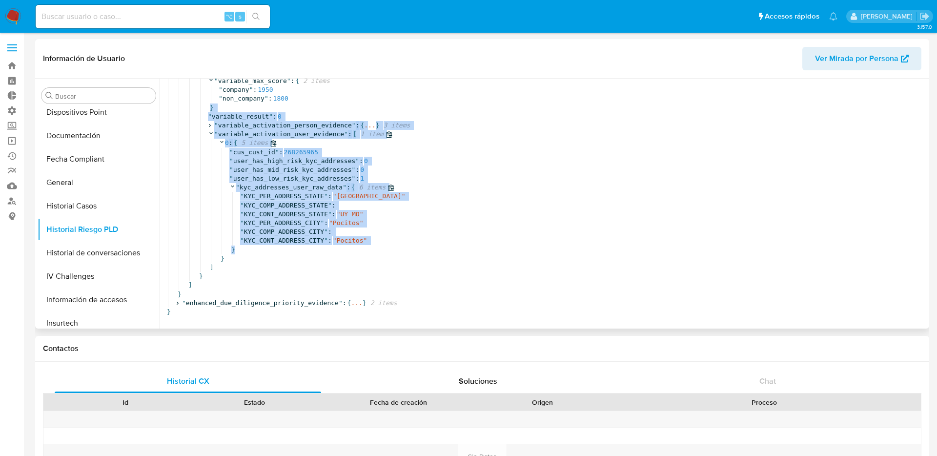
drag, startPoint x: 206, startPoint y: 181, endPoint x: 359, endPoint y: 241, distance: 164.9
click at [360, 243] on div "" variable_name " : " addresses_and_locations " " variable_max_score " : { 2 it…" at bounding box center [597, 170] width 794 height 204
click at [359, 245] on div "}" at bounding box center [611, 249] width 765 height 9
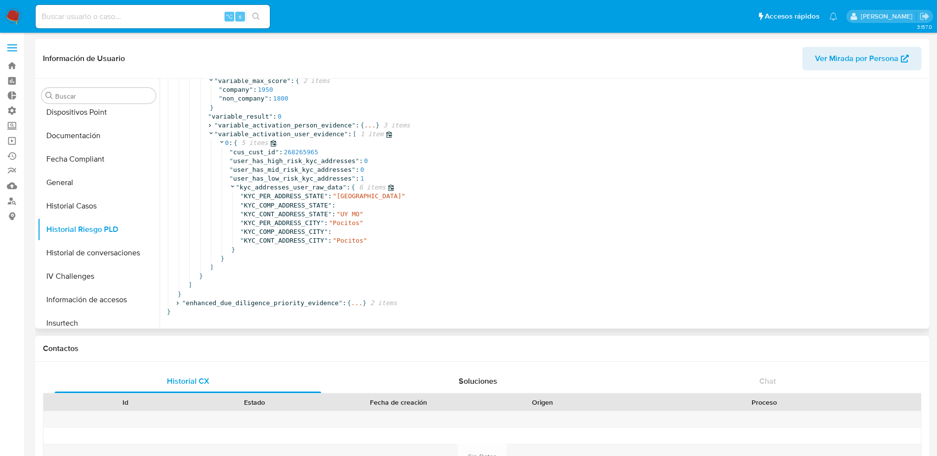
click at [359, 245] on div "}" at bounding box center [611, 249] width 765 height 9
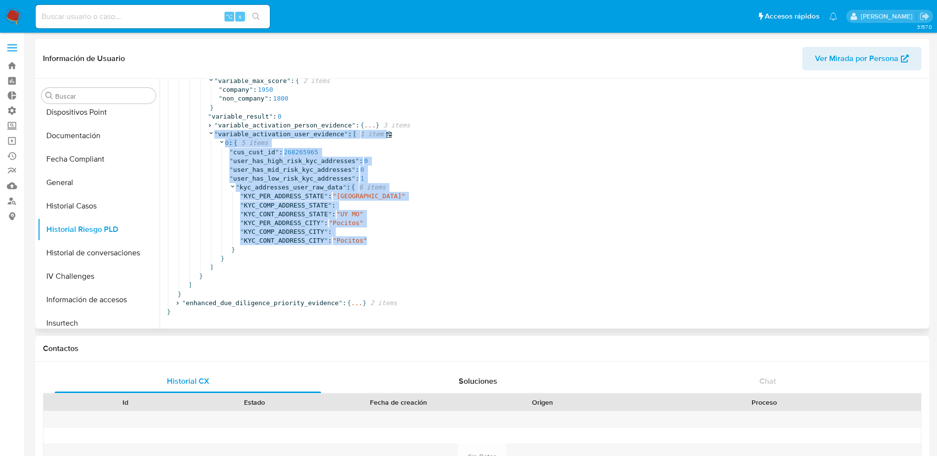
drag, startPoint x: 369, startPoint y: 237, endPoint x: 213, endPoint y: 123, distance: 192.8
click at [213, 130] on div "" variable_activation_user_evidence " : [ 1 item 0 : { 5 items " cus_cust_id " …" at bounding box center [601, 201] width 786 height 142
click at [256, 139] on span "5 items" at bounding box center [252, 143] width 31 height 9
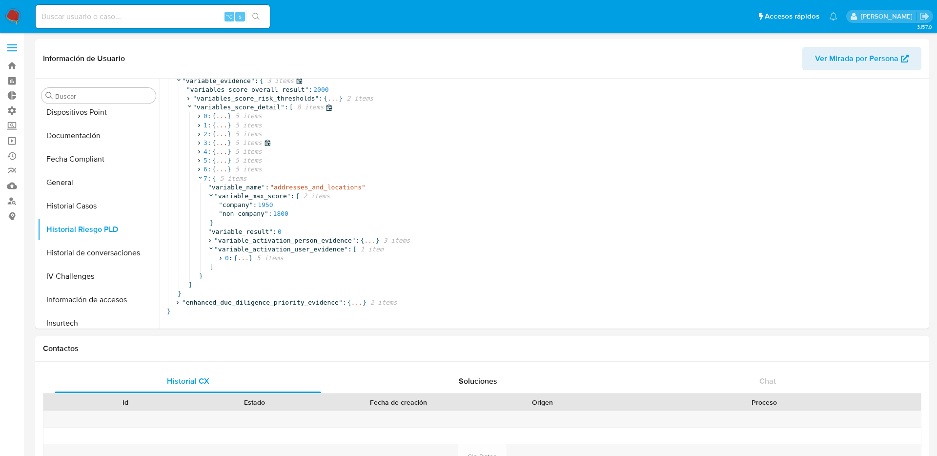
scroll to position [49, 0]
click at [239, 254] on span "..." at bounding box center [242, 258] width 11 height 9
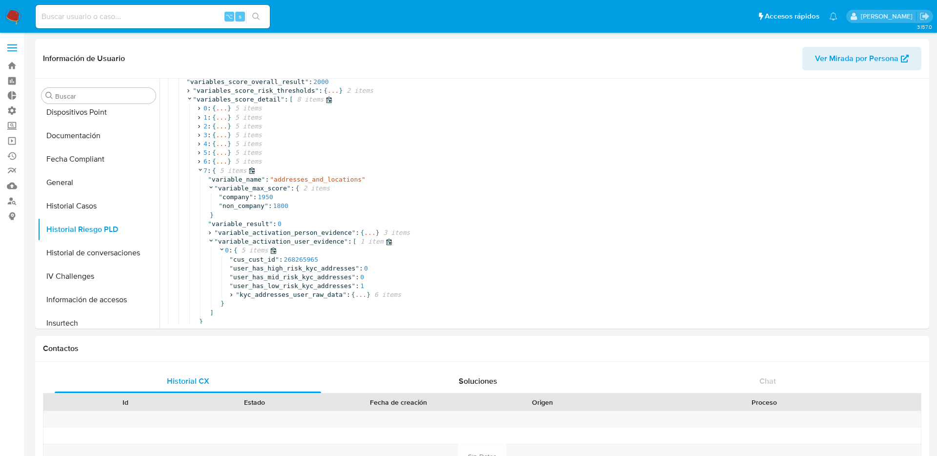
scroll to position [102, 0]
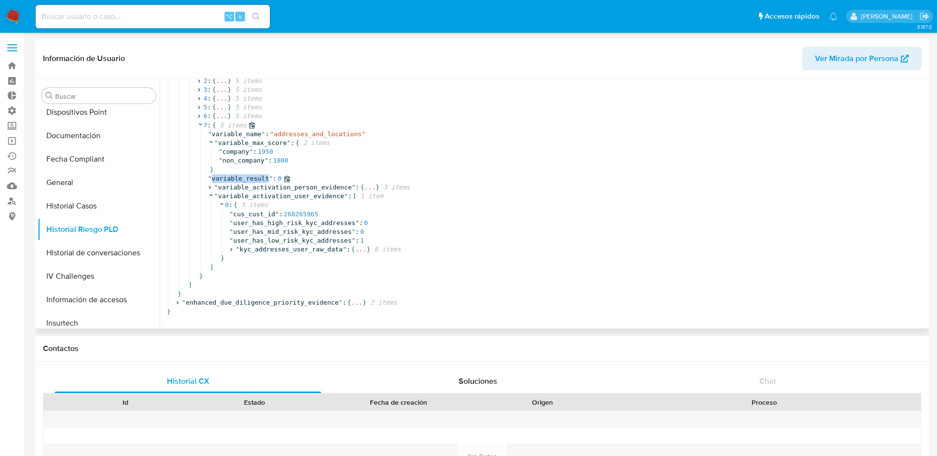
drag, startPoint x: 213, startPoint y: 169, endPoint x: 270, endPoint y: 169, distance: 57.6
click at [270, 175] on span "" variable_result "" at bounding box center [240, 178] width 65 height 7
click at [278, 175] on span "0" at bounding box center [280, 178] width 4 height 7
click at [231, 246] on icon at bounding box center [231, 249] width 6 height 6
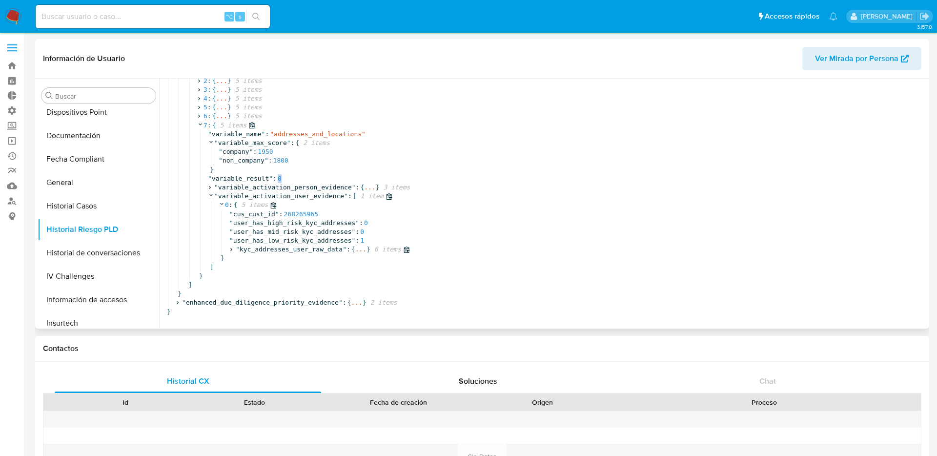
scroll to position [164, 0]
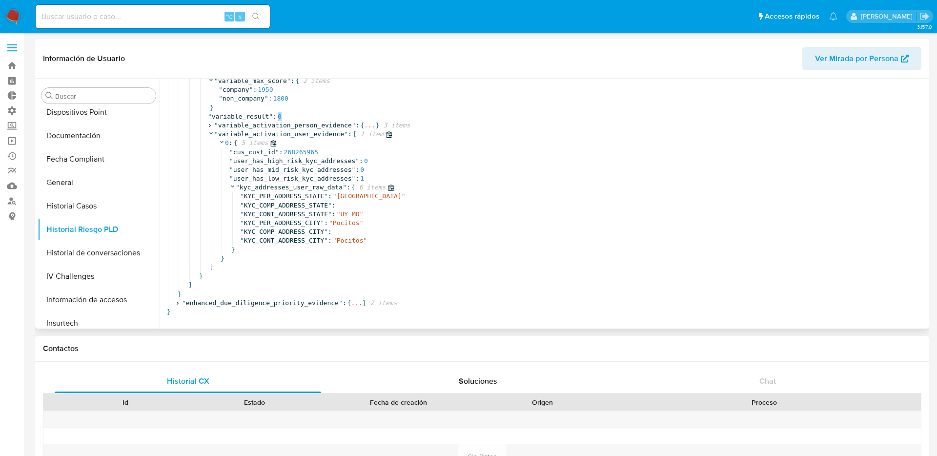
click at [231, 183] on icon at bounding box center [232, 186] width 6 height 6
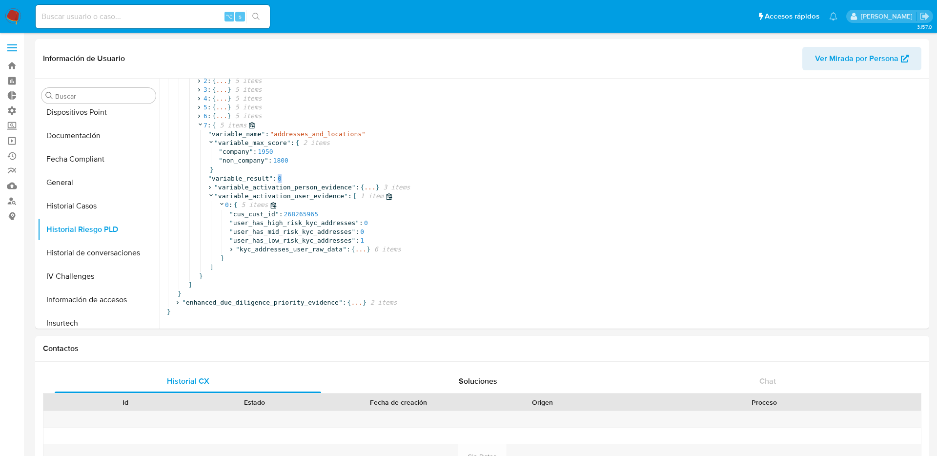
click at [221, 200] on icon at bounding box center [222, 203] width 6 height 6
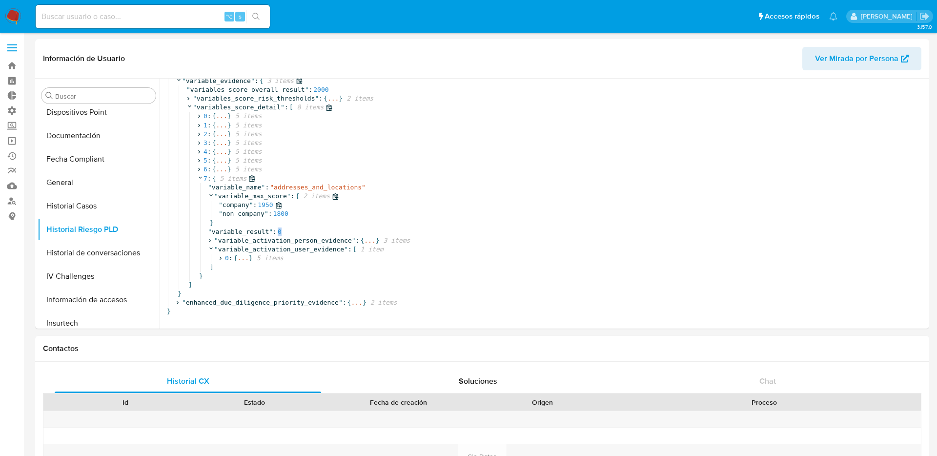
scroll to position [49, 0]
click at [219, 255] on icon at bounding box center [220, 258] width 6 height 6
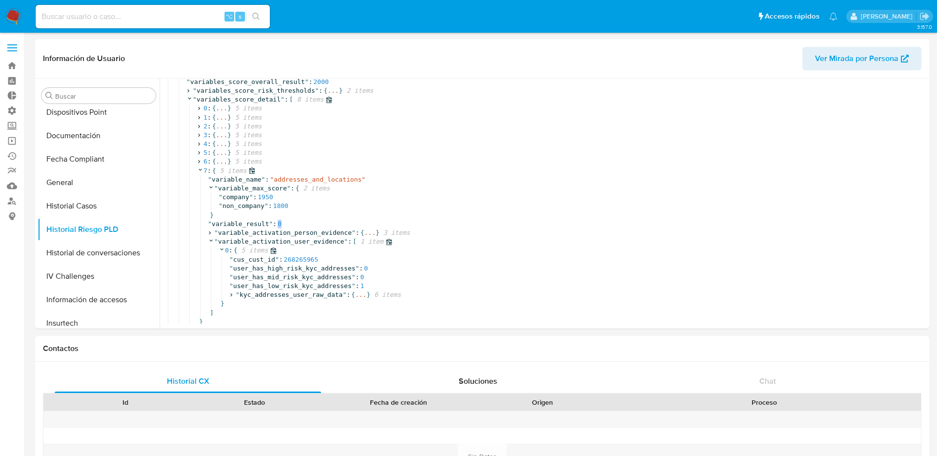
scroll to position [102, 0]
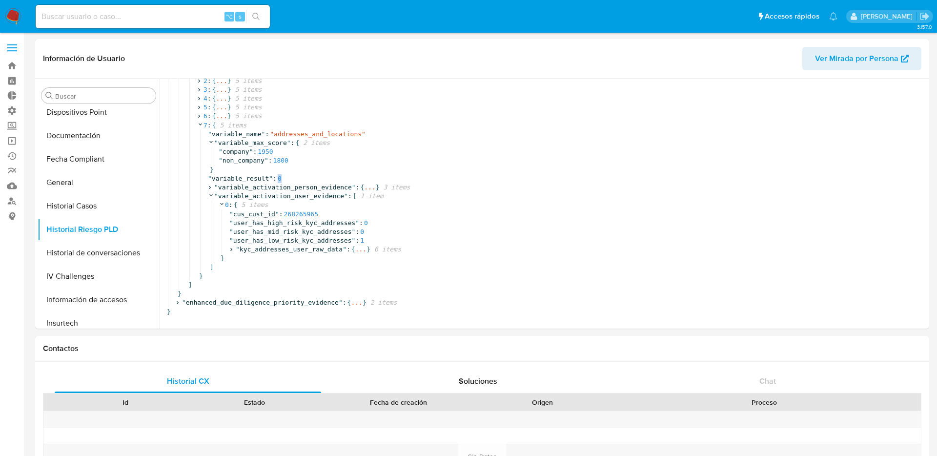
click at [221, 175] on span "variable_result" at bounding box center [240, 178] width 57 height 7
copy span "variable_result"
drag, startPoint x: 276, startPoint y: 127, endPoint x: 359, endPoint y: 129, distance: 82.9
click at [359, 130] on span "addresses_and_locations" at bounding box center [318, 133] width 88 height 7
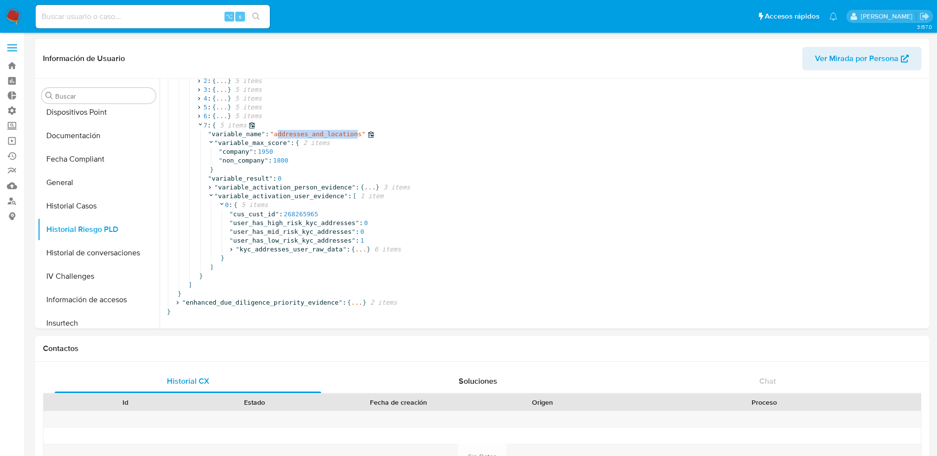
click at [359, 130] on span "addresses_and_locations" at bounding box center [318, 133] width 88 height 7
drag, startPoint x: 361, startPoint y: 127, endPoint x: 275, endPoint y: 126, distance: 86.8
click at [275, 130] on div "" variable_name " : " addresses_and_locations "" at bounding box center [601, 134] width 786 height 9
copy span "addresses_and_locations"
click at [211, 184] on icon at bounding box center [209, 187] width 6 height 6
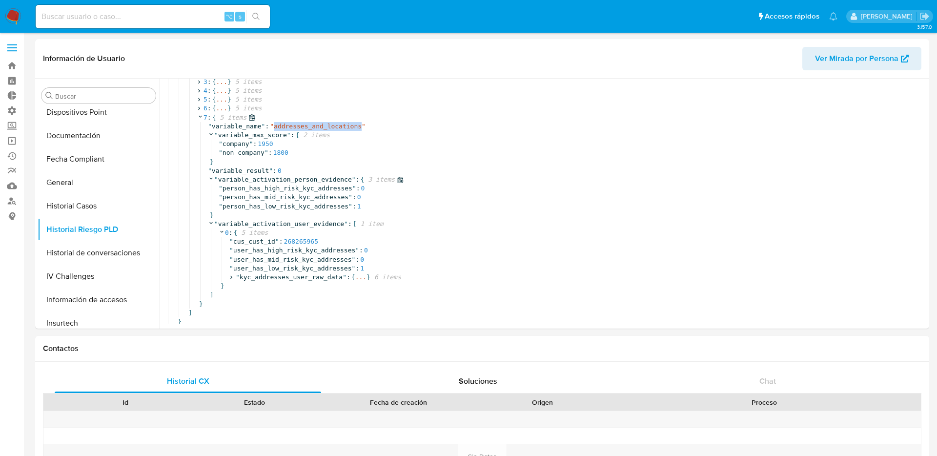
scroll to position [138, 0]
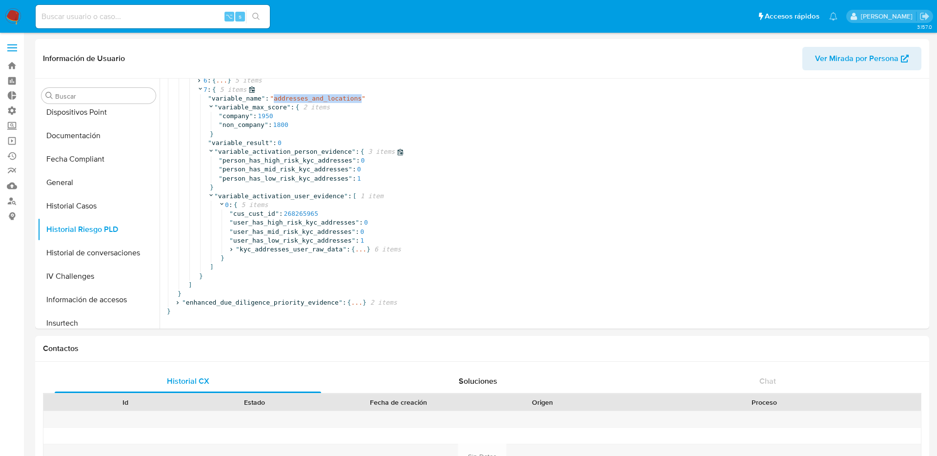
click at [211, 183] on span "}" at bounding box center [212, 186] width 4 height 7
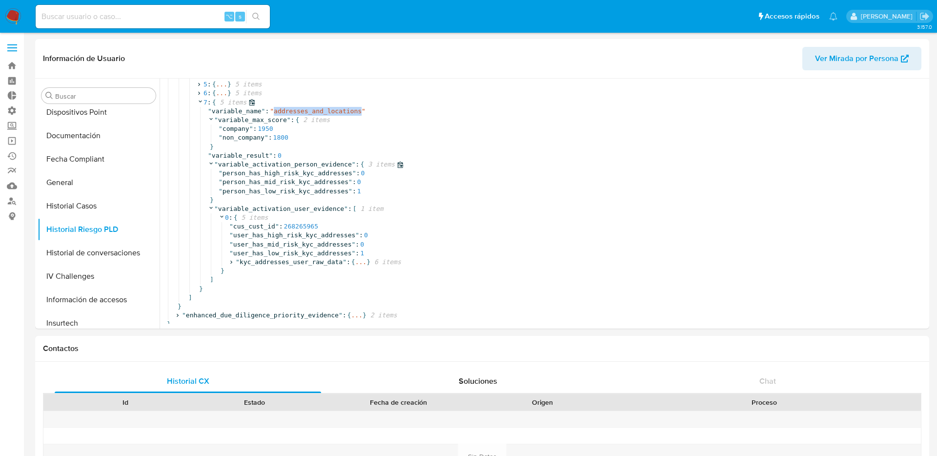
scroll to position [112, 0]
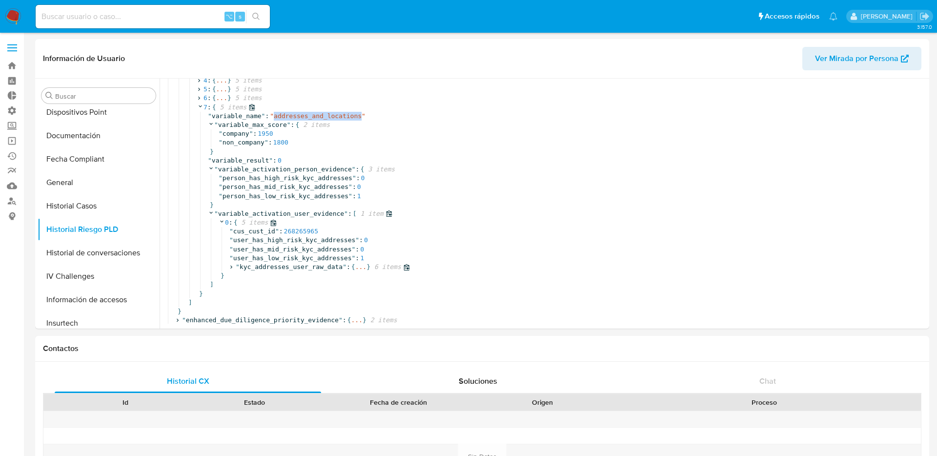
click at [360, 268] on span "..." at bounding box center [360, 266] width 11 height 9
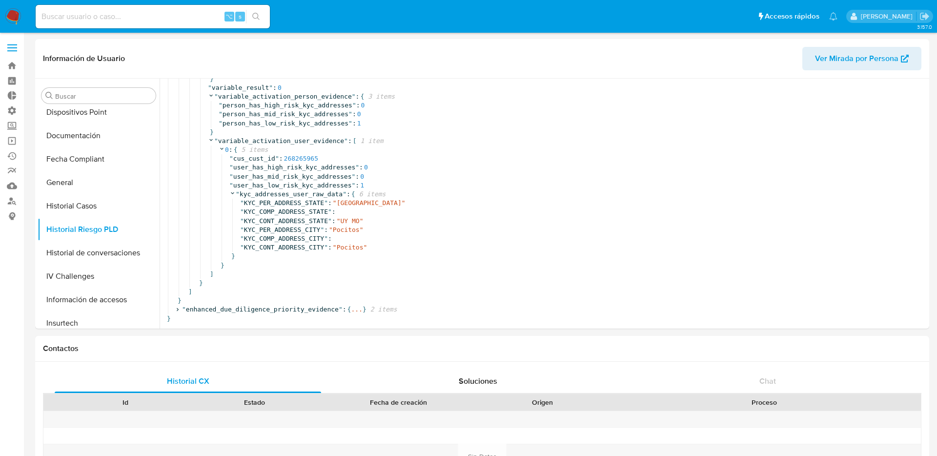
scroll to position [200, 0]
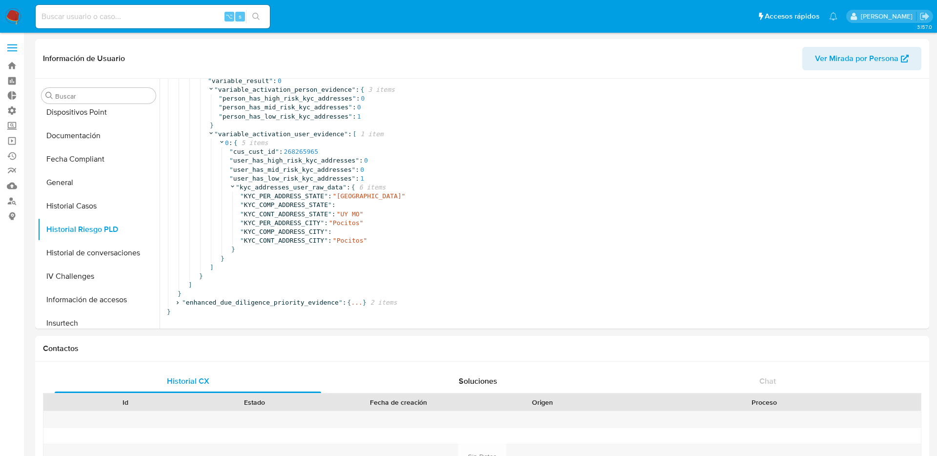
click at [15, 46] on label at bounding box center [12, 48] width 24 height 20
click at [0, 0] on input "checkbox" at bounding box center [0, 0] width 0 height 0
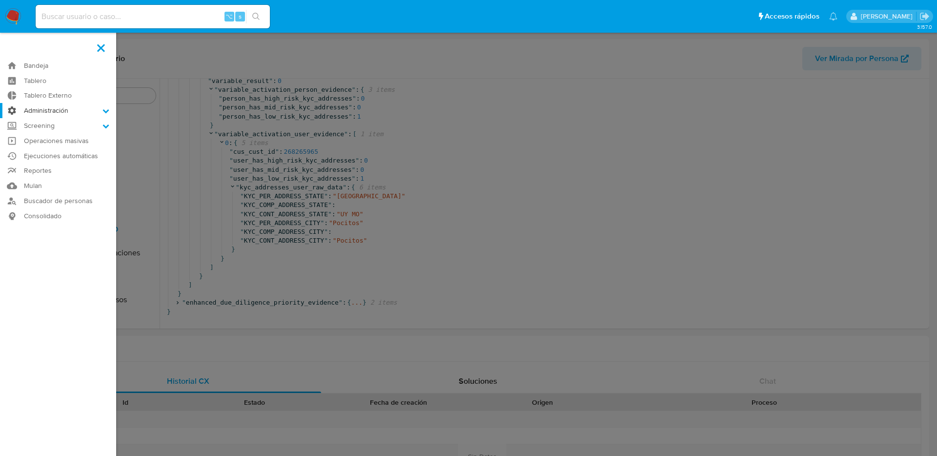
click at [40, 115] on label "Administración" at bounding box center [58, 110] width 116 height 15
click at [0, 0] on input "Administración" at bounding box center [0, 0] width 0 height 0
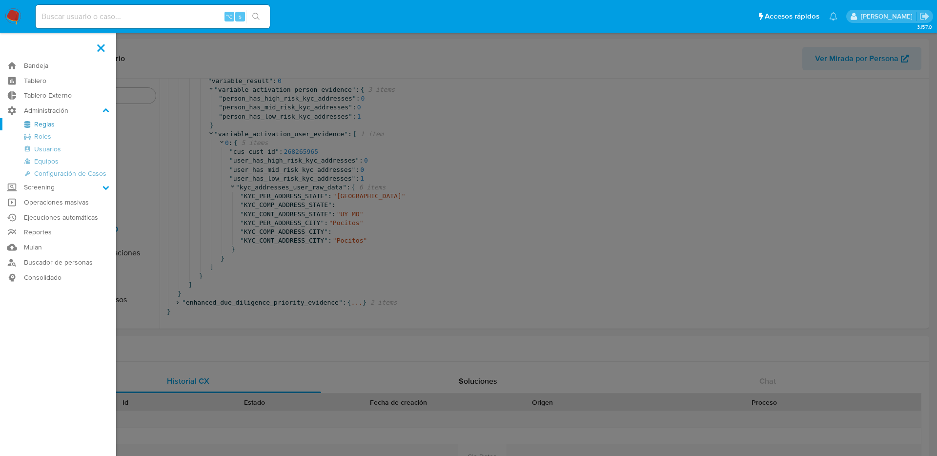
click at [42, 128] on link "Reglas" at bounding box center [58, 124] width 116 height 12
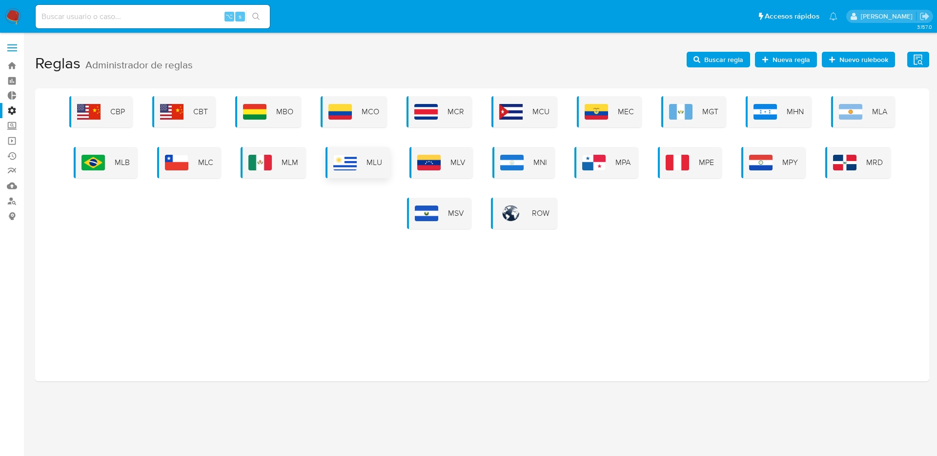
click at [367, 176] on div "MLU" at bounding box center [357, 162] width 64 height 31
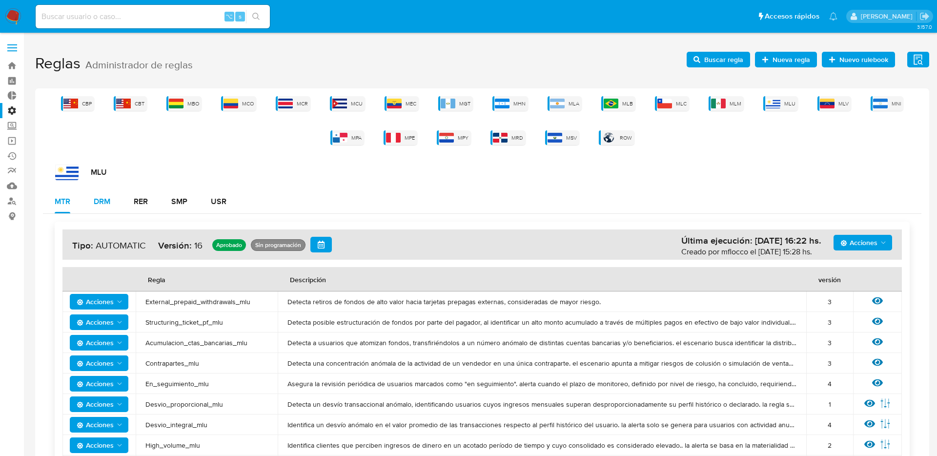
click at [120, 201] on button "DRM" at bounding box center [102, 201] width 40 height 23
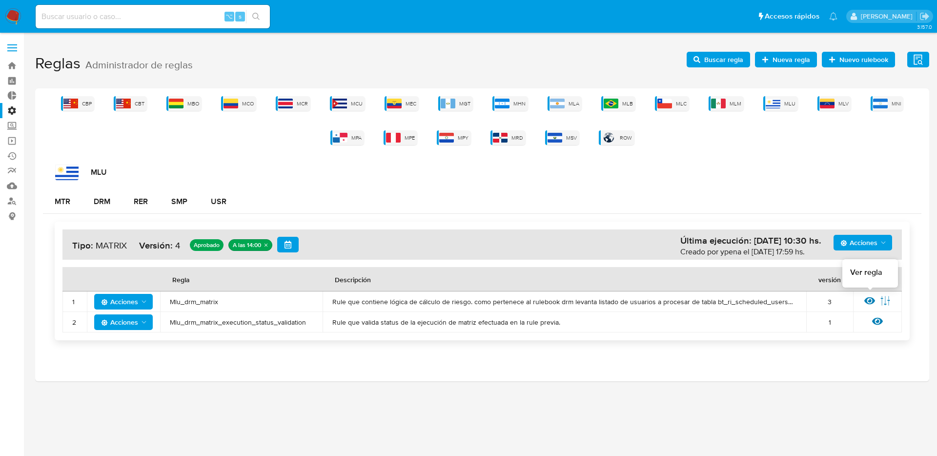
click at [870, 296] on icon at bounding box center [869, 300] width 11 height 11
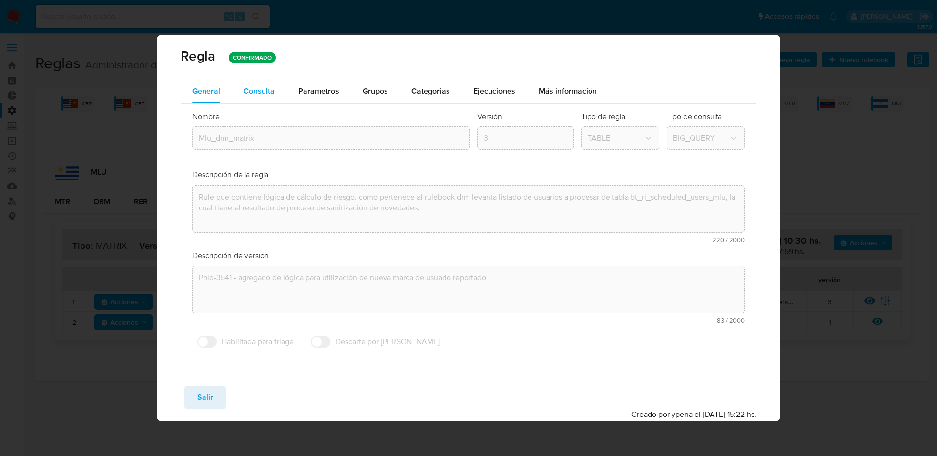
click at [252, 91] on span "Consulta" at bounding box center [258, 90] width 31 height 11
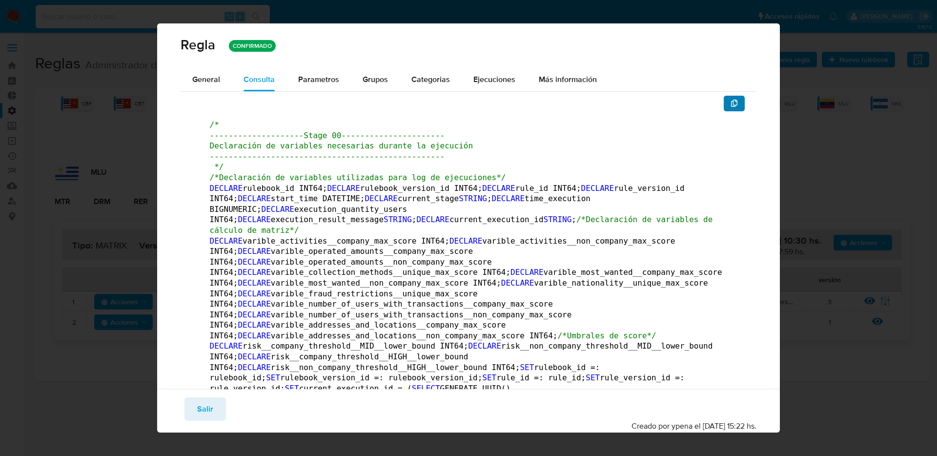
click at [736, 105] on icon "button" at bounding box center [734, 104] width 7 height 8
click at [799, 58] on div "[PERSON_NAME] CONFIRMADO General Consulta Parametros Grupos Categorias Ejecucio…" at bounding box center [468, 228] width 937 height 456
click at [213, 407] on button "Salir" at bounding box center [204, 408] width 41 height 23
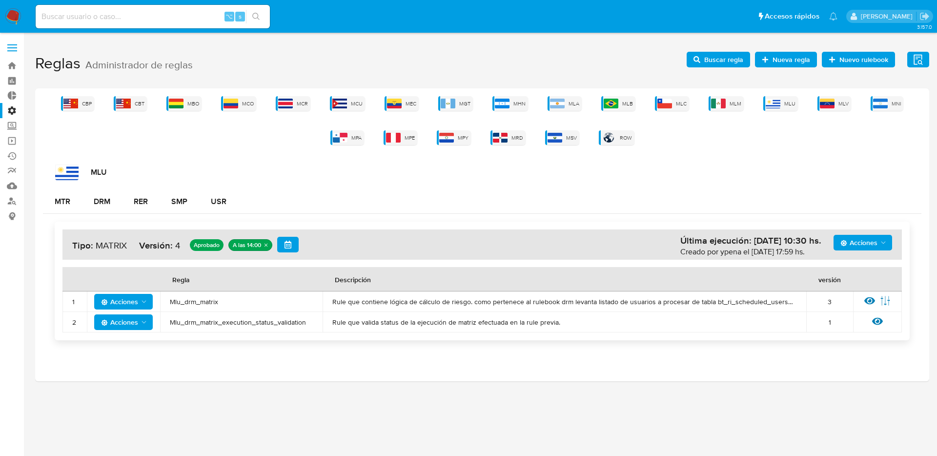
click at [552, 112] on div "CBP CBT MBO MCO MCR MCU MEC MGT MHN MLA MLB MLC MLM MLU MLV MNI MPA MPE MPY MRD…" at bounding box center [482, 120] width 878 height 49
click at [560, 102] on img at bounding box center [557, 104] width 15 height 10
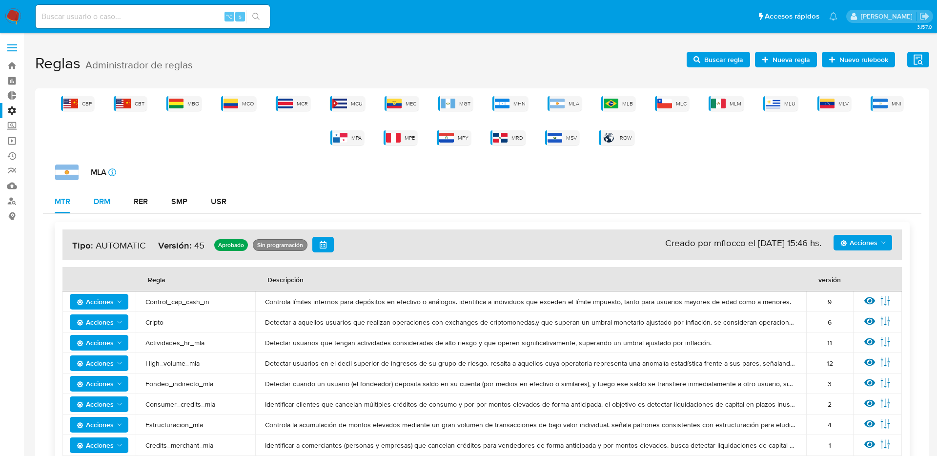
click at [110, 203] on div "DRM" at bounding box center [102, 202] width 17 height 8
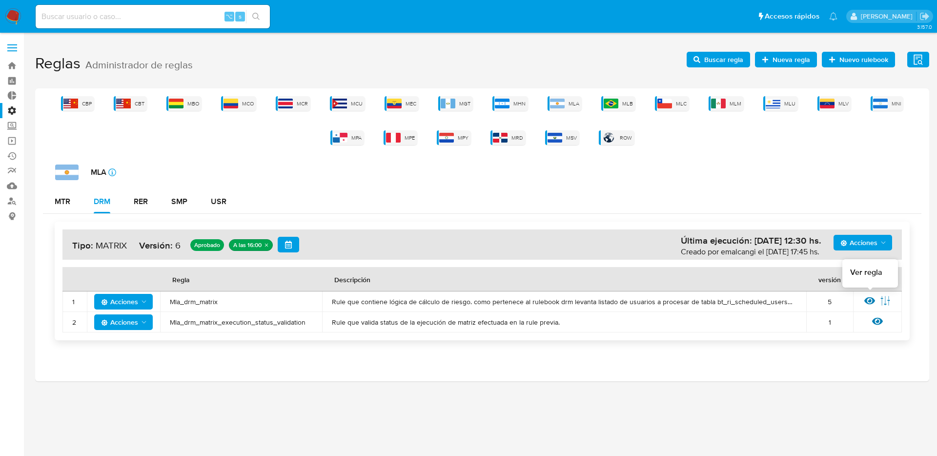
click at [871, 296] on icon at bounding box center [869, 300] width 11 height 11
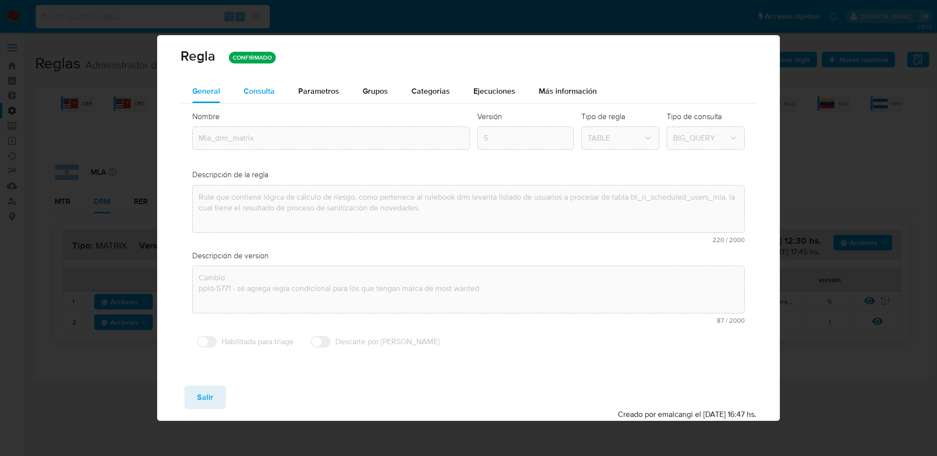
click at [249, 83] on div "Consulta" at bounding box center [258, 91] width 31 height 23
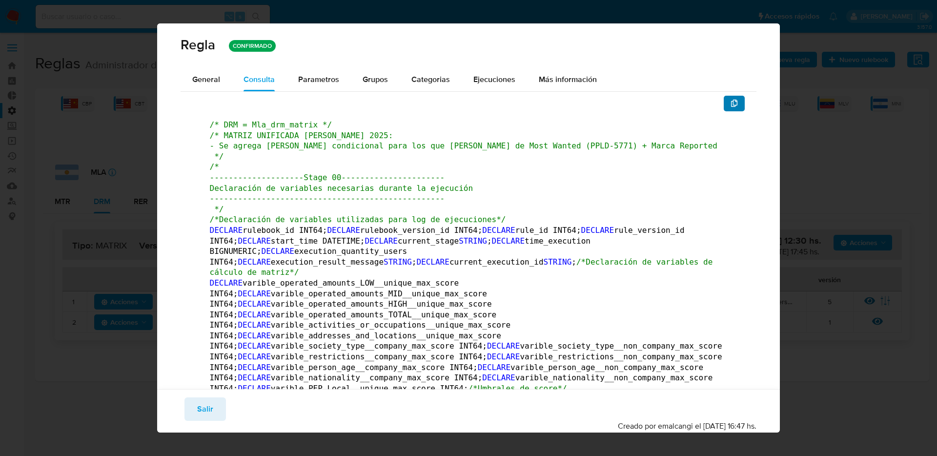
click at [736, 108] on span "button" at bounding box center [734, 104] width 8 height 14
click at [212, 407] on span "Salir" at bounding box center [205, 408] width 16 height 21
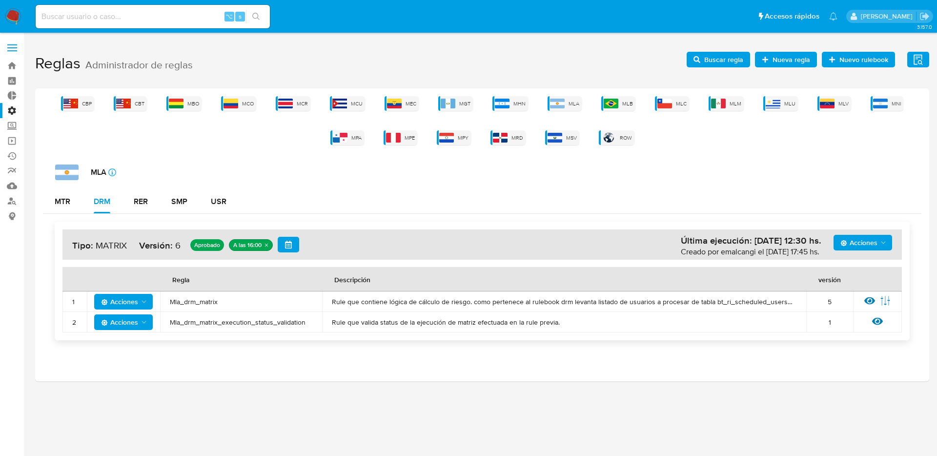
click at [778, 112] on div "CBP CBT MBO MCO MCR MCU MEC MGT MHN MLA MLB MLC MLM MLU MLV MNI MPA MPE MPY MRD…" at bounding box center [482, 120] width 878 height 49
click at [778, 110] on div "MLU" at bounding box center [780, 103] width 35 height 15
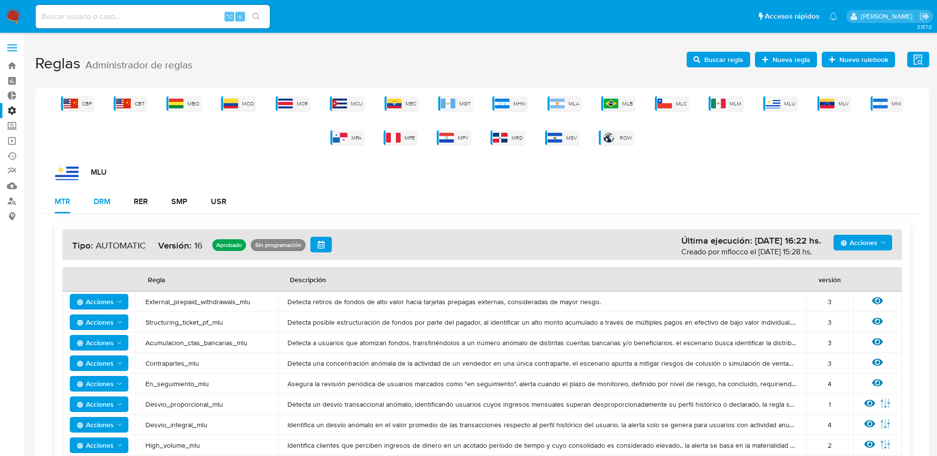
click at [111, 209] on button "DRM" at bounding box center [102, 201] width 40 height 23
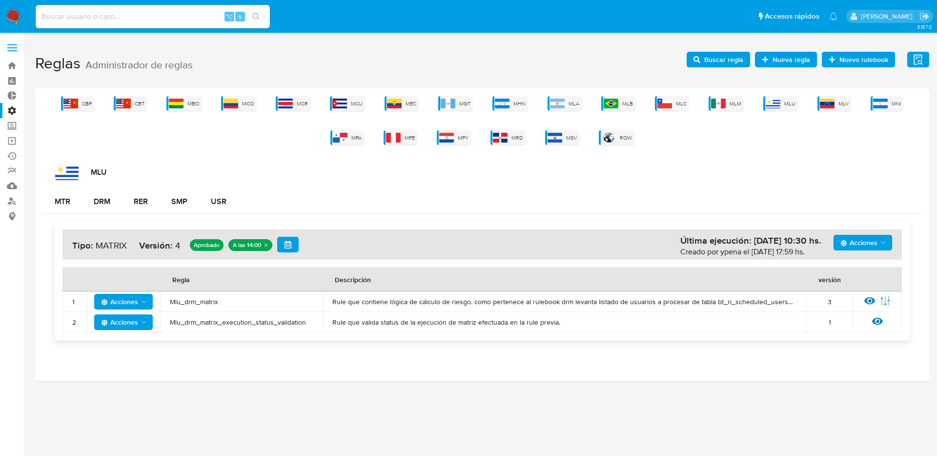
click at [14, 47] on span at bounding box center [12, 47] width 10 height 1
click at [0, 0] on input "checkbox" at bounding box center [0, 0] width 0 height 0
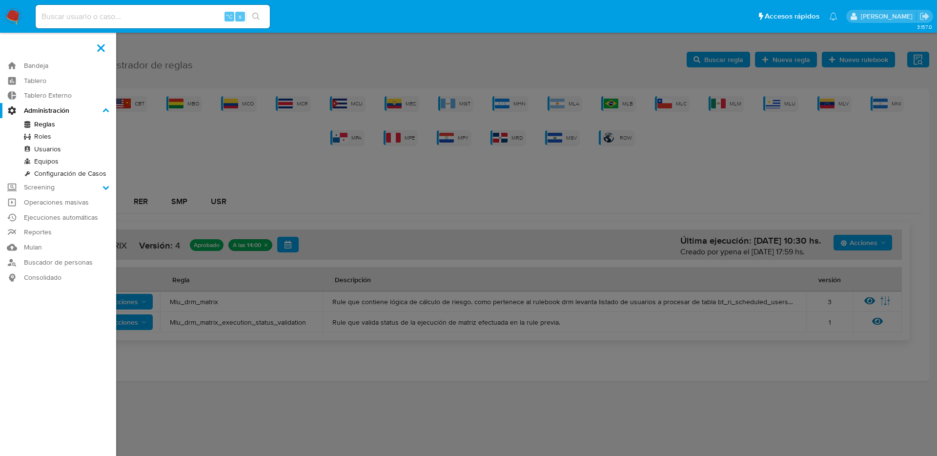
click at [238, 169] on label at bounding box center [468, 228] width 937 height 456
click at [0, 0] on input "checkbox" at bounding box center [0, 0] width 0 height 0
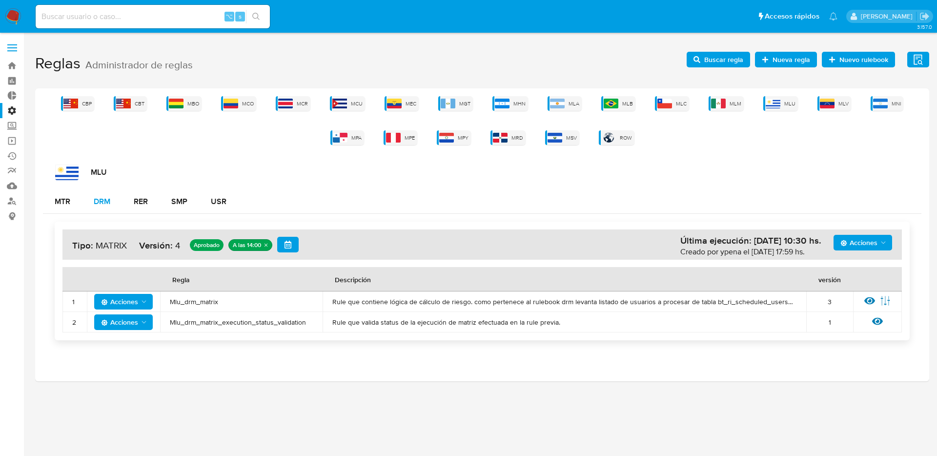
click at [82, 200] on button "DRM" at bounding box center [102, 201] width 40 height 23
click at [16, 53] on label at bounding box center [12, 48] width 24 height 20
click at [0, 0] on input "checkbox" at bounding box center [0, 0] width 0 height 0
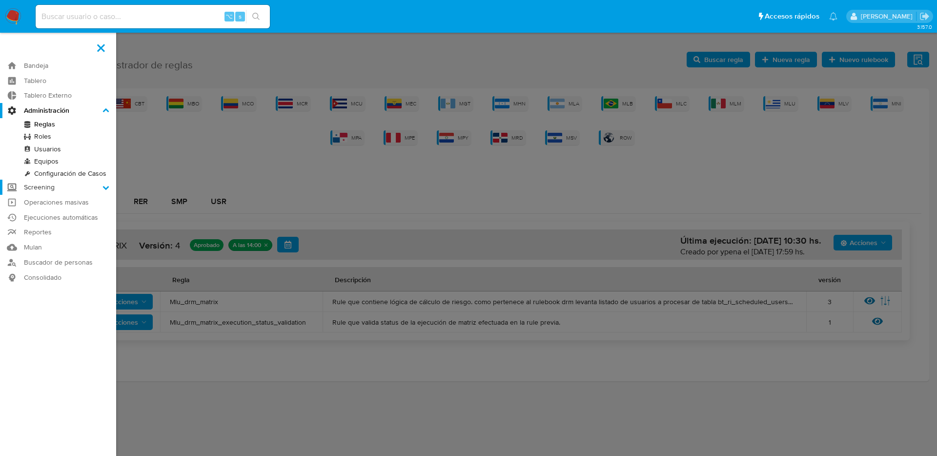
click at [44, 187] on label "Screening" at bounding box center [58, 187] width 116 height 15
click at [0, 0] on input "Screening" at bounding box center [0, 0] width 0 height 0
click at [40, 125] on label "Screening" at bounding box center [58, 125] width 116 height 15
click at [0, 0] on input "Screening" at bounding box center [0, 0] width 0 height 0
click at [175, 19] on input at bounding box center [153, 16] width 234 height 13
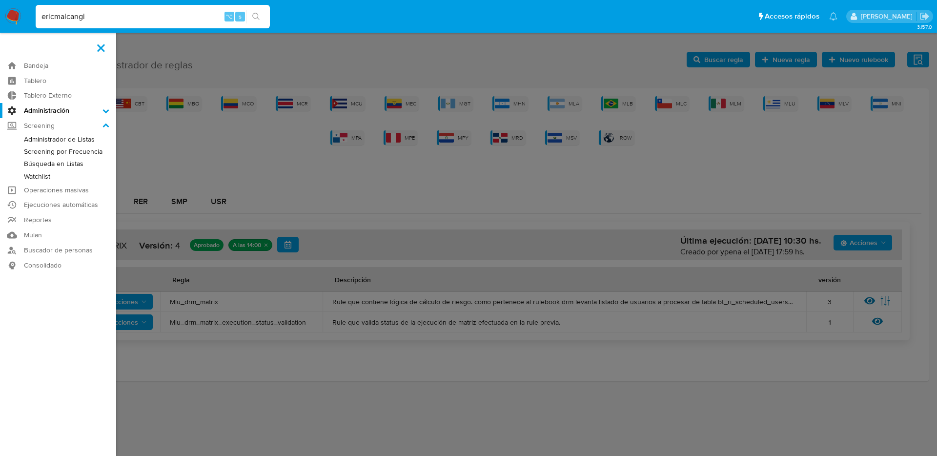
type input "ericmalcangi"
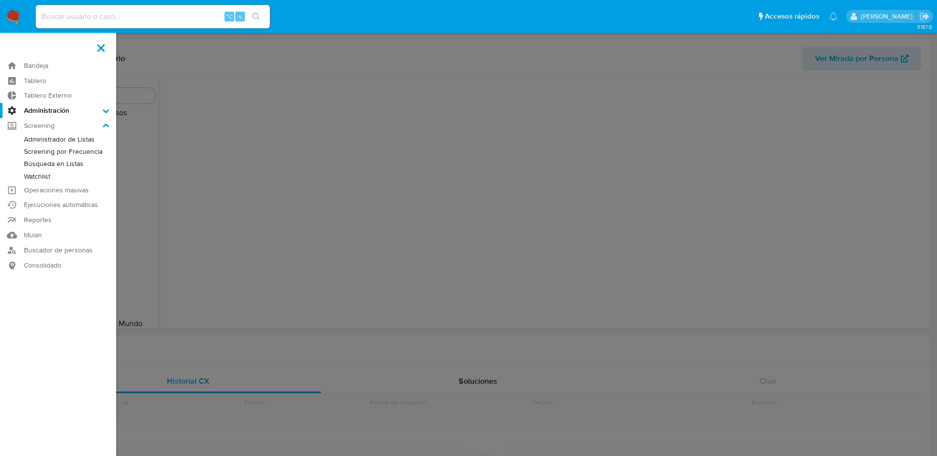
scroll to position [459, 0]
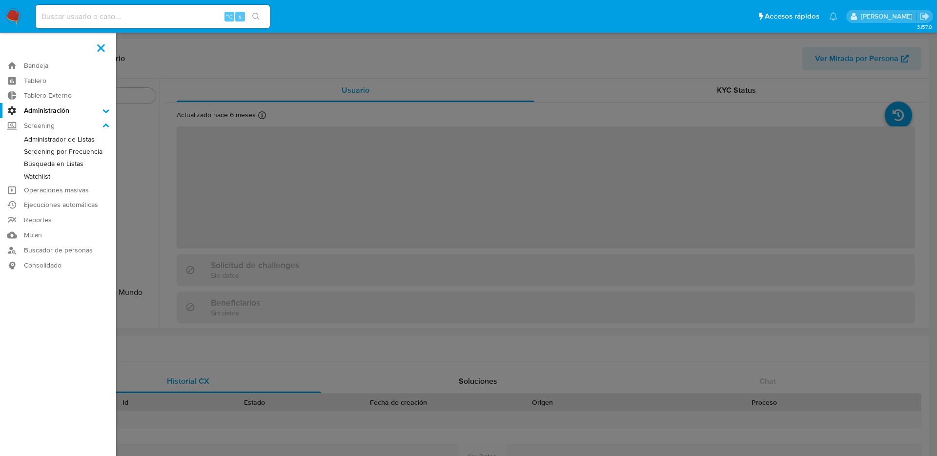
click at [271, 130] on label at bounding box center [468, 228] width 937 height 456
click at [0, 0] on input "checkbox" at bounding box center [0, 0] width 0 height 0
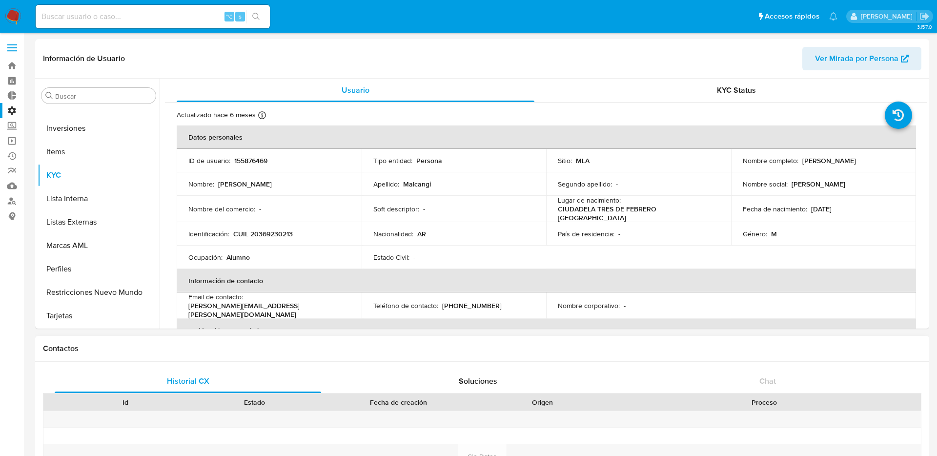
select select "10"
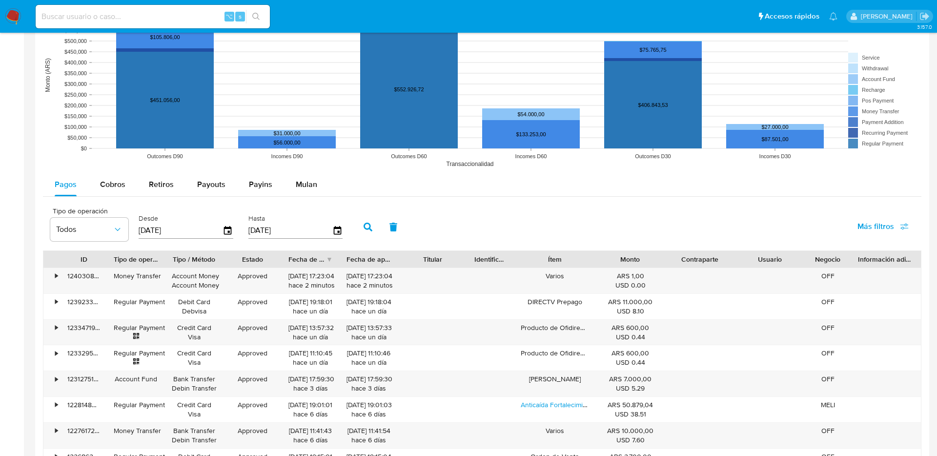
scroll to position [793, 0]
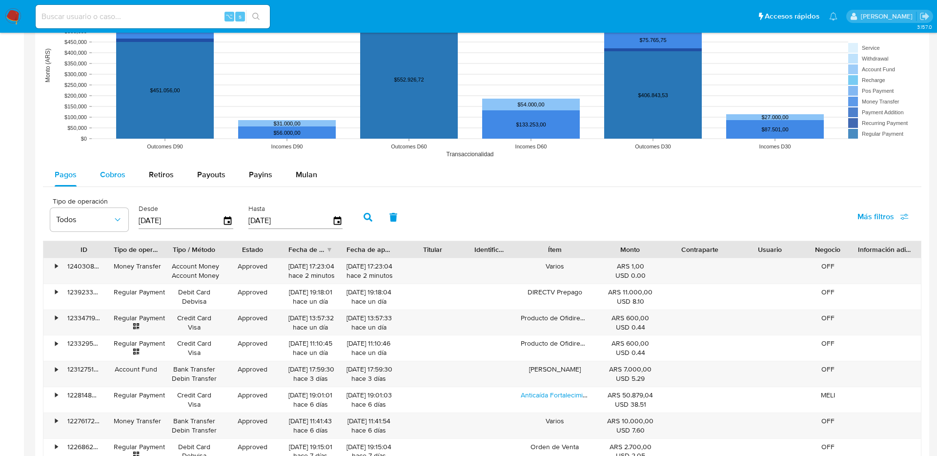
click at [118, 170] on span "Cobros" at bounding box center [112, 174] width 25 height 11
select select "10"
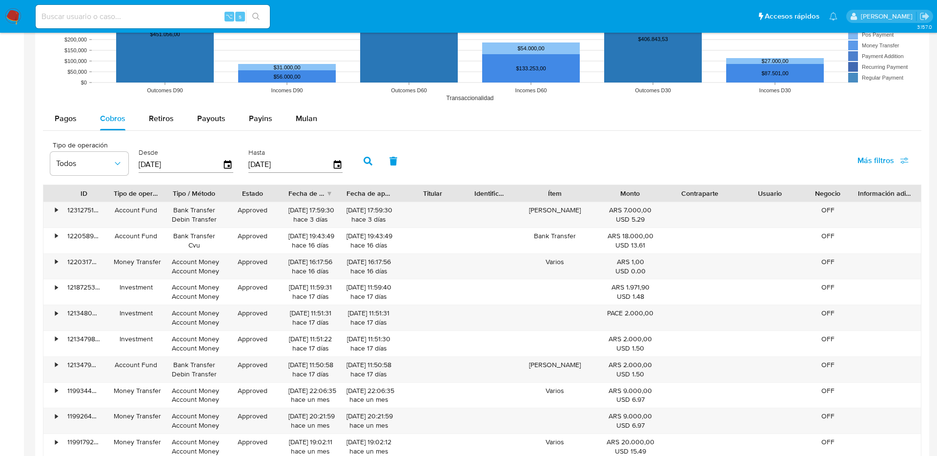
scroll to position [850, 0]
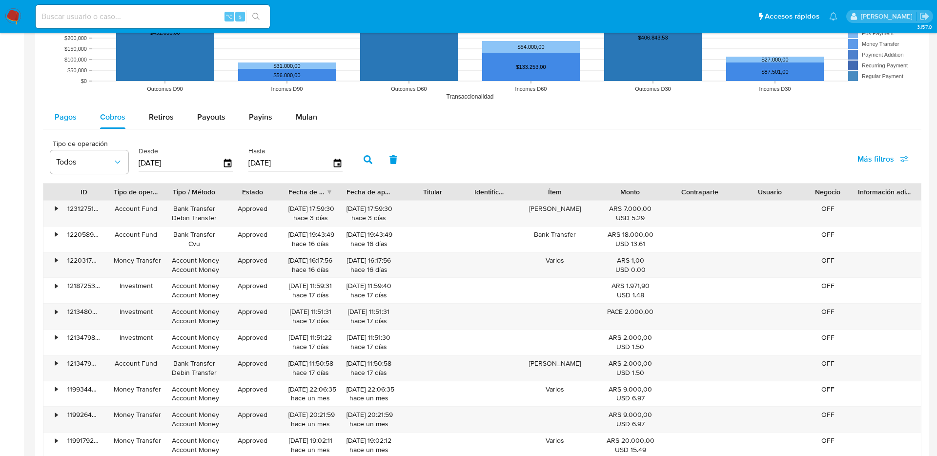
click at [72, 121] on span "Pagos" at bounding box center [66, 116] width 22 height 11
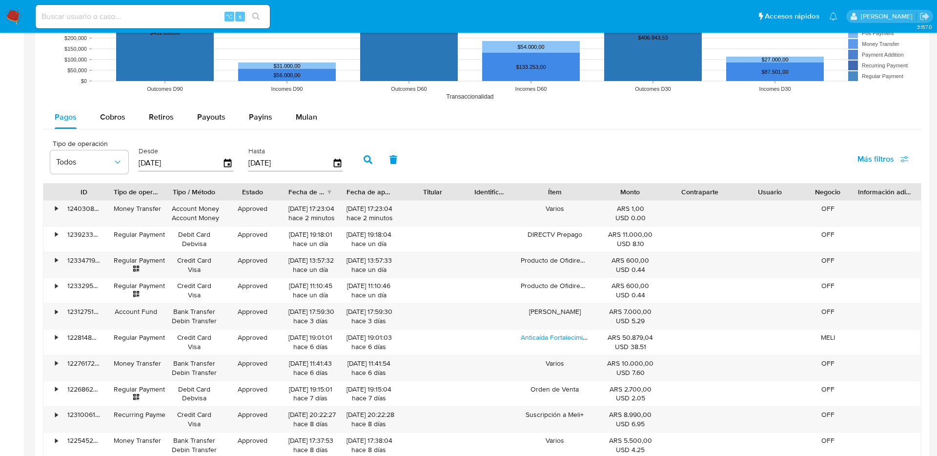
click at [41, 208] on div at bounding box center [482, 100] width 894 height 782
click at [52, 205] on div "•" at bounding box center [51, 212] width 17 height 25
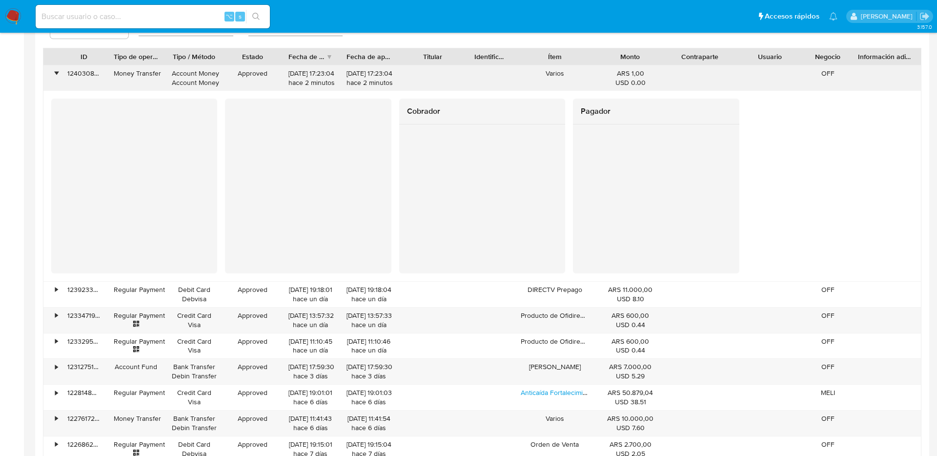
scroll to position [982, 0]
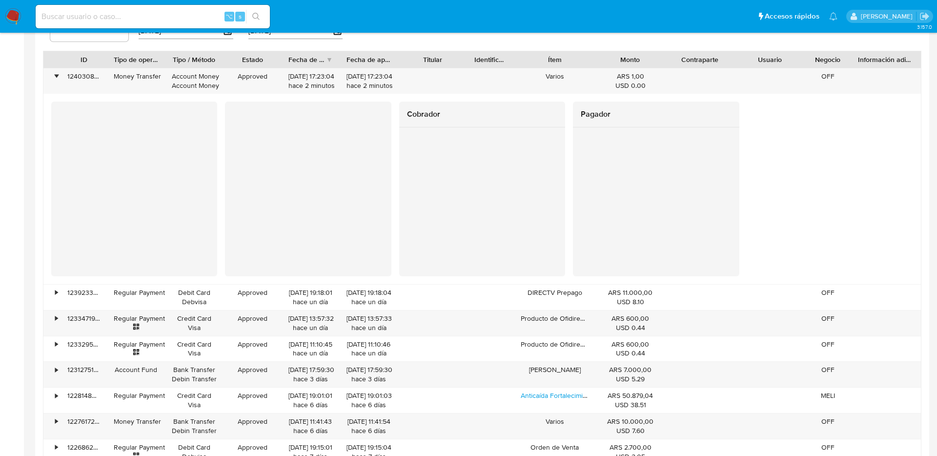
click at [55, 246] on div at bounding box center [134, 188] width 166 height 175
click at [55, 76] on div "•" at bounding box center [56, 76] width 2 height 9
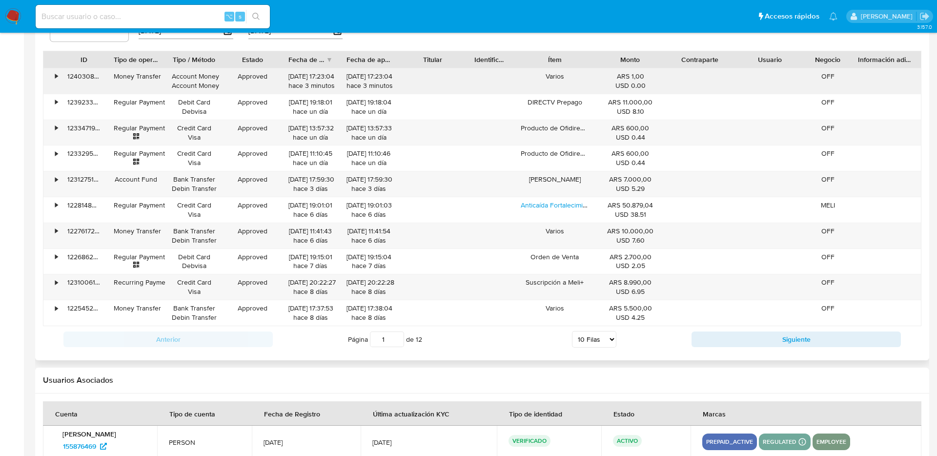
click at [56, 78] on div "•" at bounding box center [56, 76] width 2 height 9
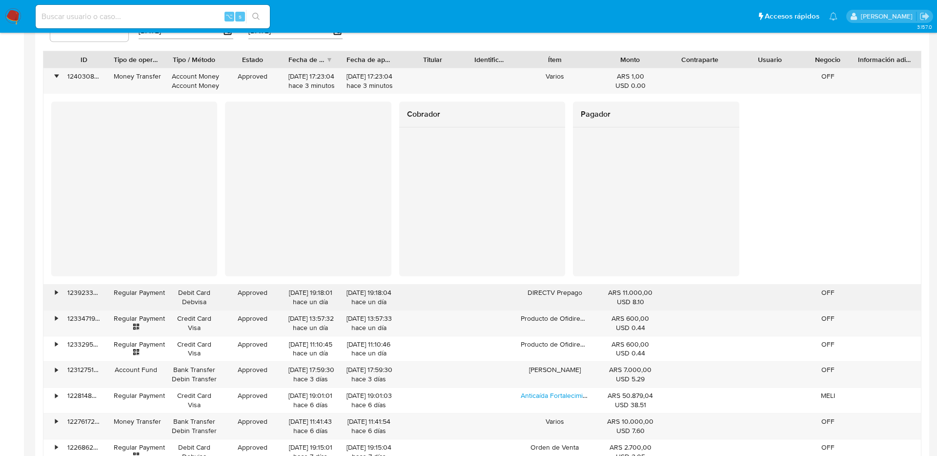
click at [59, 297] on div "•" at bounding box center [51, 296] width 17 height 25
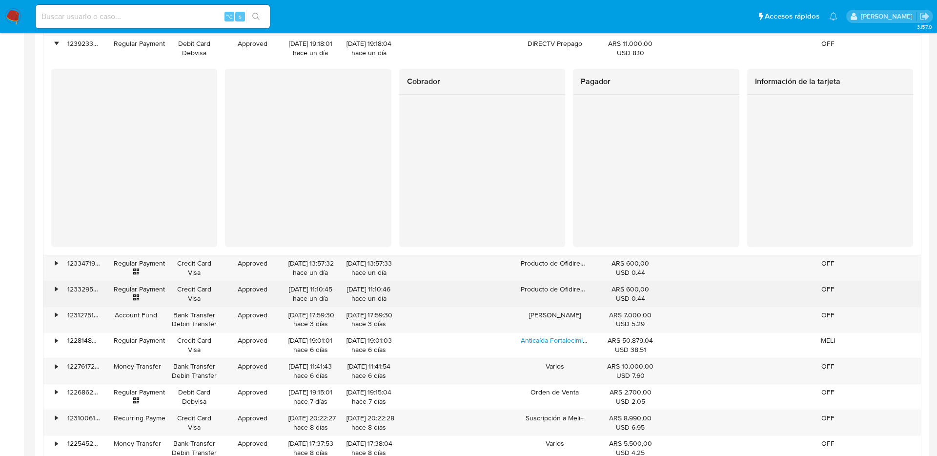
scroll to position [1240, 0]
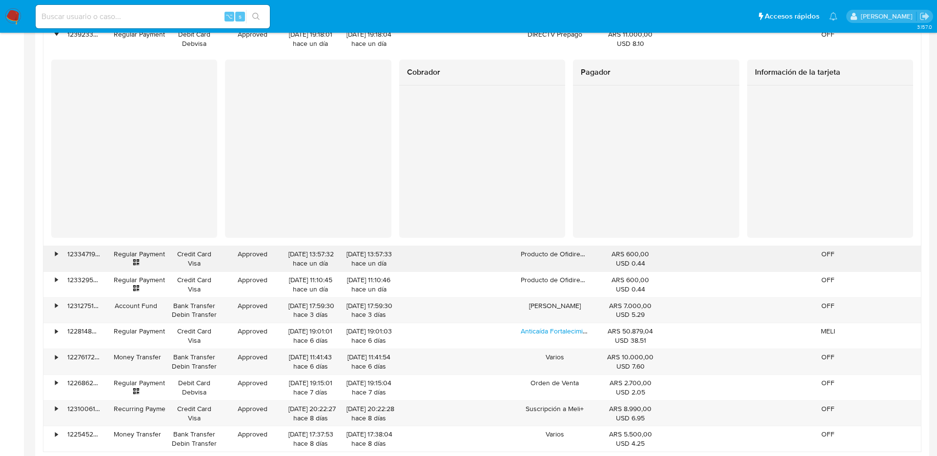
click at [60, 257] on div "•" at bounding box center [51, 258] width 17 height 25
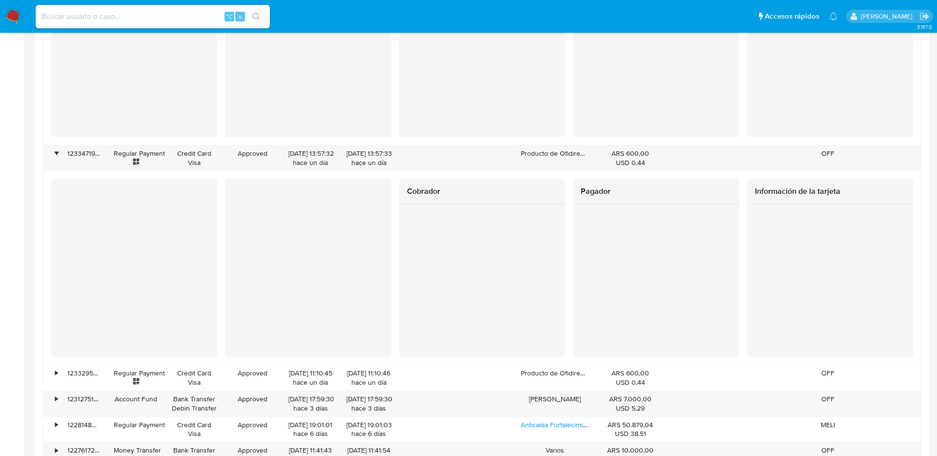
scroll to position [1342, 0]
click at [57, 150] on div "•" at bounding box center [56, 151] width 2 height 9
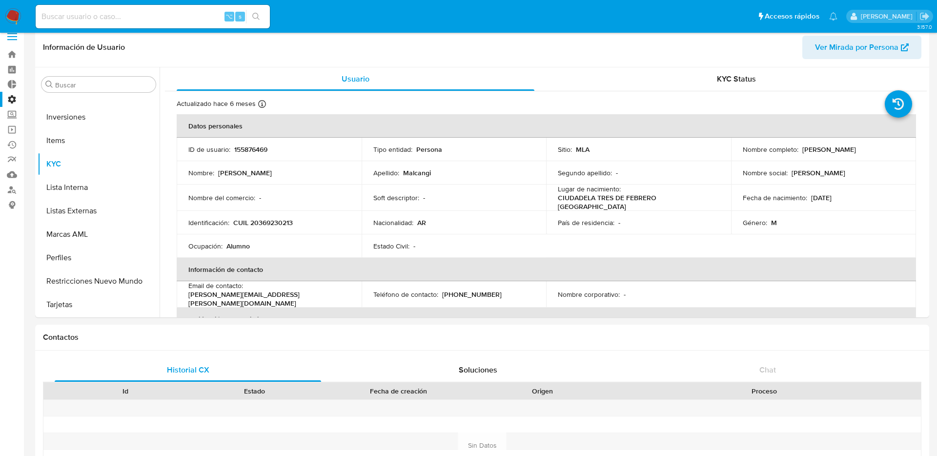
scroll to position [0, 0]
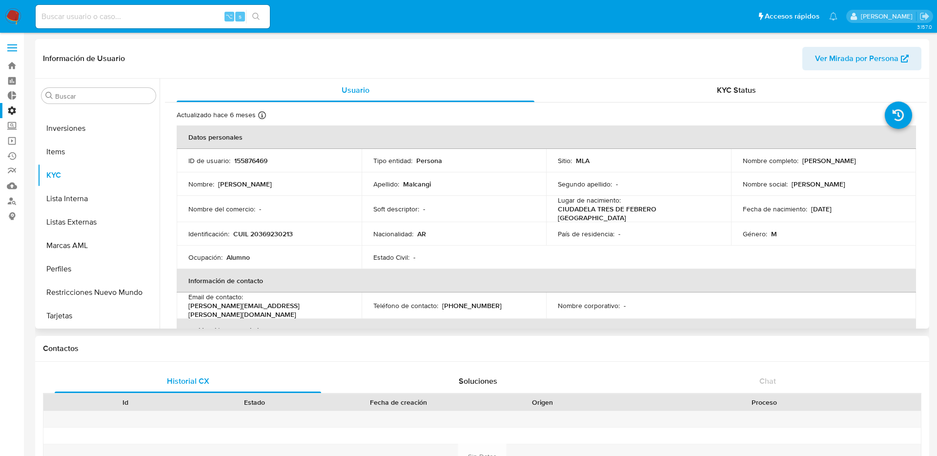
click at [249, 159] on p "155876469" at bounding box center [250, 160] width 33 height 9
copy p "155876469"
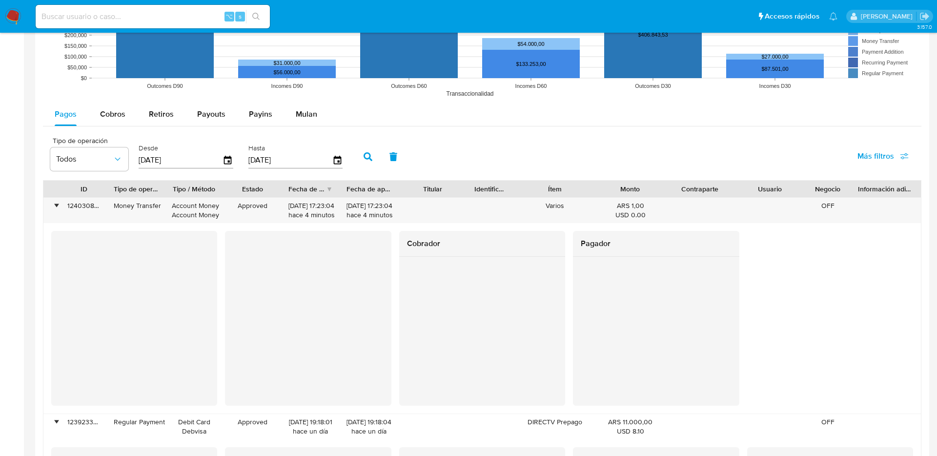
scroll to position [876, 0]
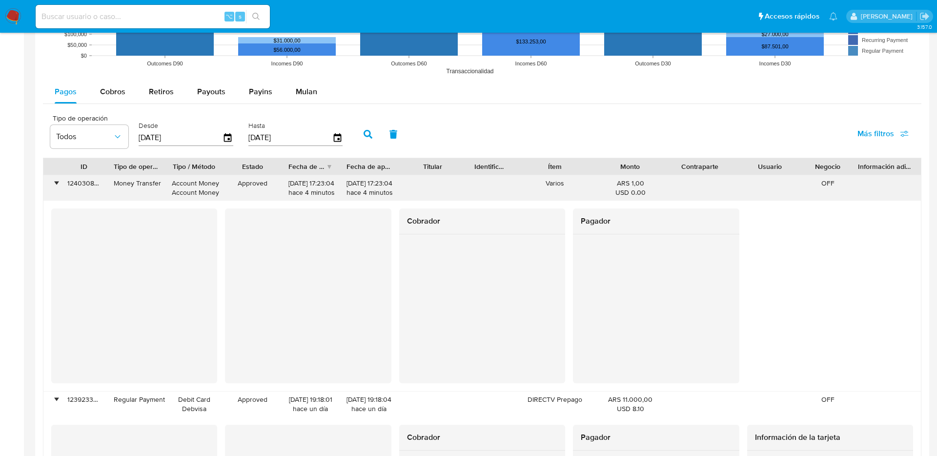
click at [55, 181] on div "•" at bounding box center [56, 183] width 2 height 9
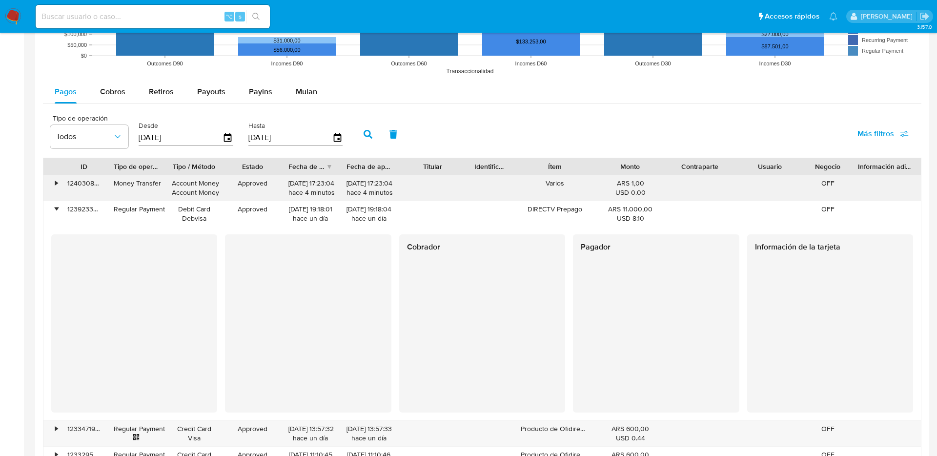
click at [53, 181] on div "•" at bounding box center [51, 187] width 17 height 25
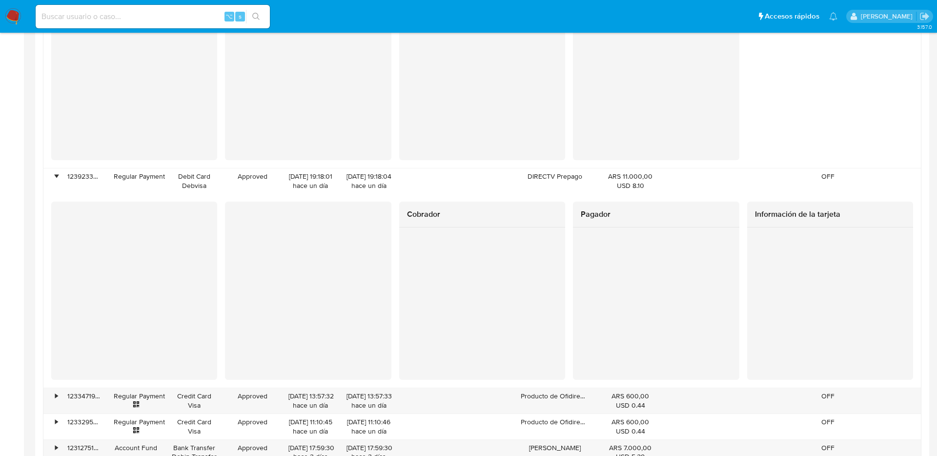
scroll to position [916, 0]
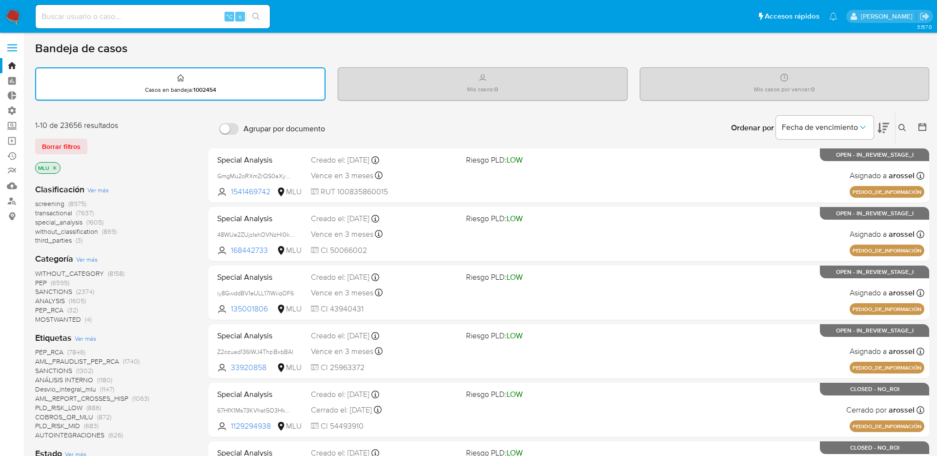
scroll to position [298, 0]
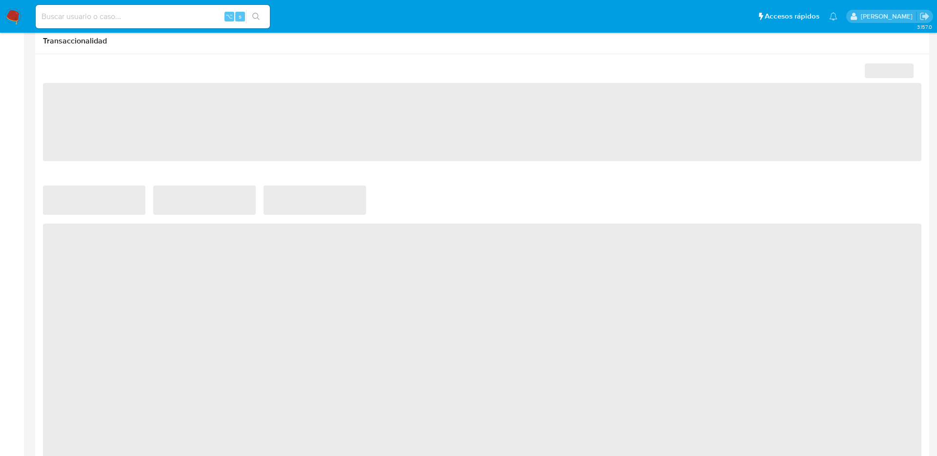
scroll to position [535, 0]
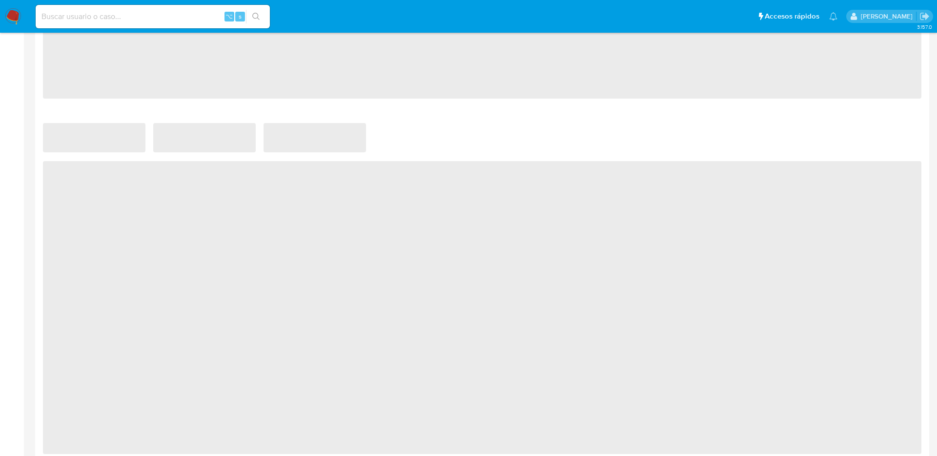
select select "10"
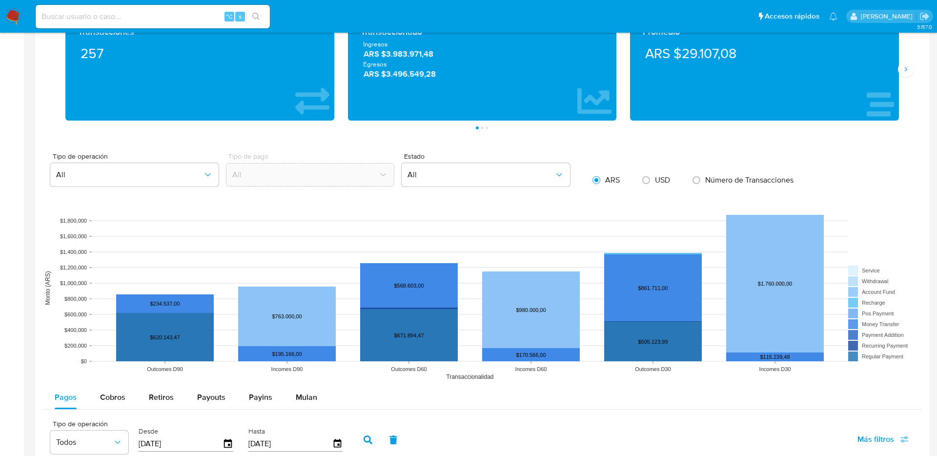
scroll to position [769, 0]
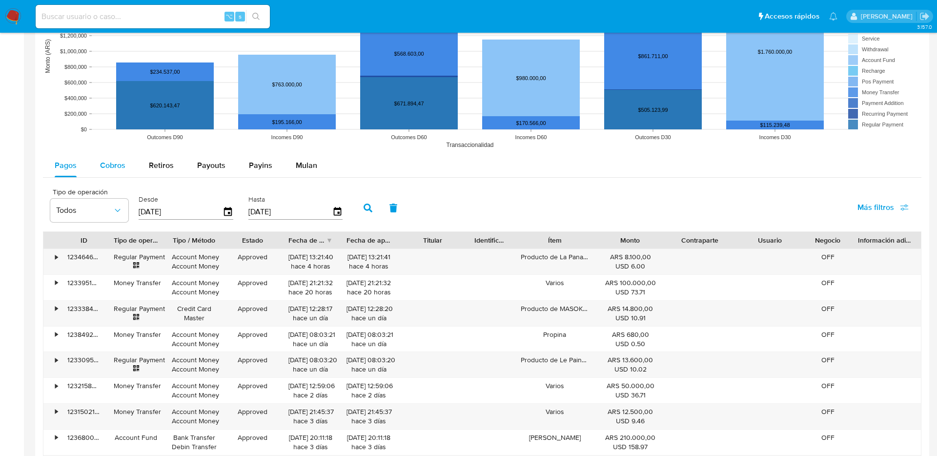
click at [109, 167] on span "Cobros" at bounding box center [112, 165] width 25 height 11
select select "10"
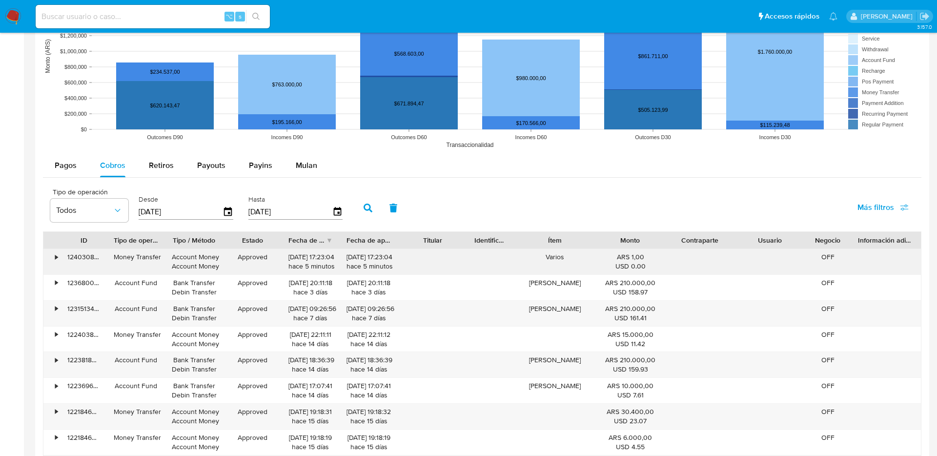
click at [55, 258] on div "•" at bounding box center [56, 256] width 2 height 9
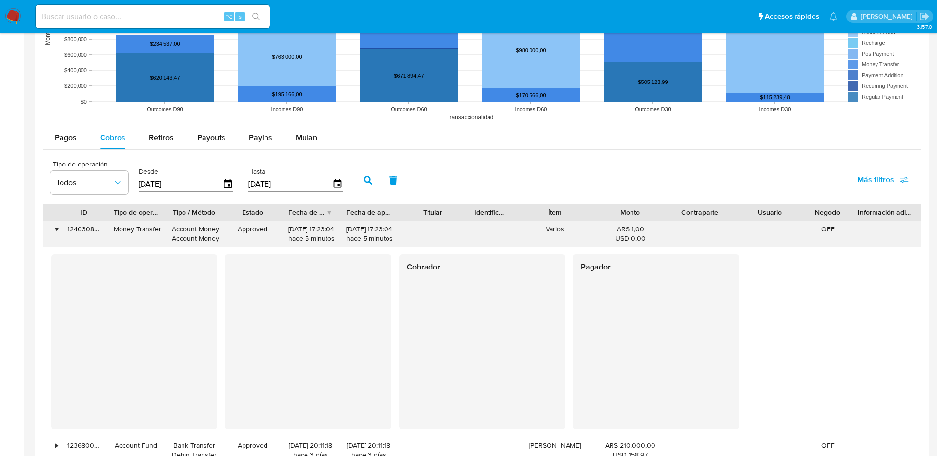
scroll to position [841, 0]
